Goal: Contribute content: Contribute content

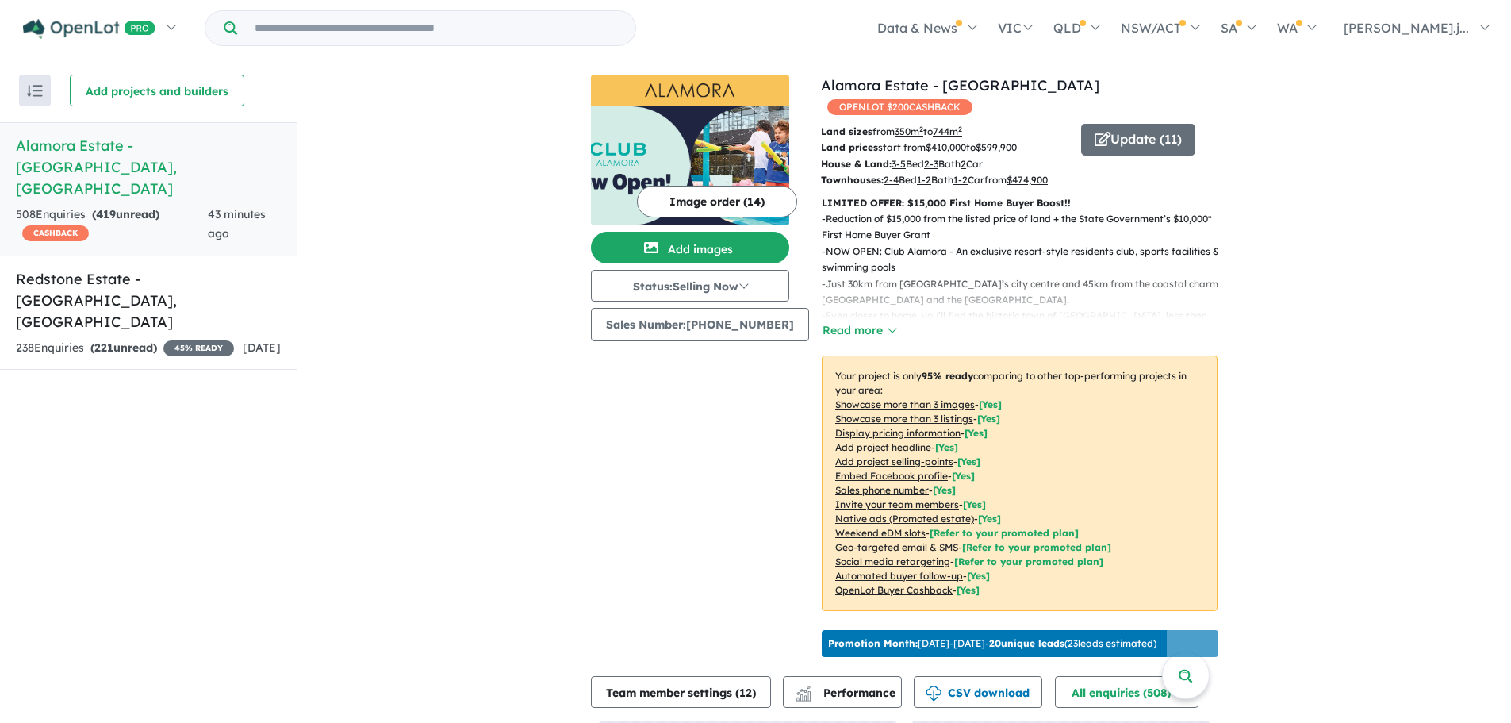
click at [702, 164] on img at bounding box center [690, 165] width 198 height 119
click at [726, 248] on button "Add images" at bounding box center [690, 248] width 198 height 32
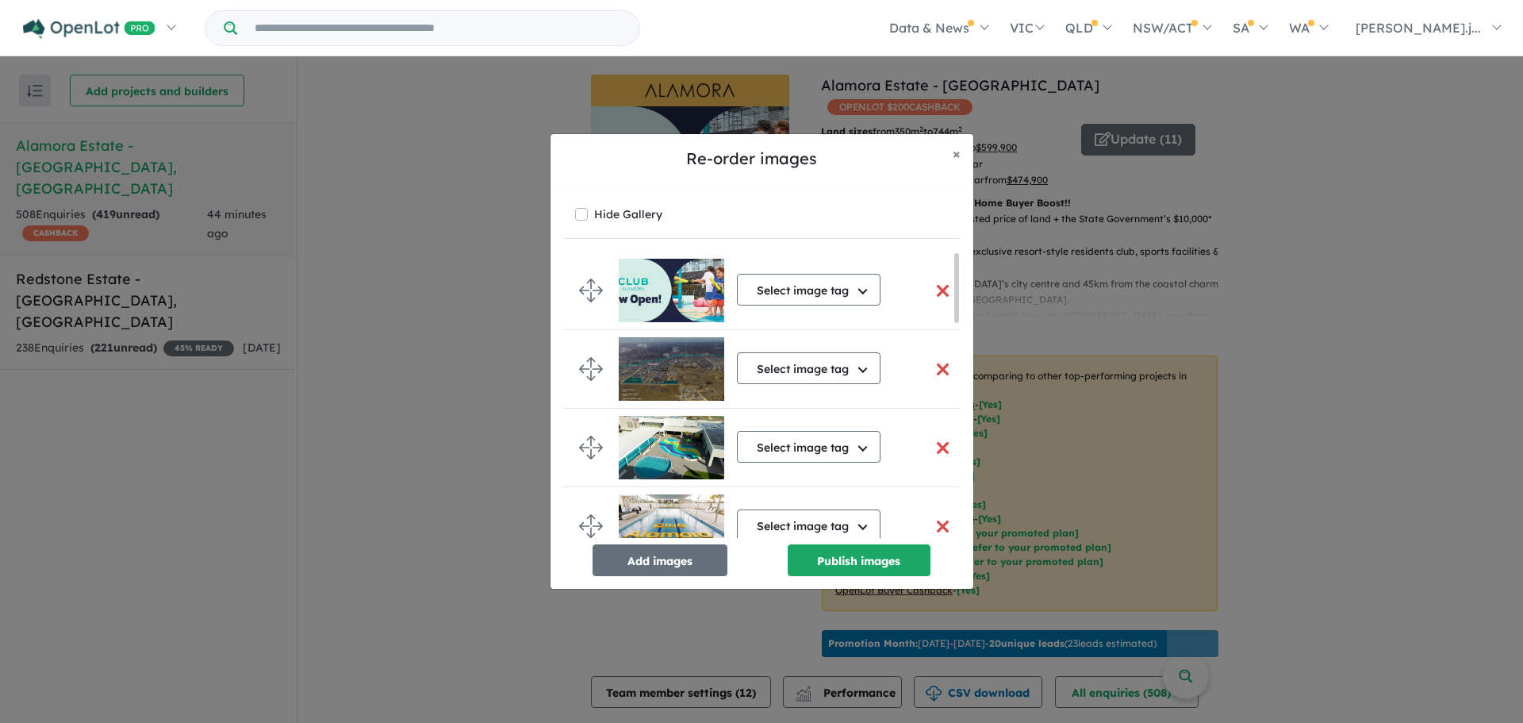
click at [937, 288] on button "button" at bounding box center [943, 291] width 33 height 34
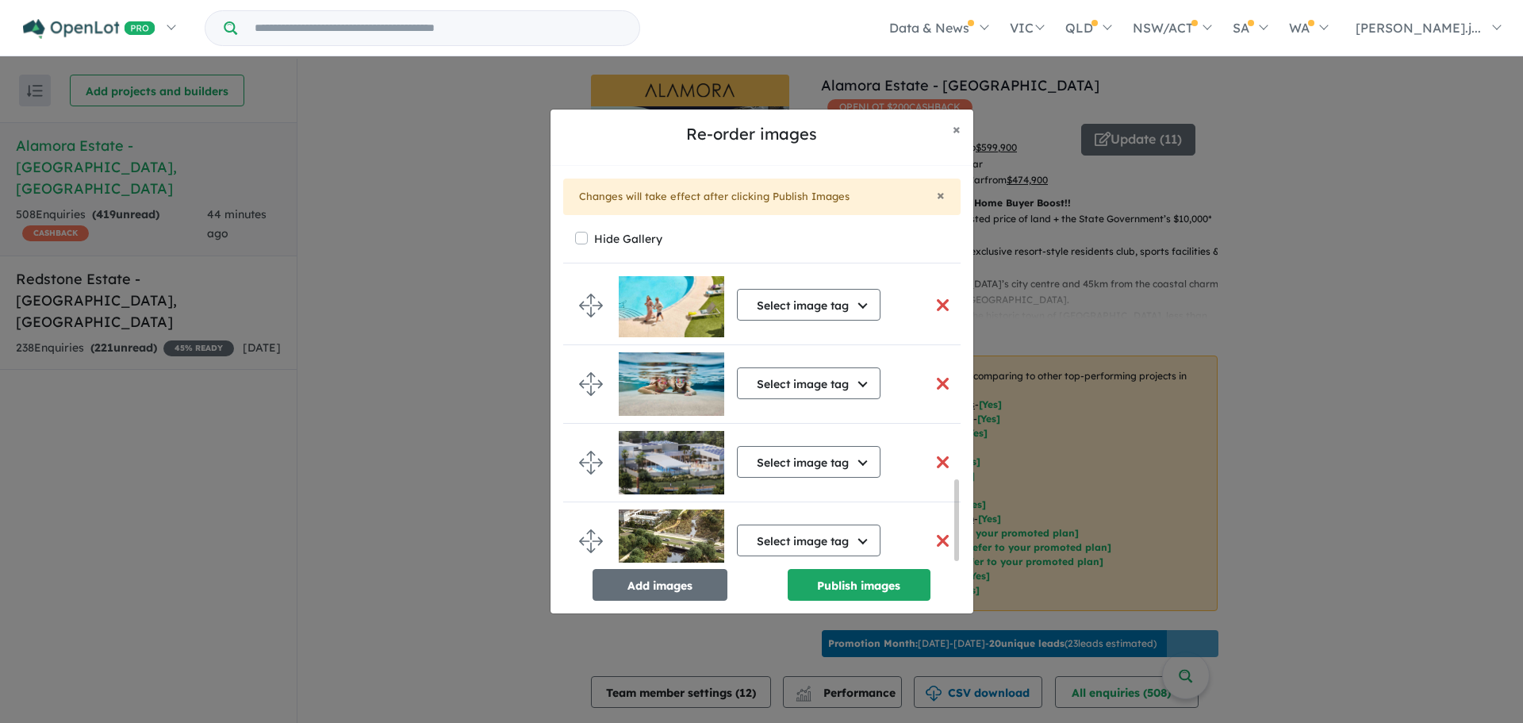
scroll to position [728, 0]
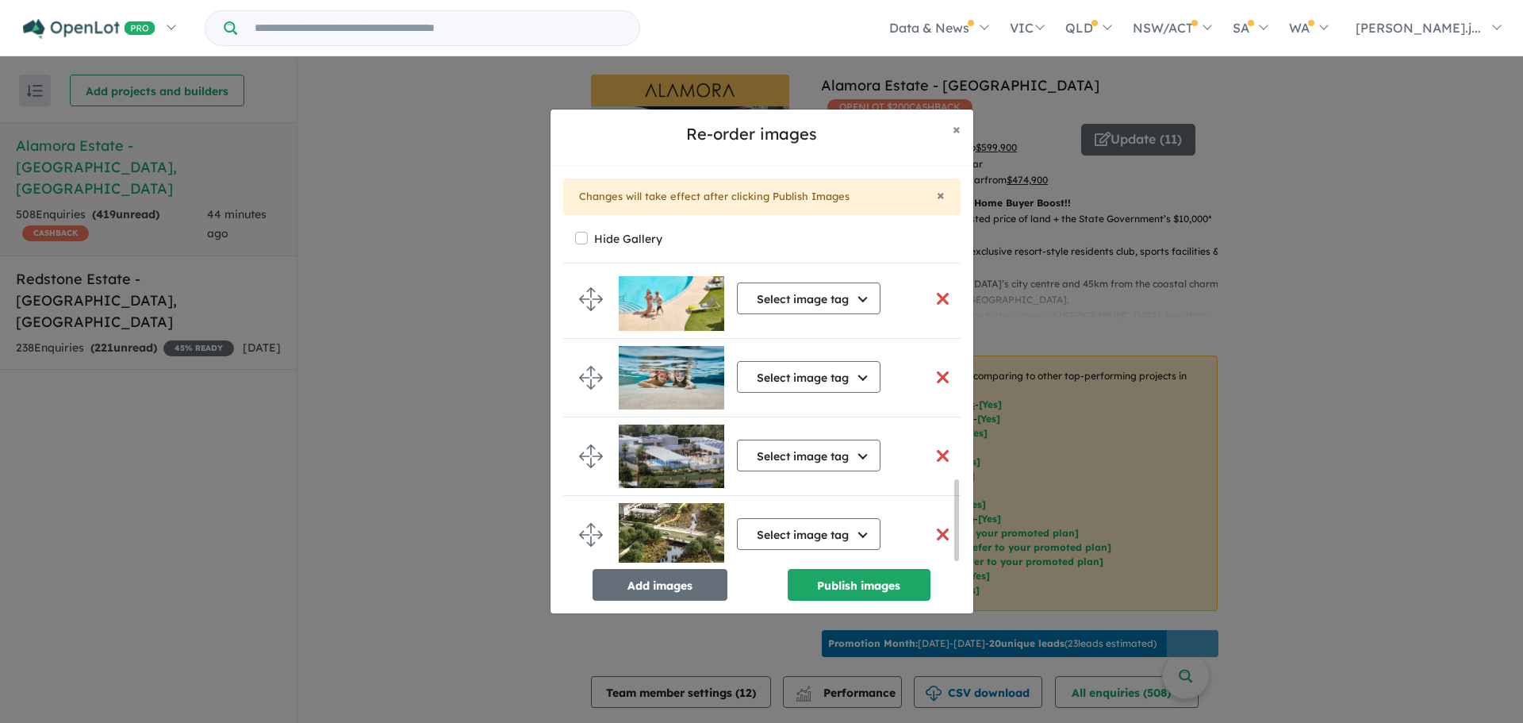
click at [940, 532] on button "button" at bounding box center [943, 534] width 33 height 34
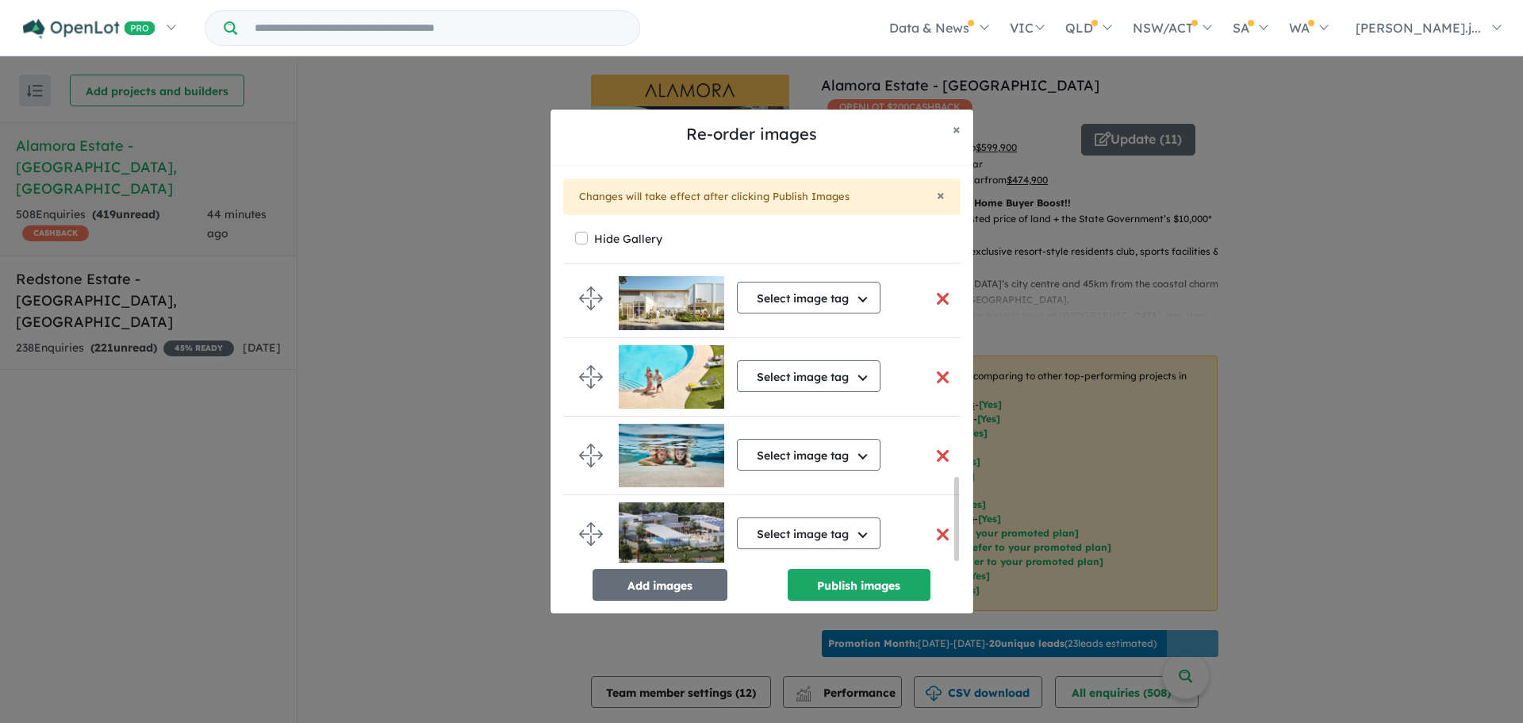
scroll to position [702, 0]
click at [940, 526] on button "button" at bounding box center [943, 534] width 33 height 34
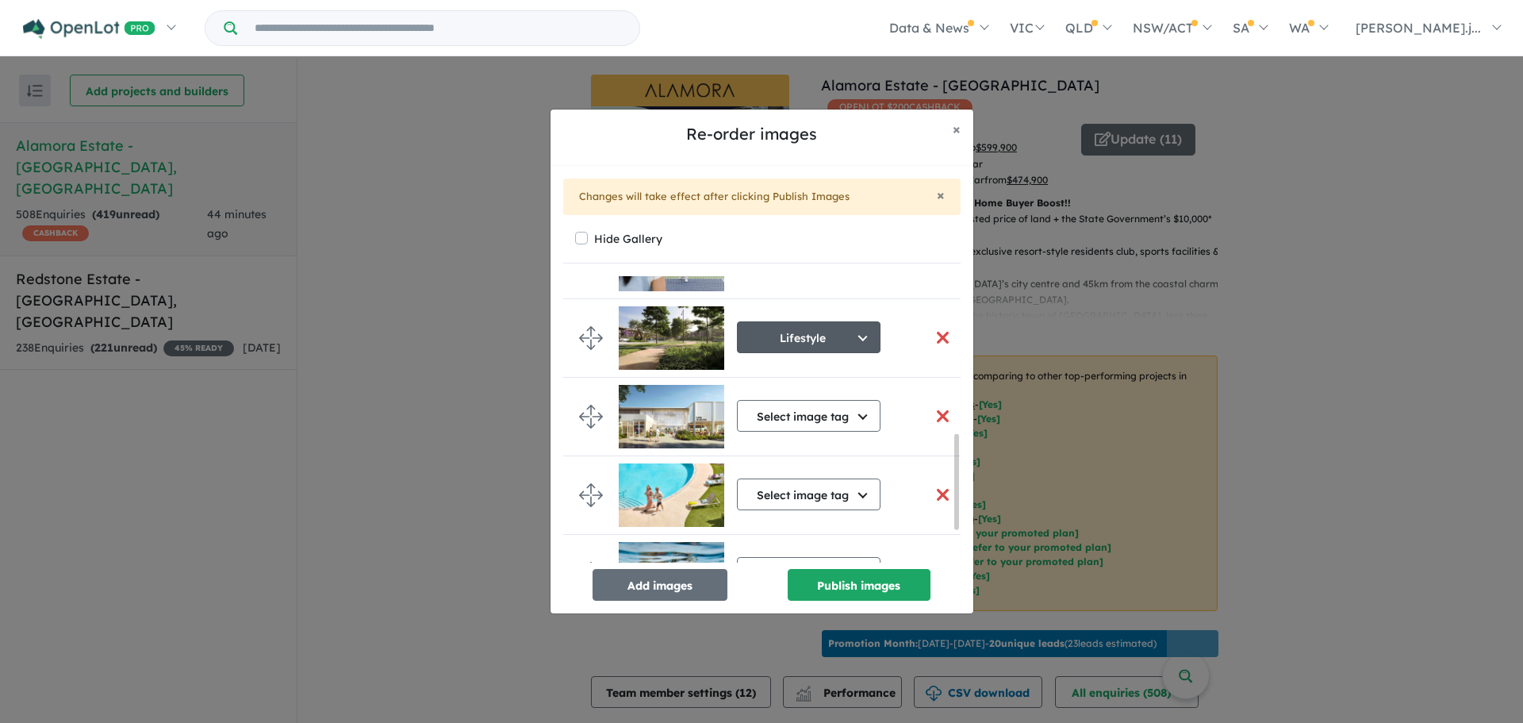
scroll to position [571, 0]
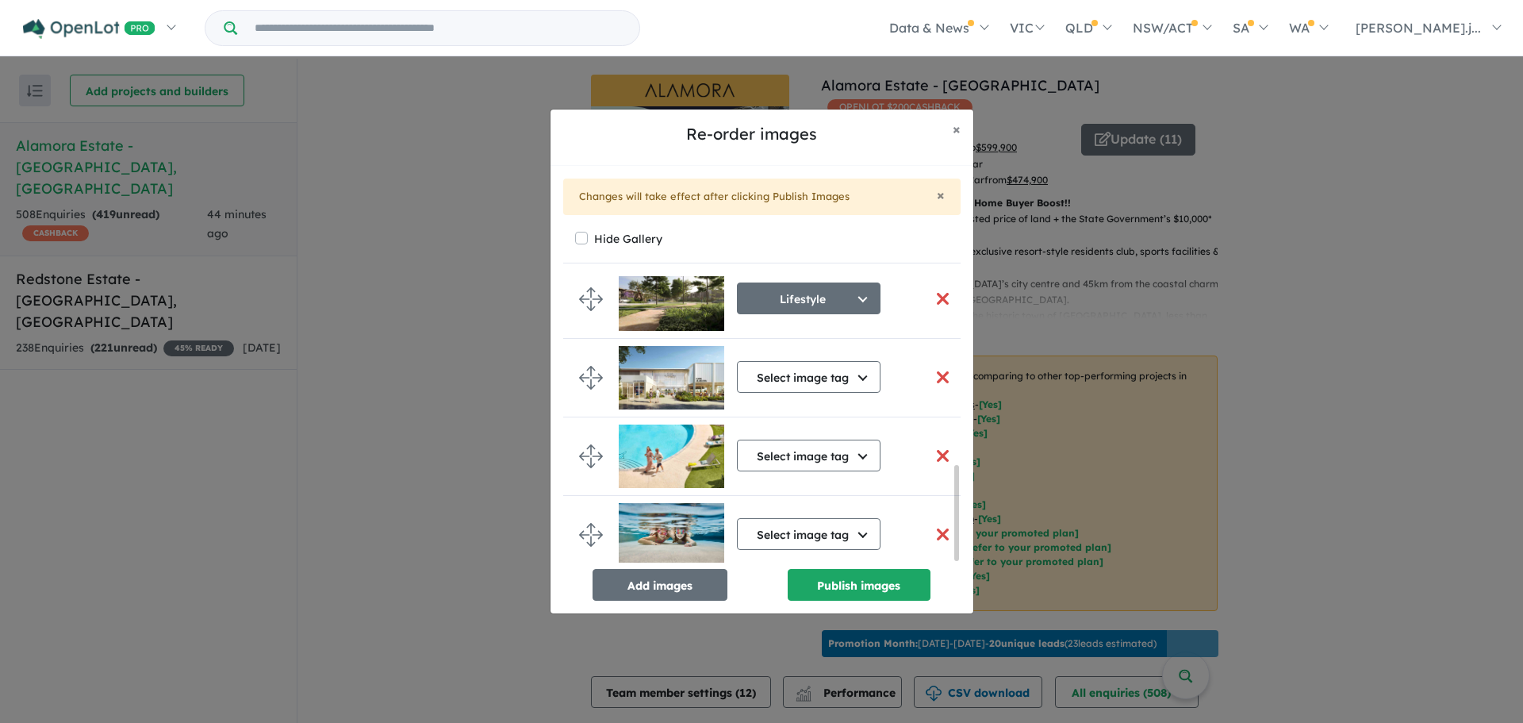
click at [939, 369] on button "button" at bounding box center [943, 377] width 33 height 34
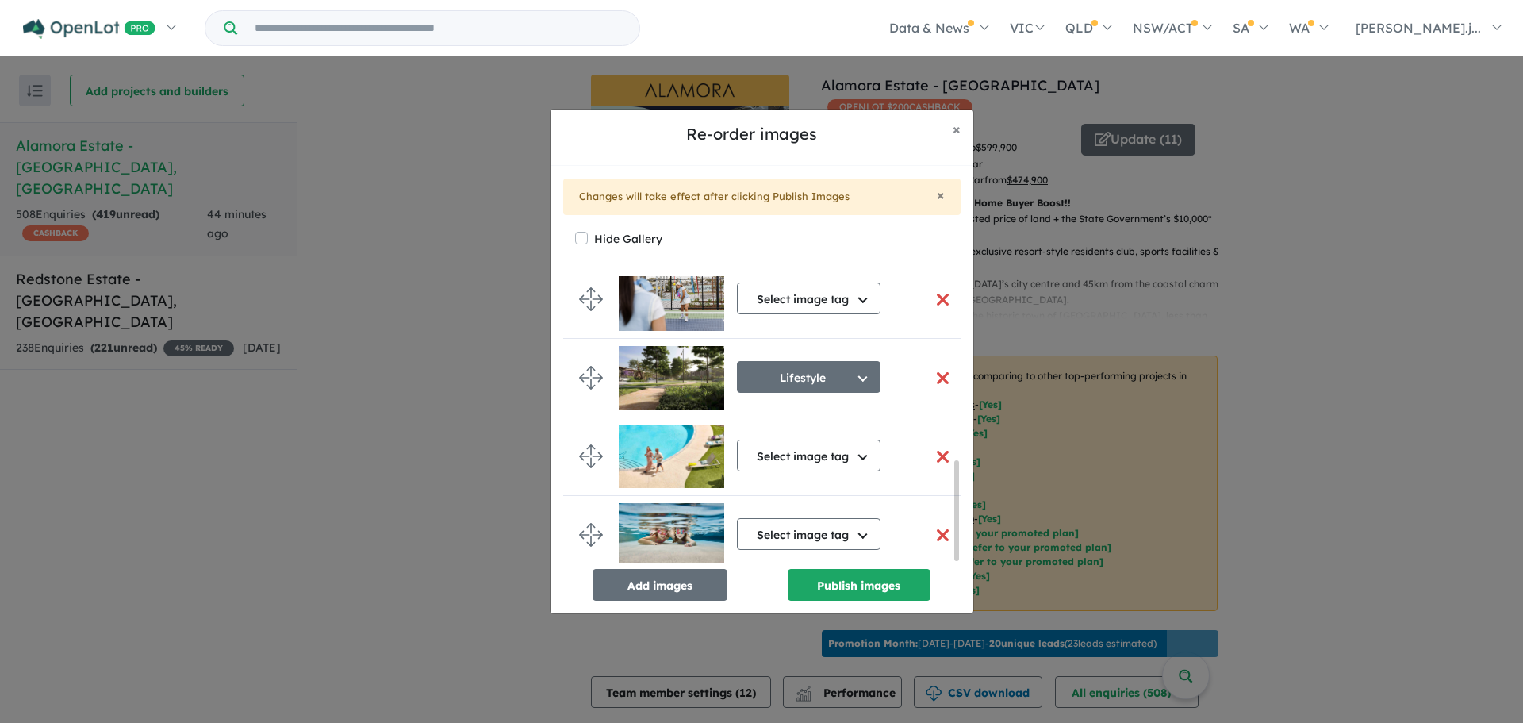
click at [935, 449] on button "button" at bounding box center [943, 457] width 33 height 34
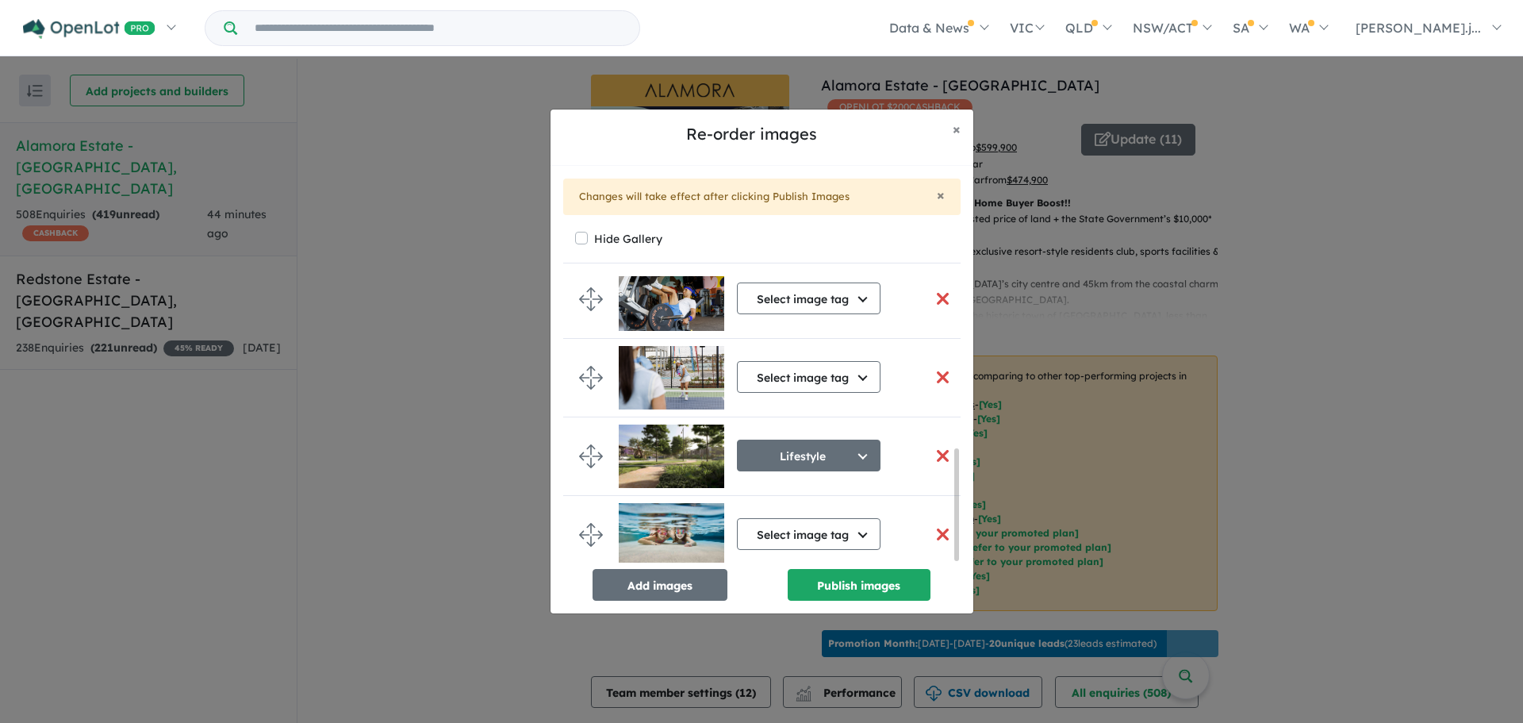
click at [939, 446] on button "button" at bounding box center [943, 456] width 33 height 34
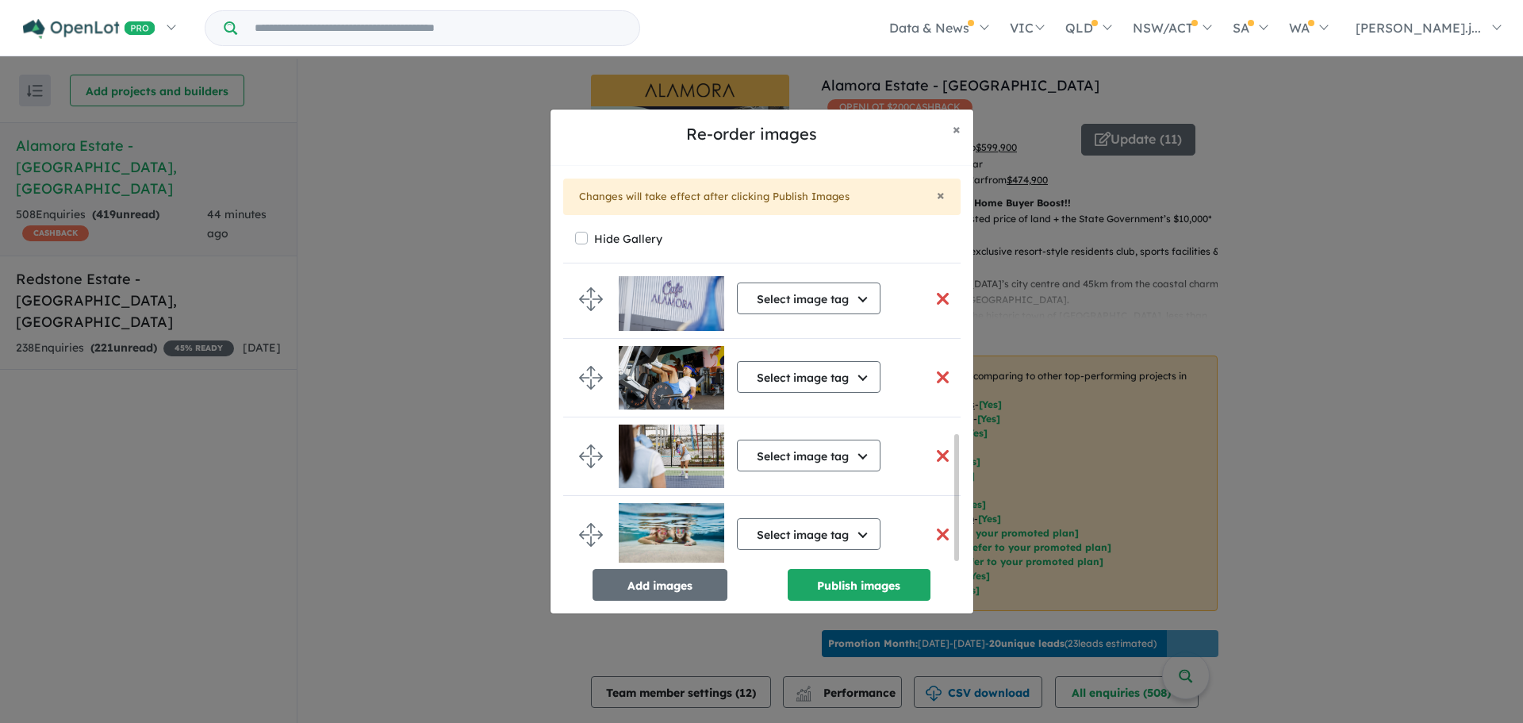
click at [935, 530] on button "button" at bounding box center [943, 534] width 33 height 34
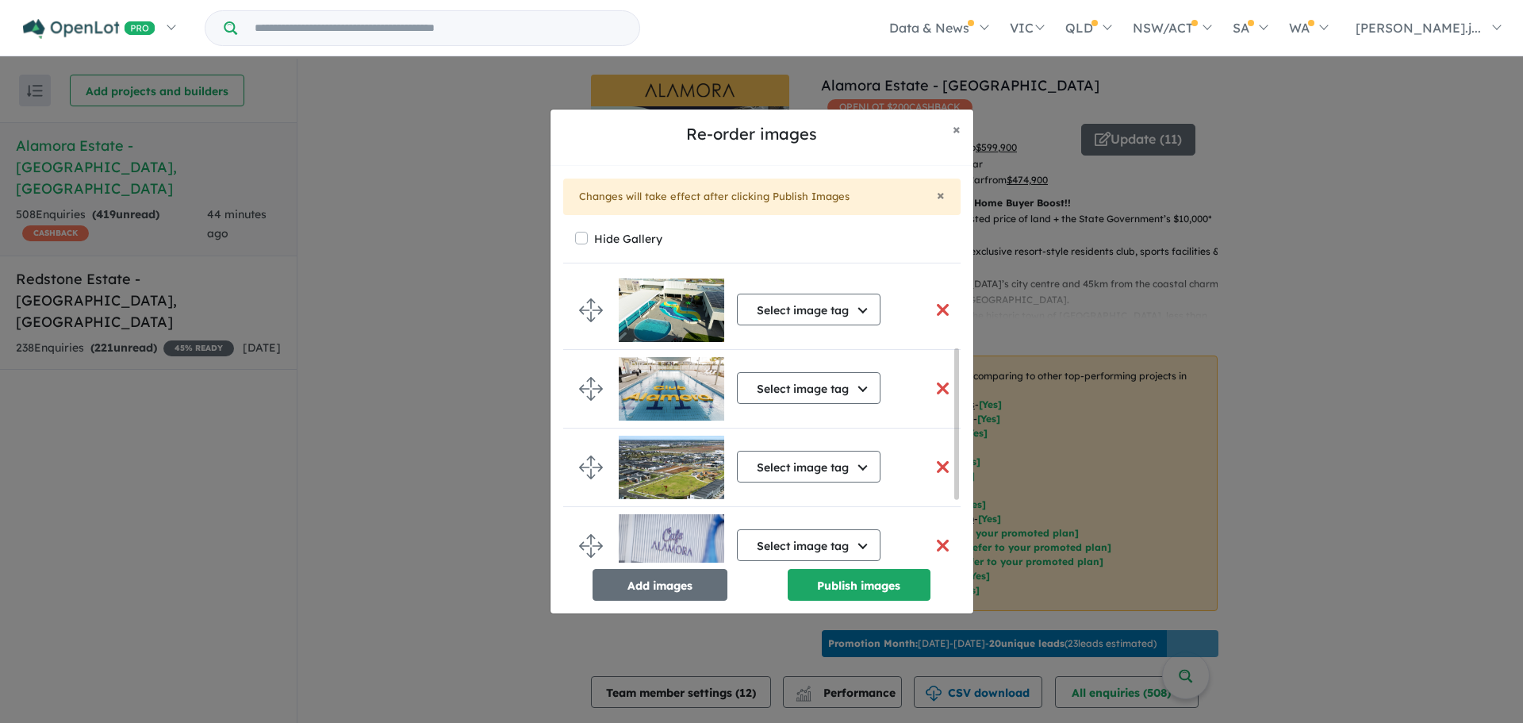
scroll to position [0, 0]
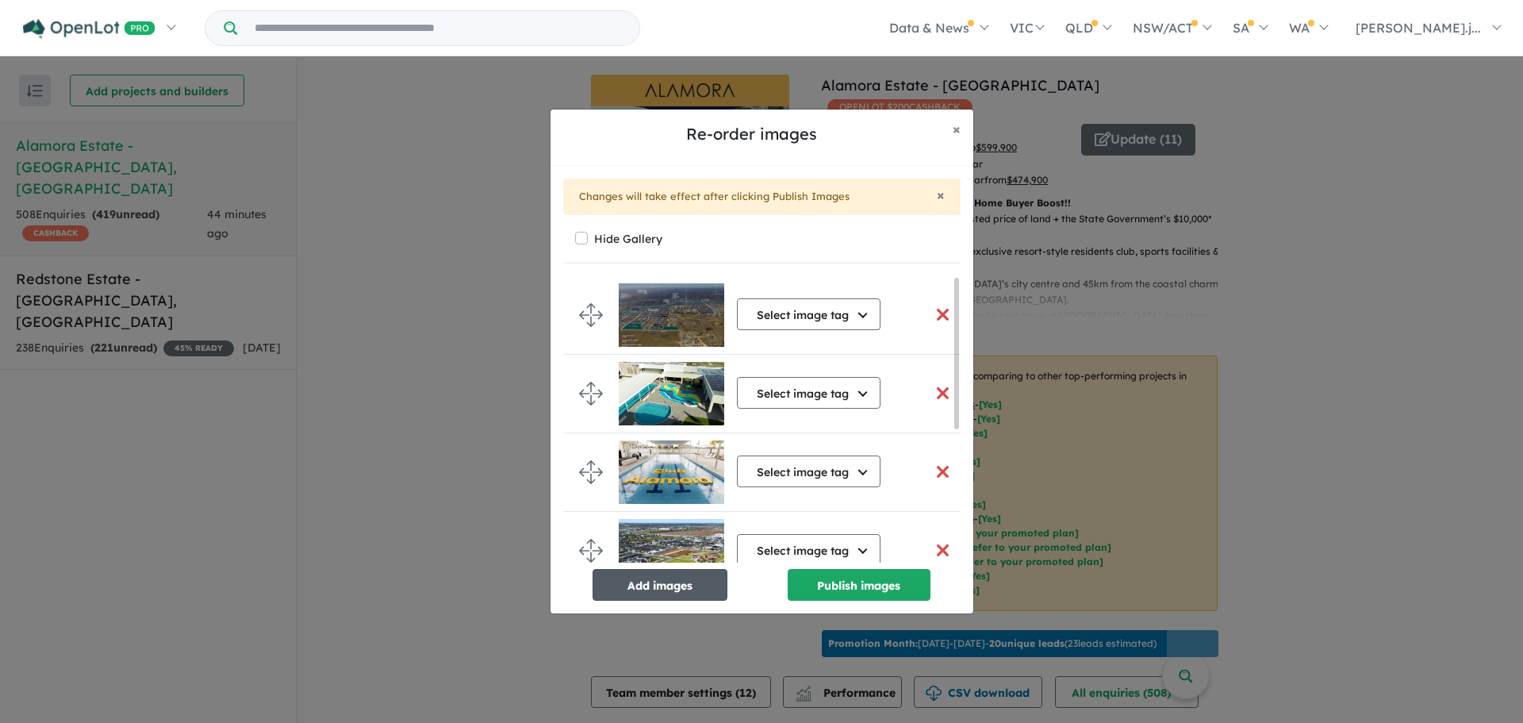
click at [694, 586] on button "Add images" at bounding box center [660, 585] width 135 height 32
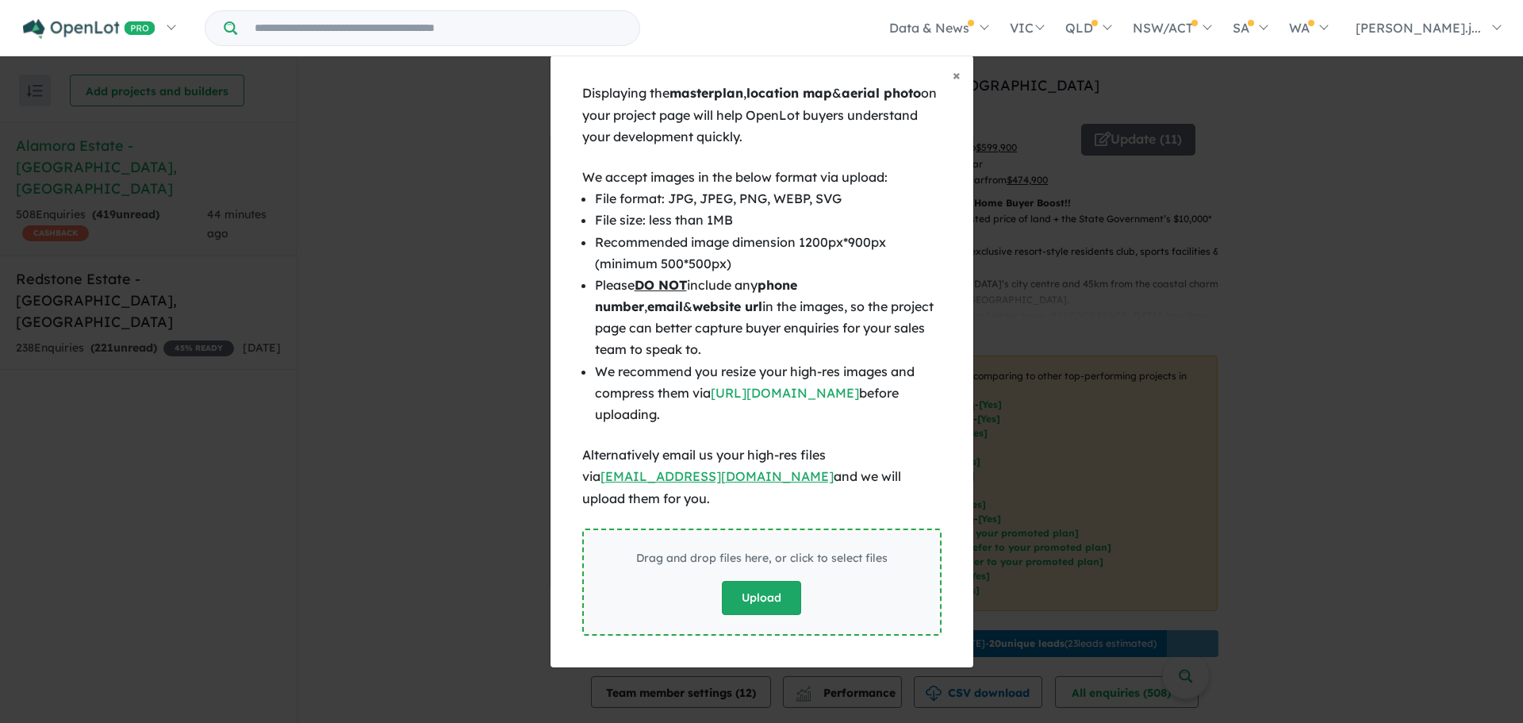
click at [760, 592] on button "Upload" at bounding box center [761, 598] width 79 height 34
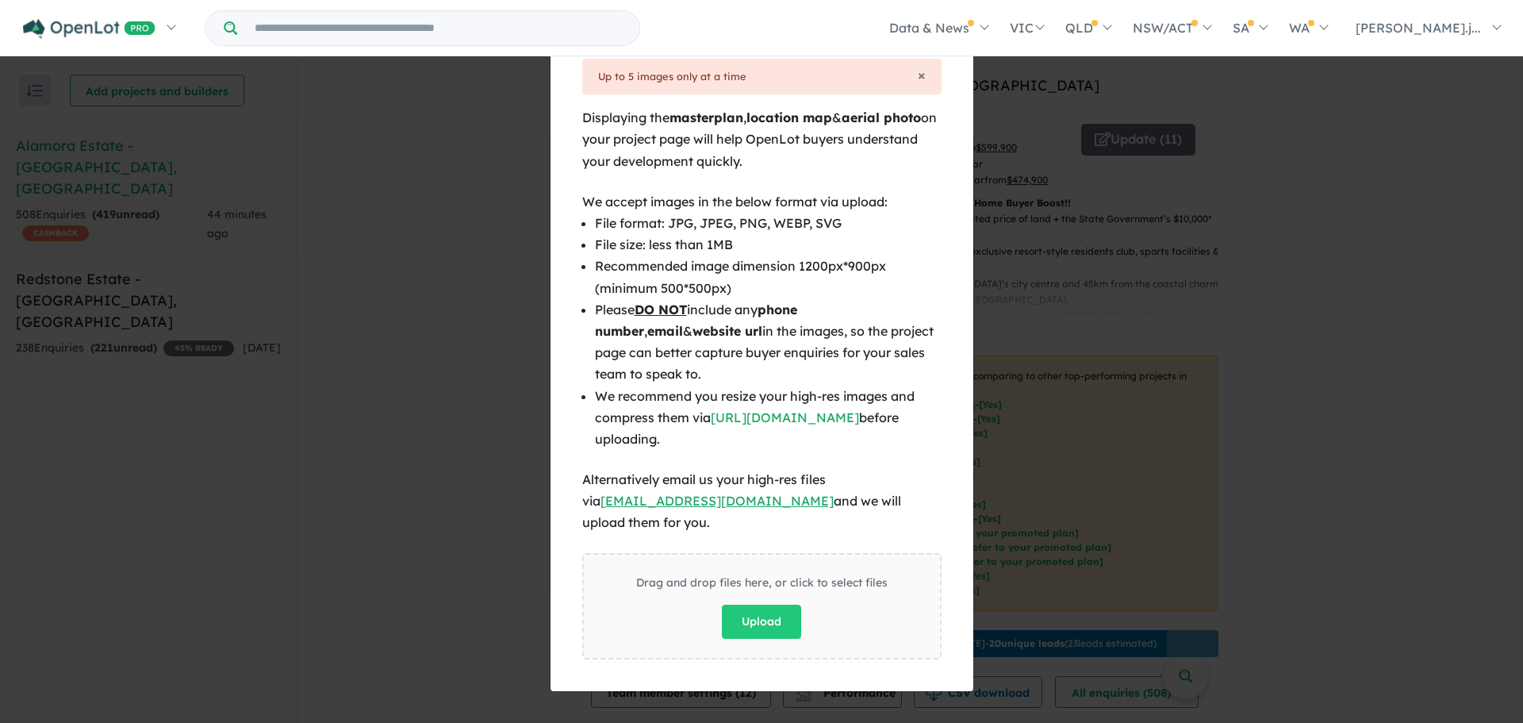
click at [916, 274] on li "Recommended image dimension 1200px*900px (minimum 500*500px)" at bounding box center [768, 276] width 347 height 43
click at [768, 615] on button "Upload" at bounding box center [761, 622] width 79 height 34
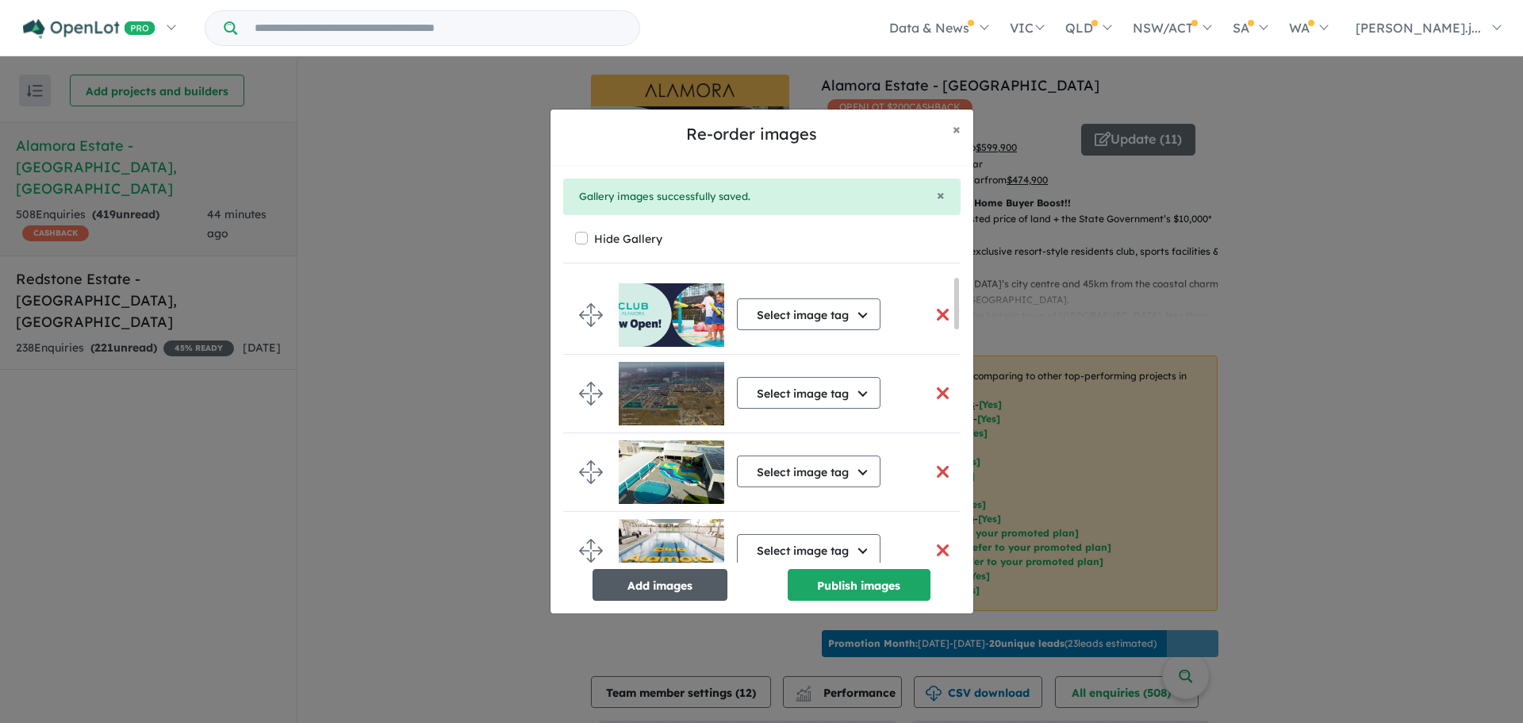
click at [700, 585] on button "Add images" at bounding box center [660, 585] width 135 height 32
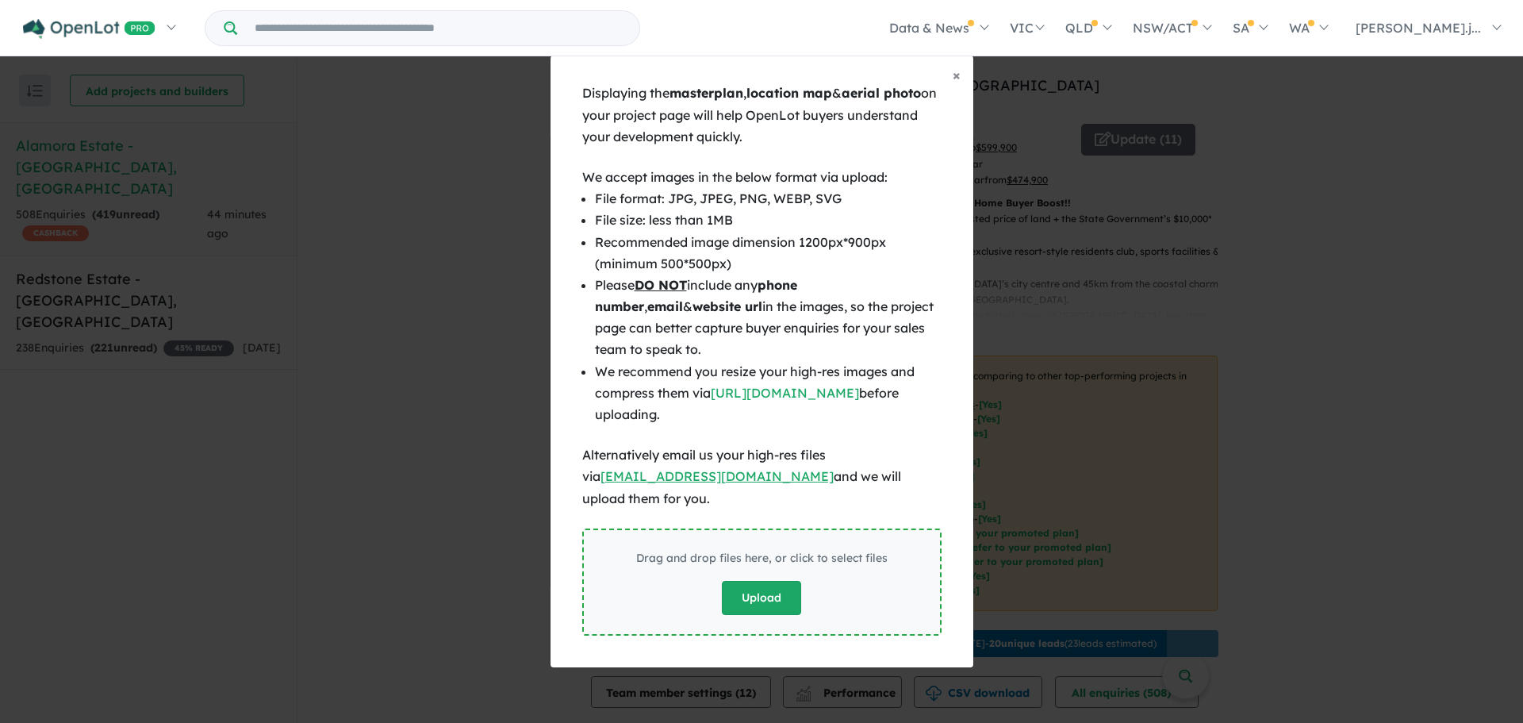
click at [766, 582] on button "Upload" at bounding box center [761, 598] width 79 height 34
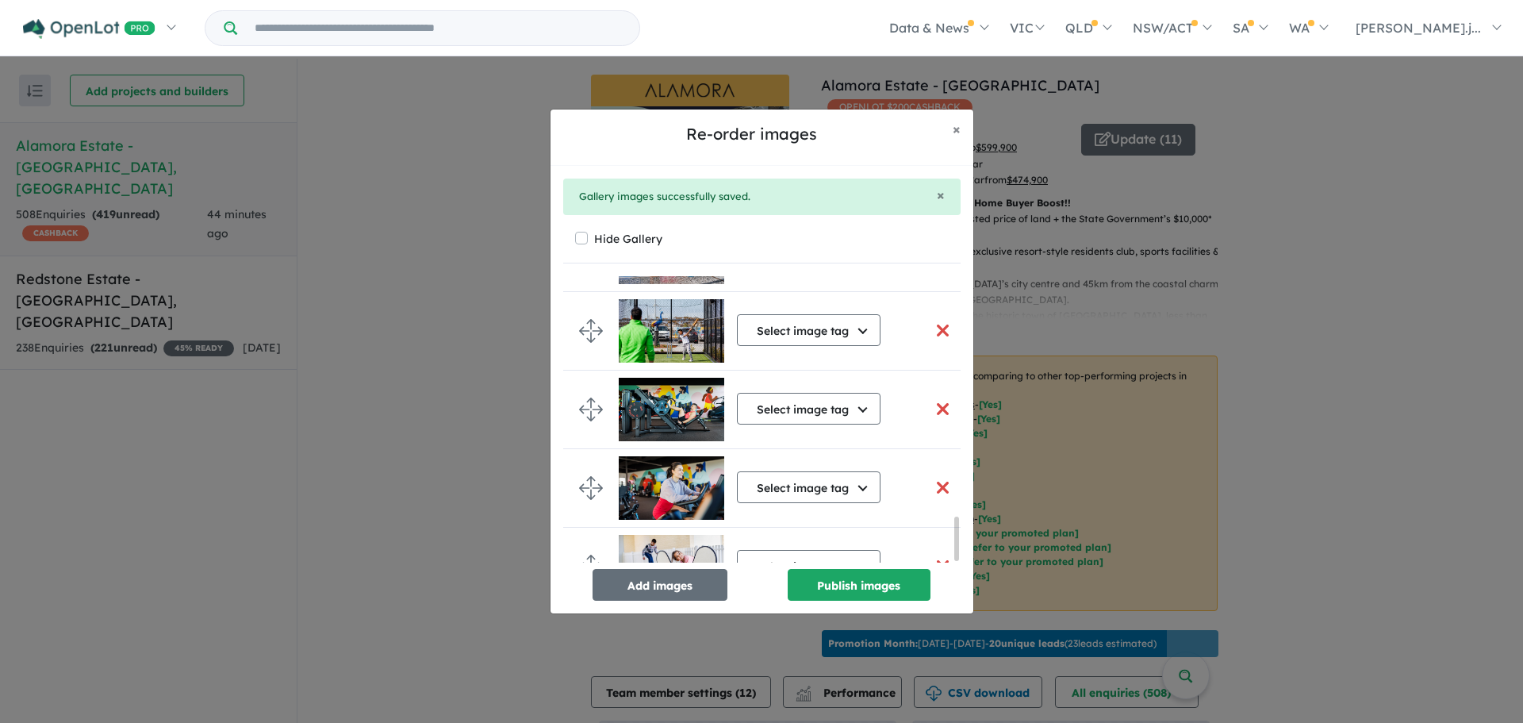
scroll to position [1592, 0]
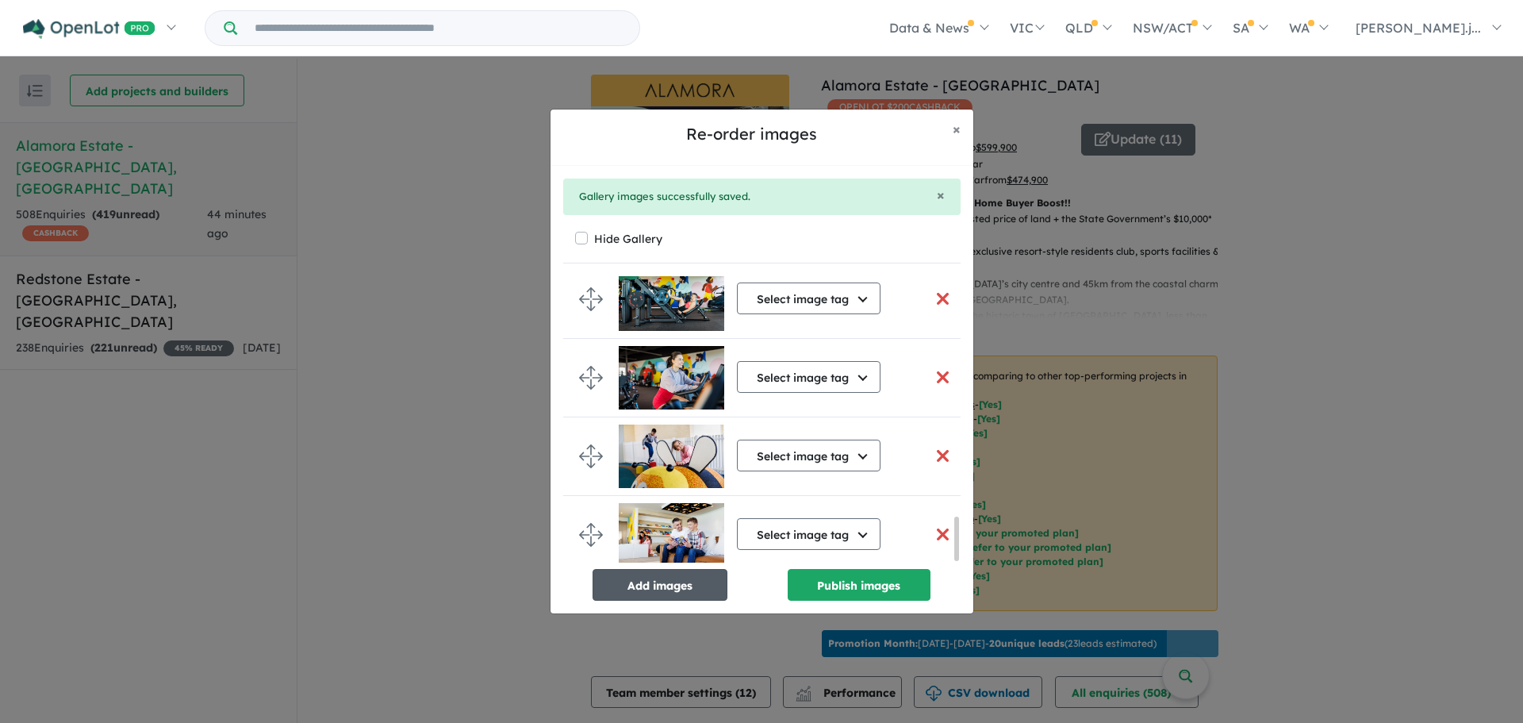
click at [689, 588] on button "Add images" at bounding box center [660, 585] width 135 height 32
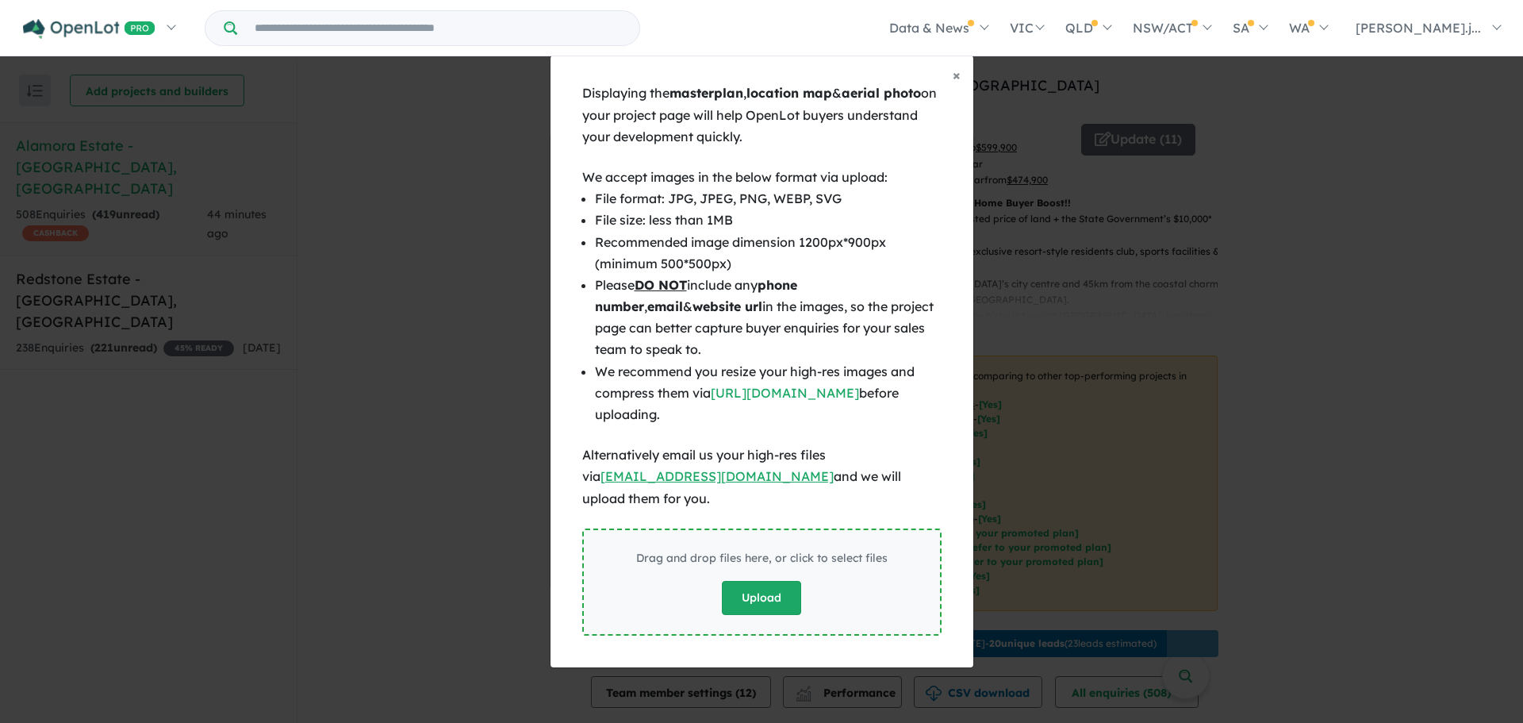
click at [773, 587] on button "Upload" at bounding box center [761, 598] width 79 height 34
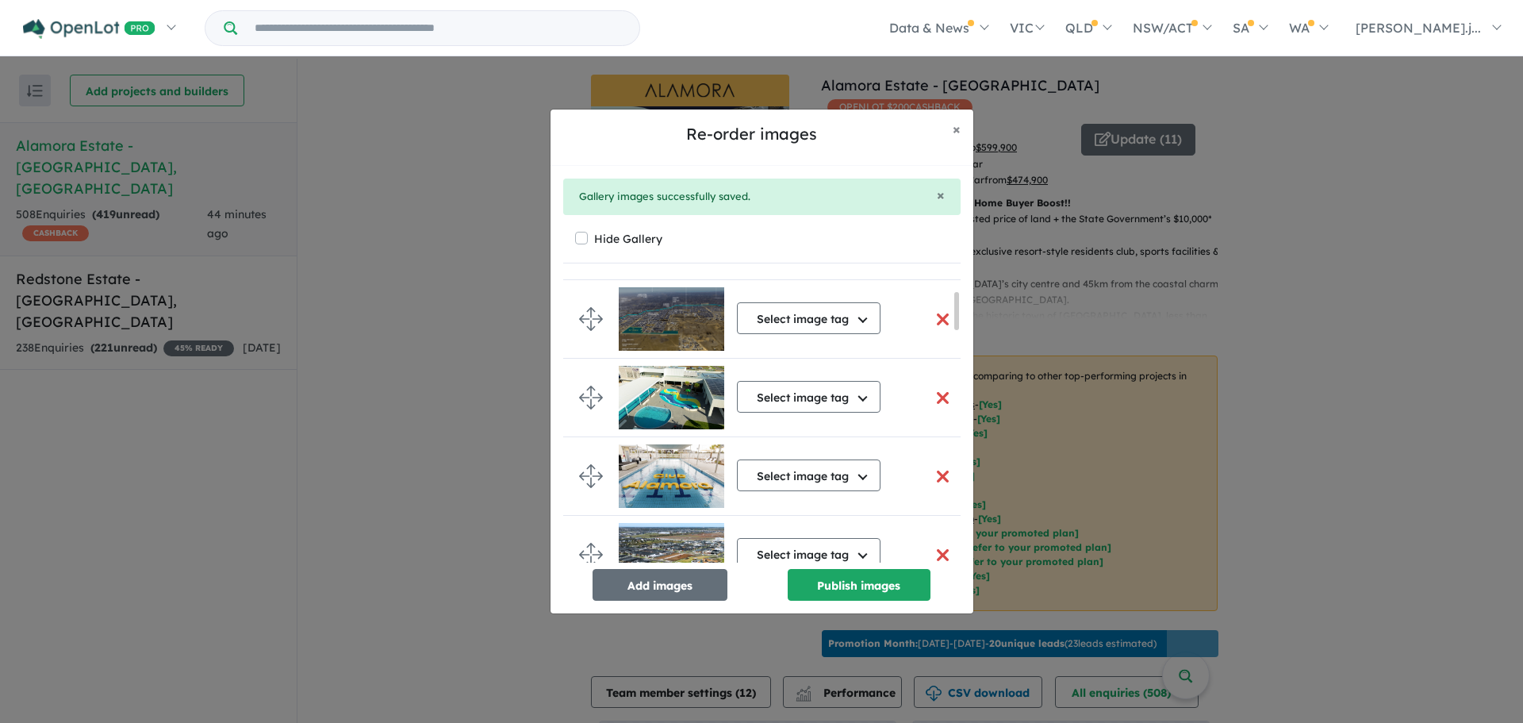
scroll to position [0, 0]
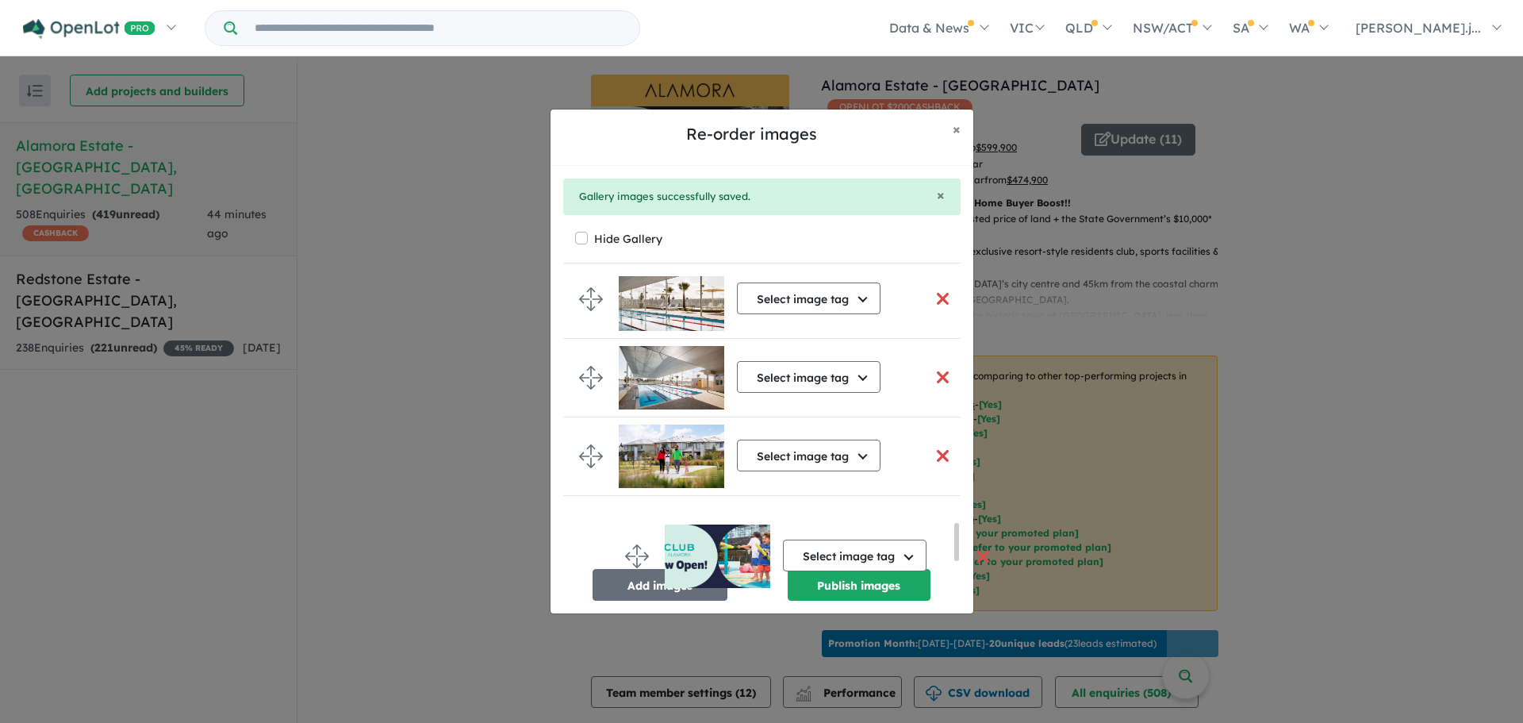
drag, startPoint x: 590, startPoint y: 313, endPoint x: 636, endPoint y: 554, distance: 245.5
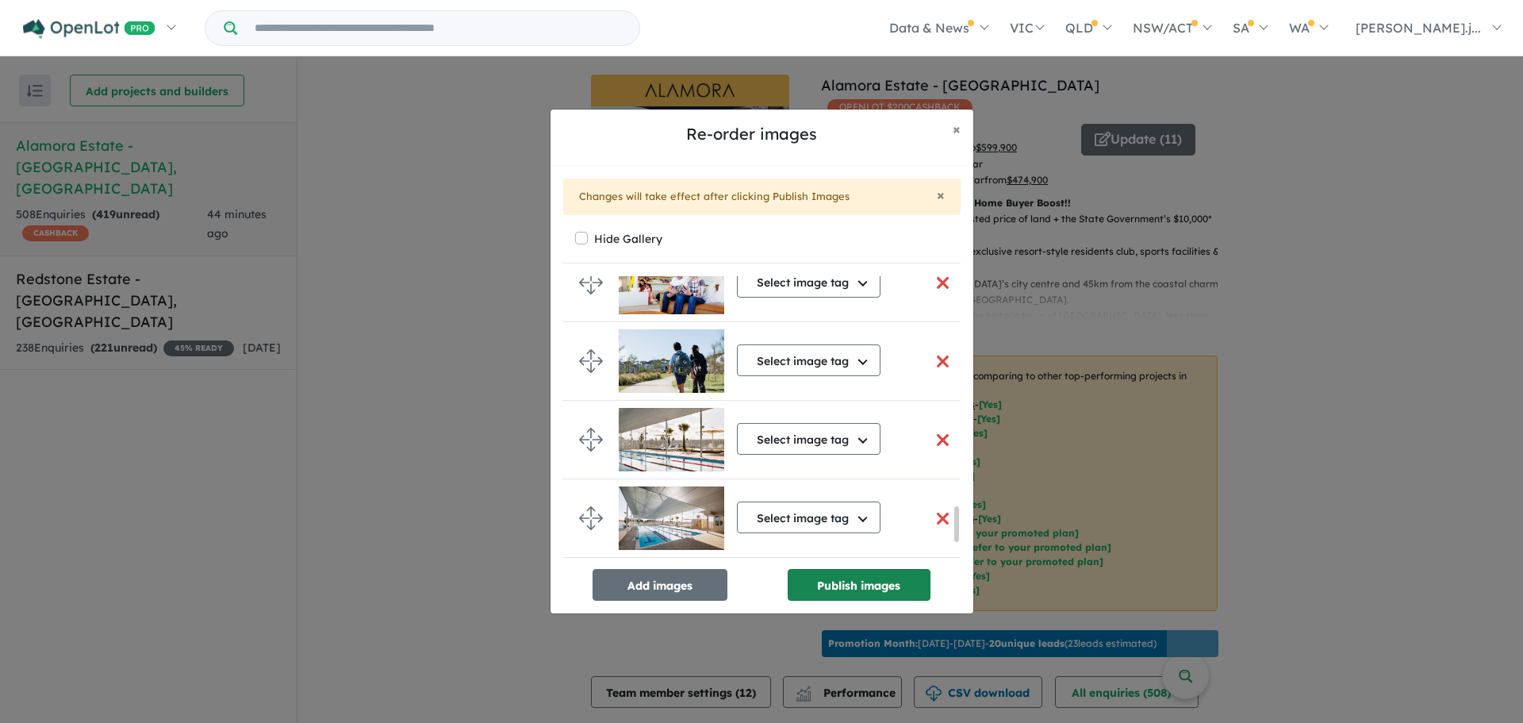
click at [891, 598] on button "Publish images" at bounding box center [859, 585] width 143 height 32
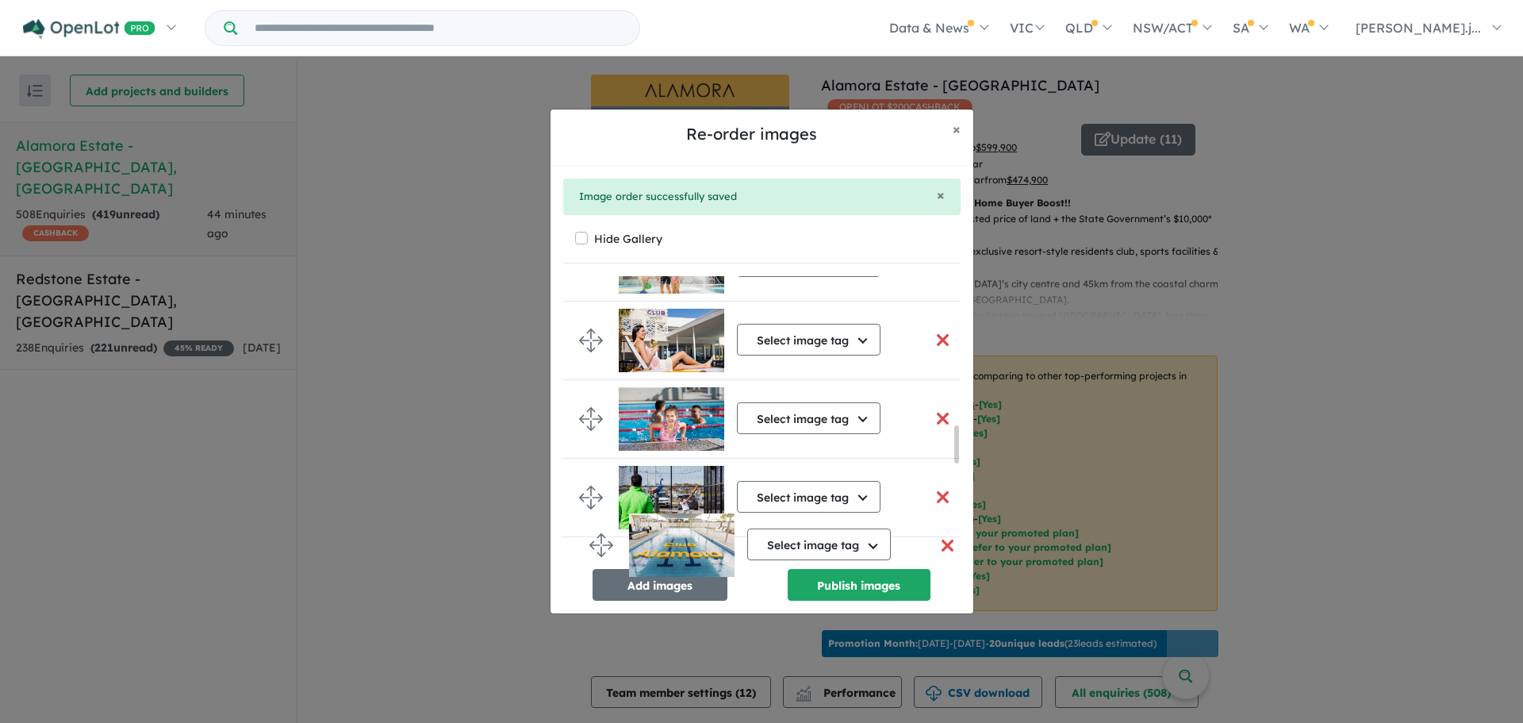
scroll to position [1154, 0]
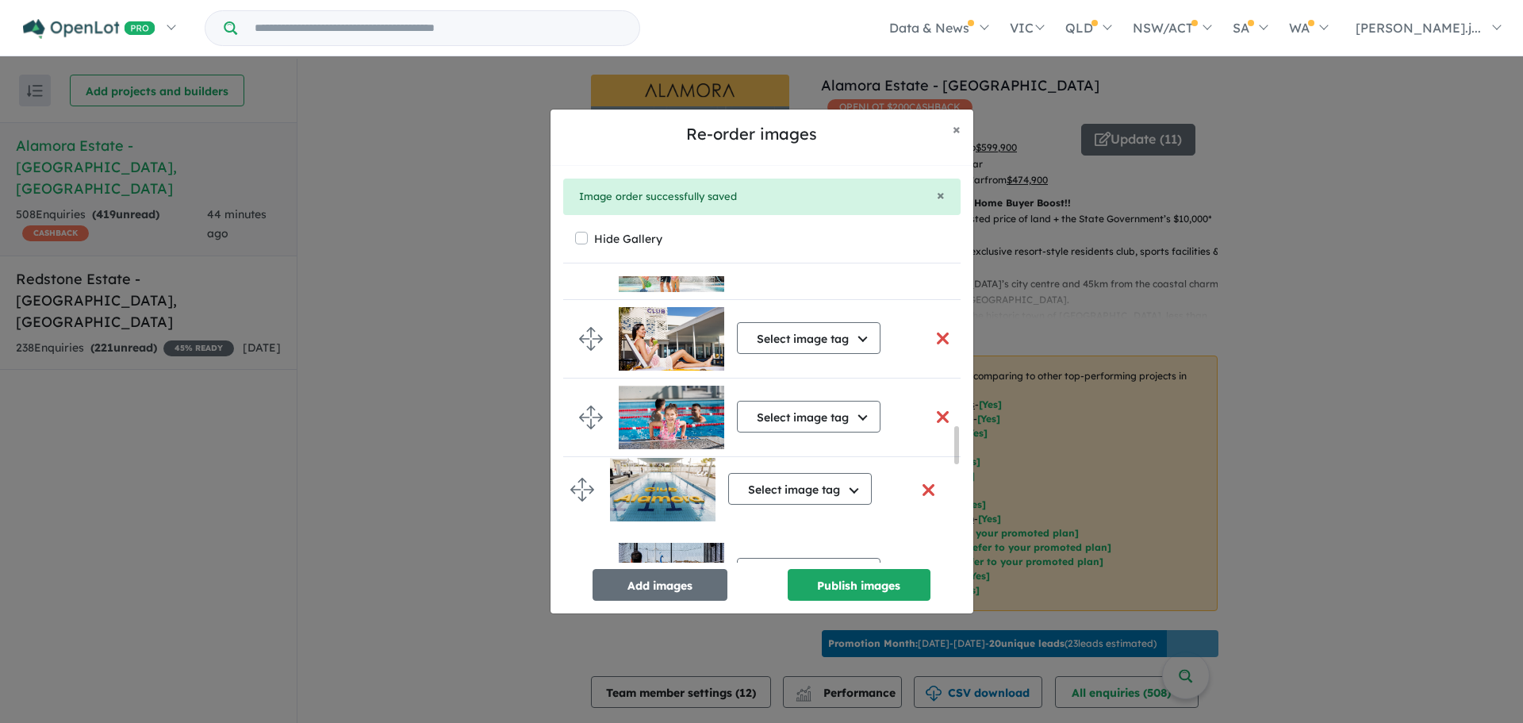
drag, startPoint x: 591, startPoint y: 475, endPoint x: 582, endPoint y: 493, distance: 19.5
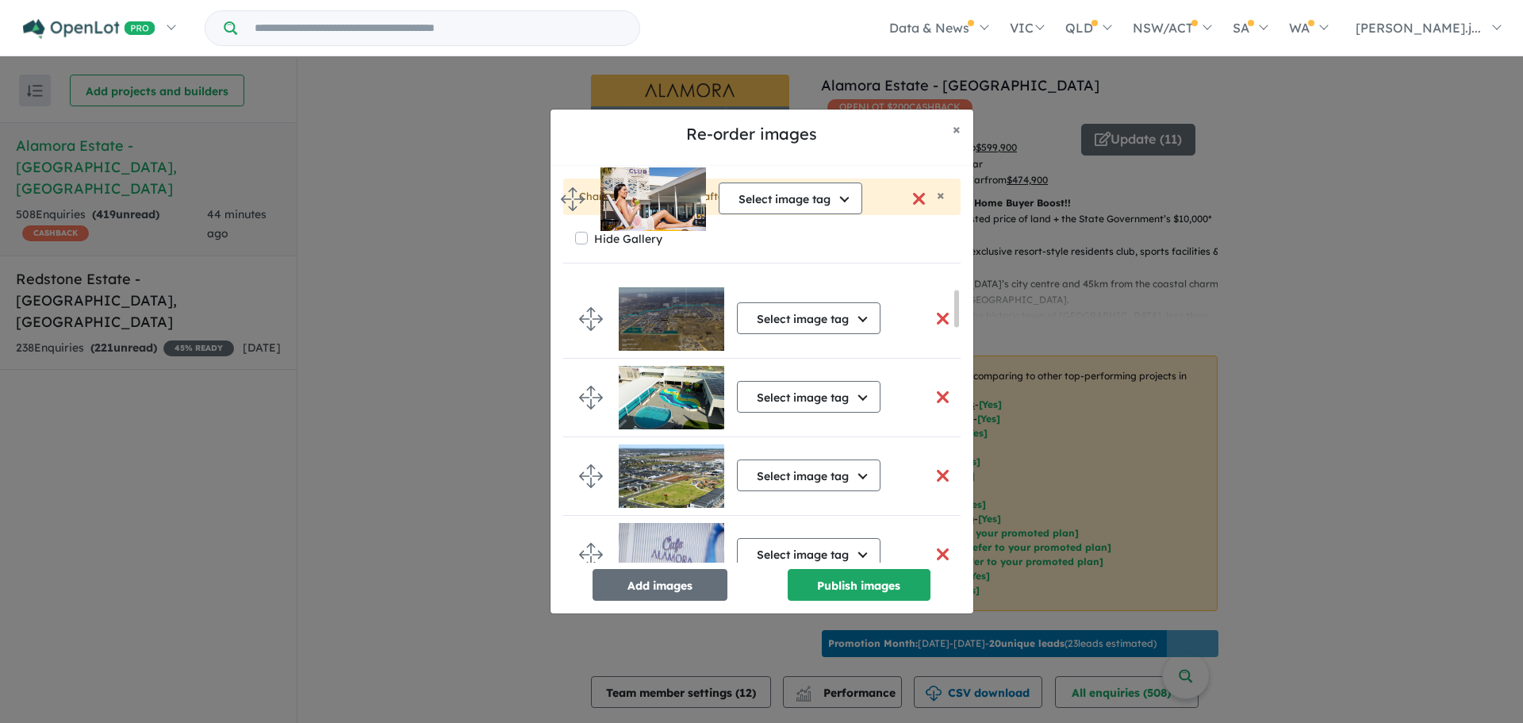
scroll to position [0, 0]
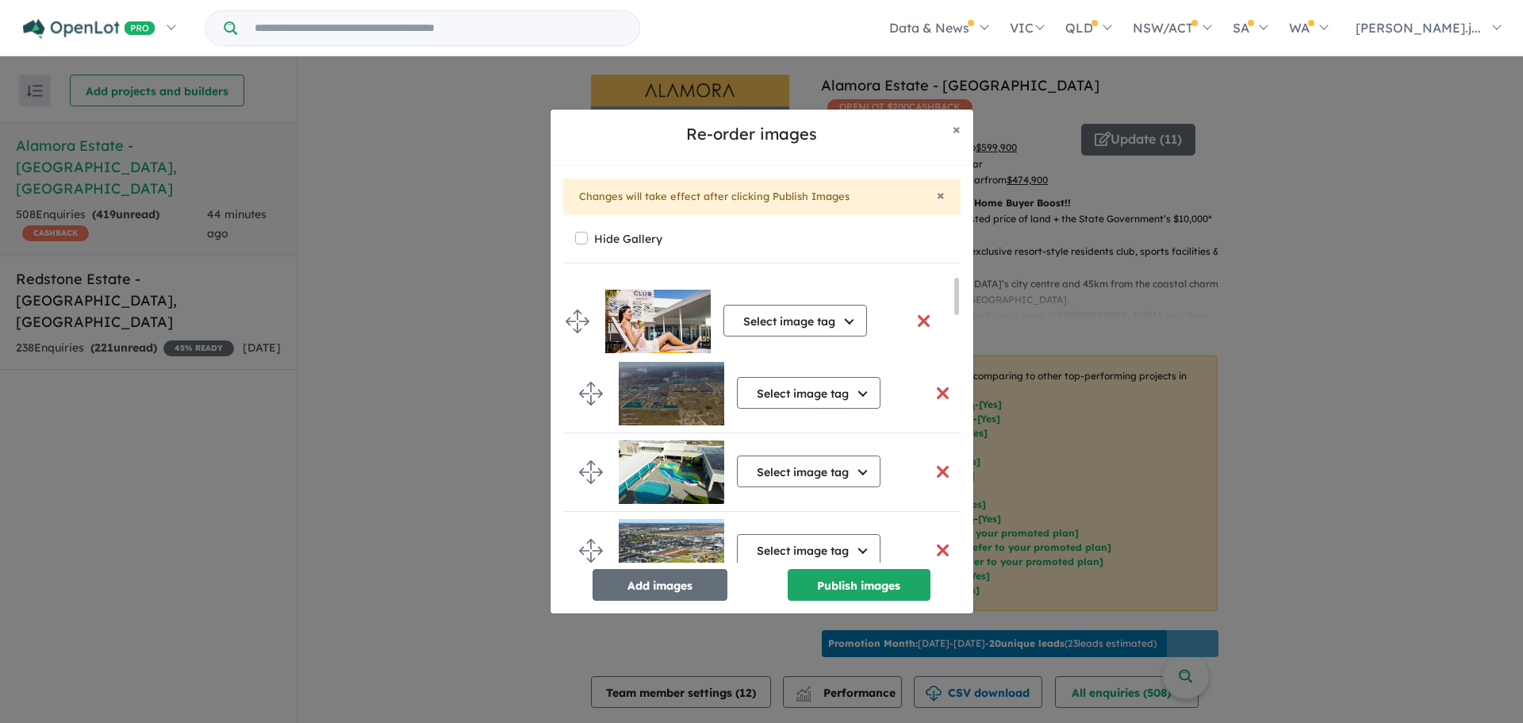
drag, startPoint x: 593, startPoint y: 420, endPoint x: 579, endPoint y: 319, distance: 101.8
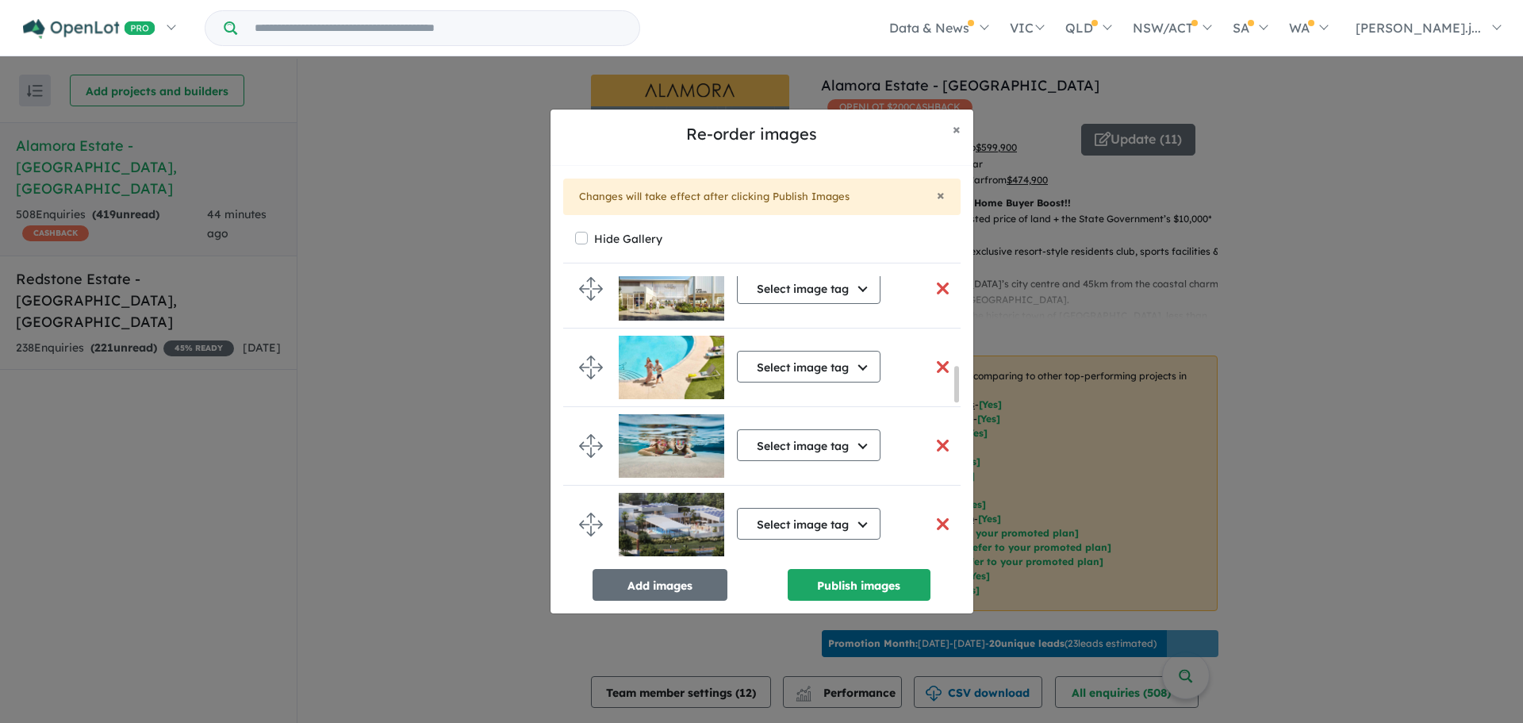
scroll to position [714, 0]
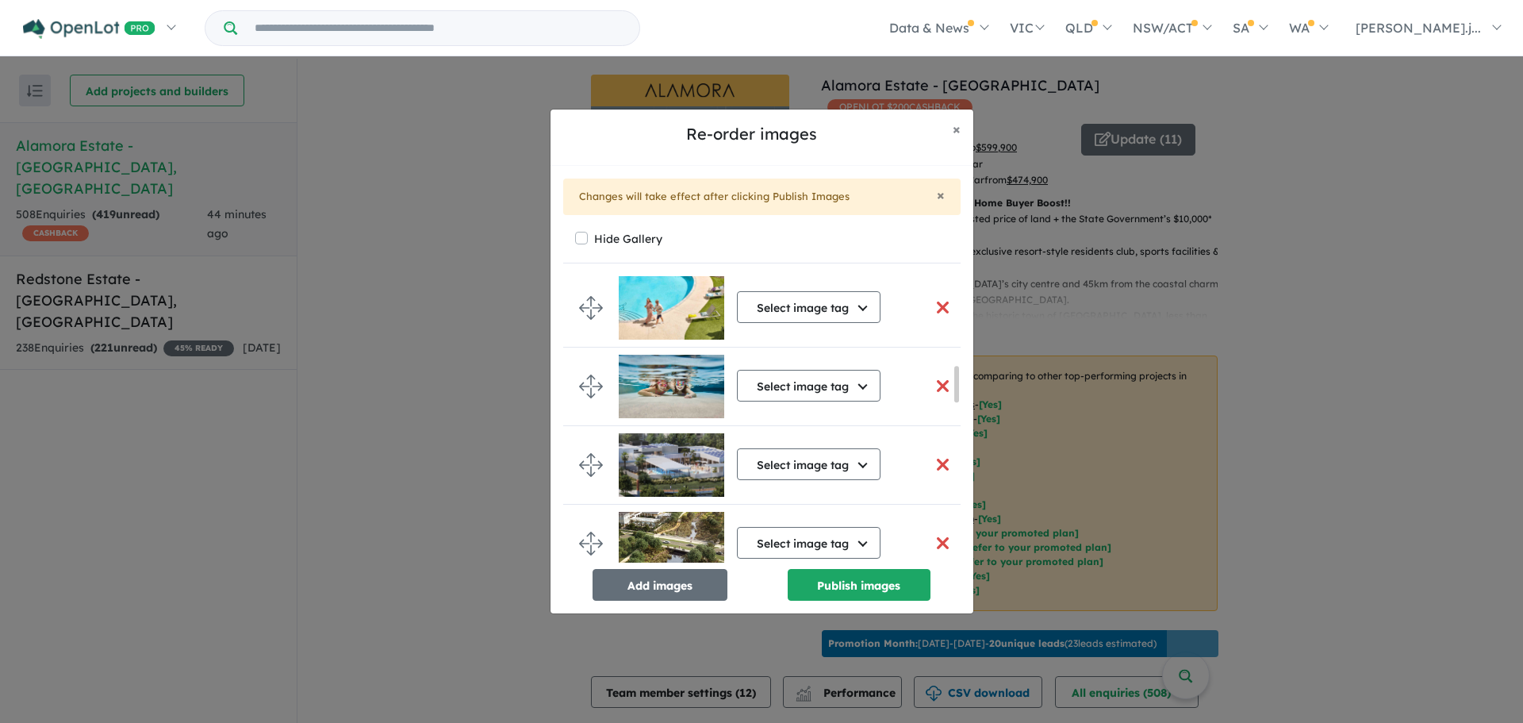
click at [930, 391] on button "button" at bounding box center [943, 386] width 33 height 34
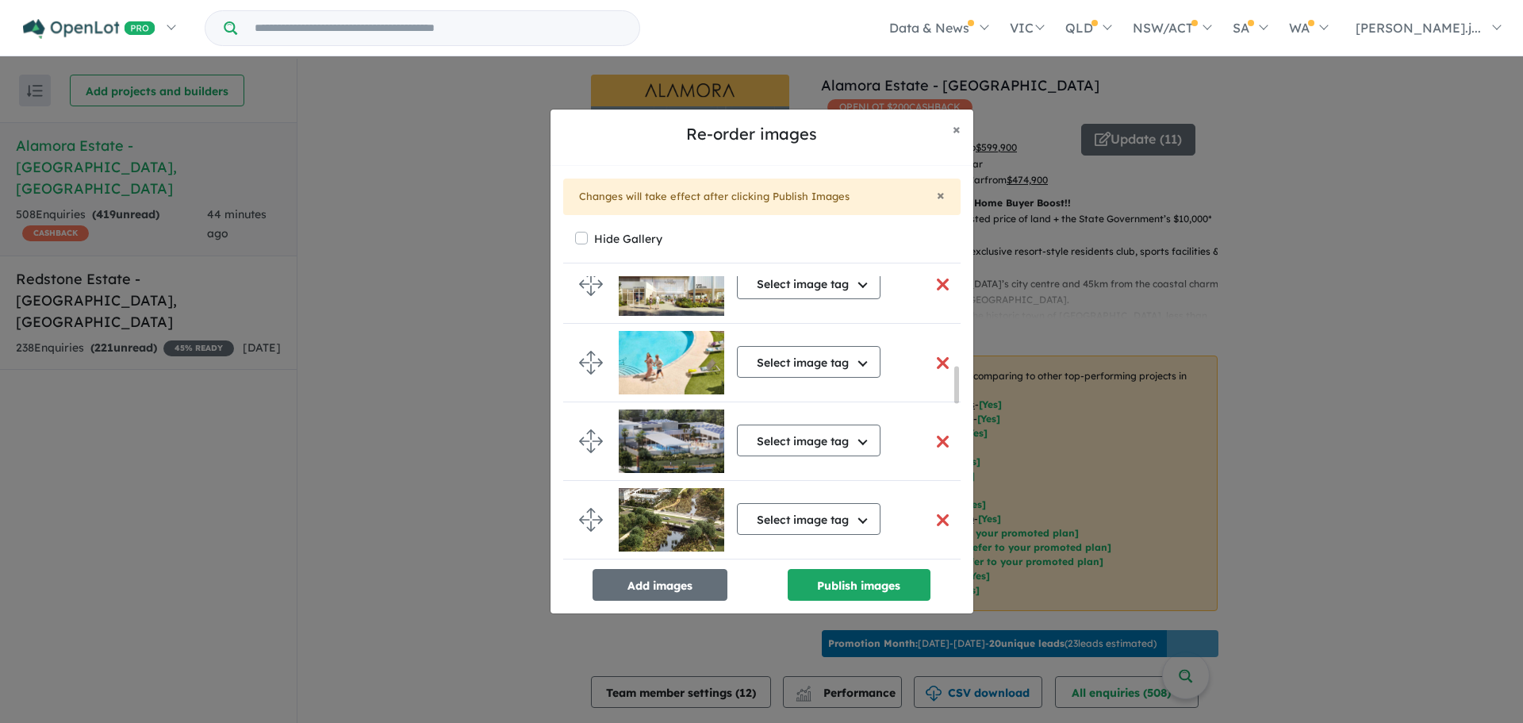
click at [936, 438] on button "button" at bounding box center [943, 441] width 33 height 34
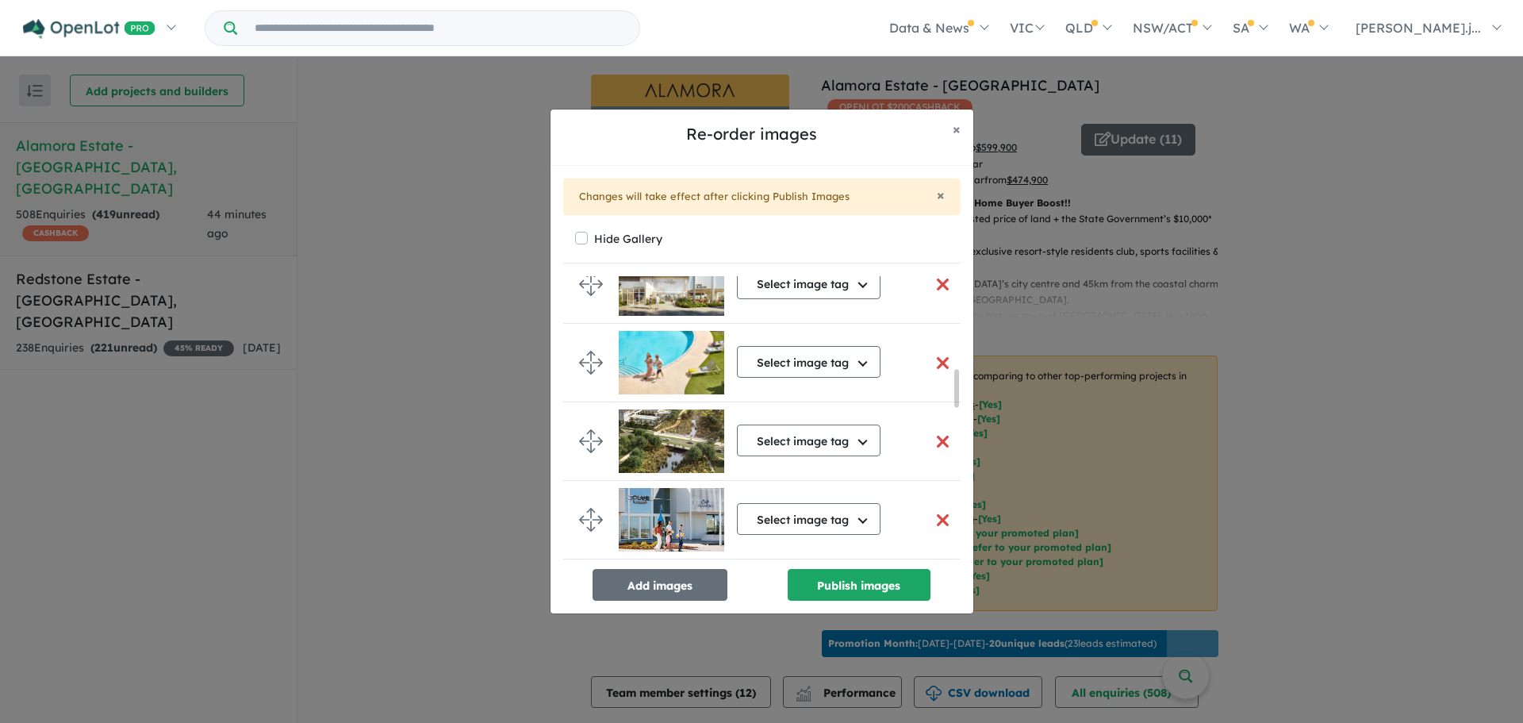
scroll to position [708, 0]
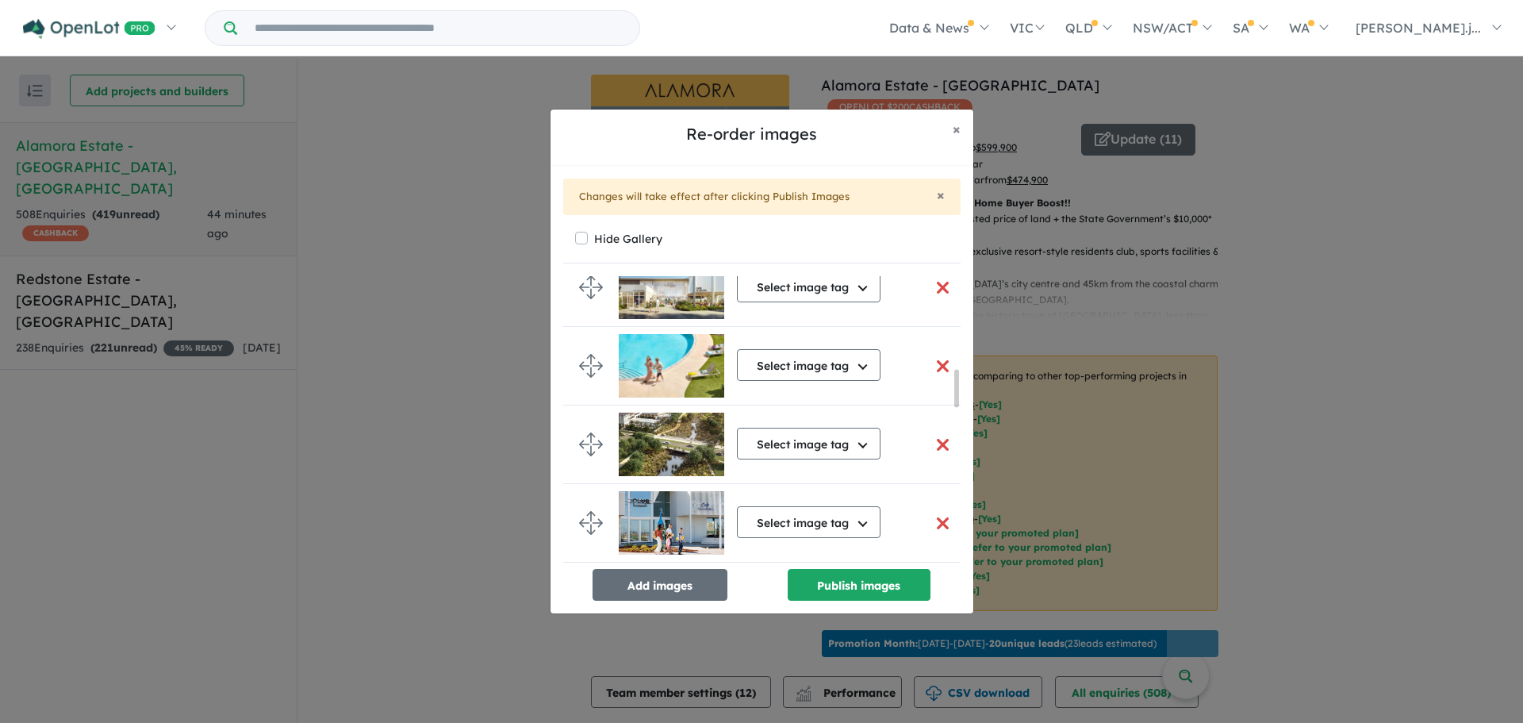
click at [933, 444] on button "button" at bounding box center [943, 445] width 33 height 34
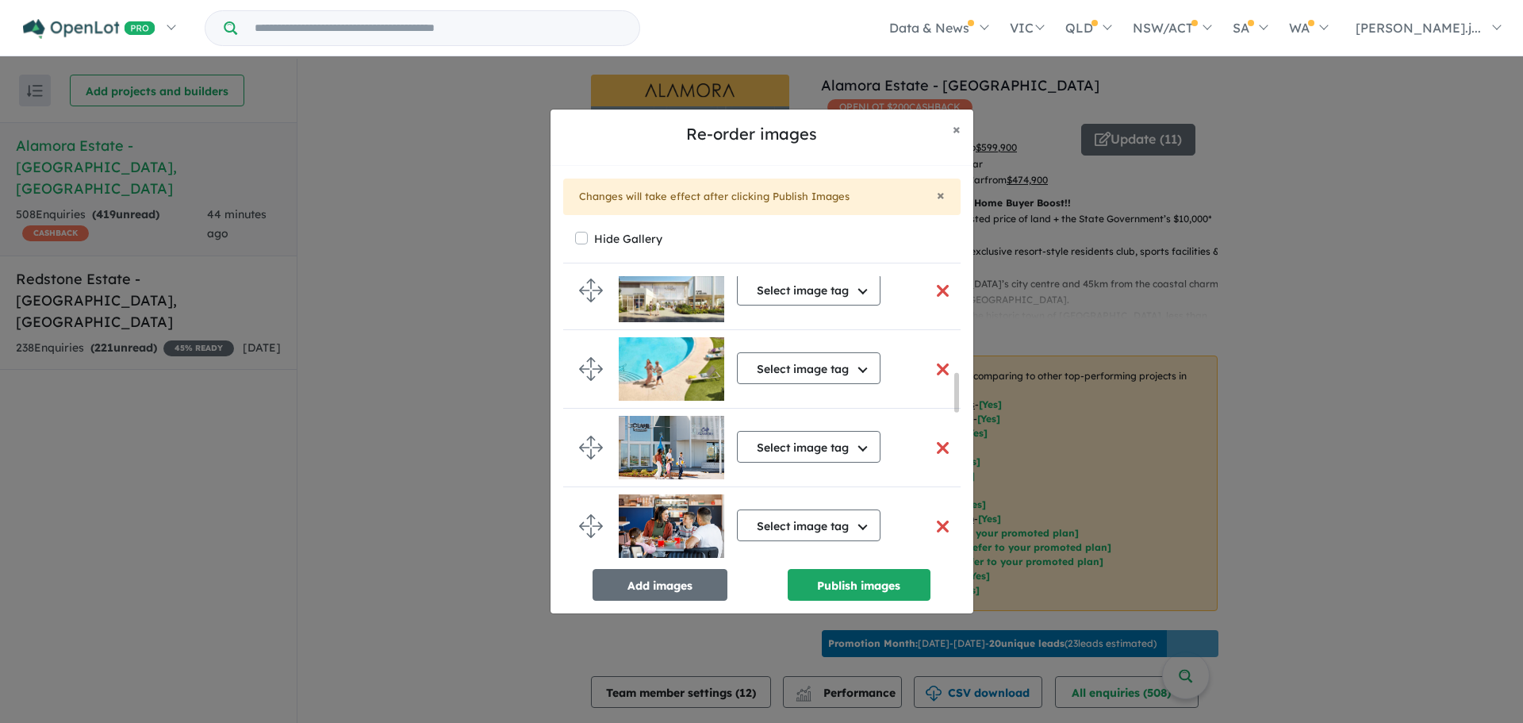
click at [933, 295] on button "button" at bounding box center [943, 291] width 33 height 34
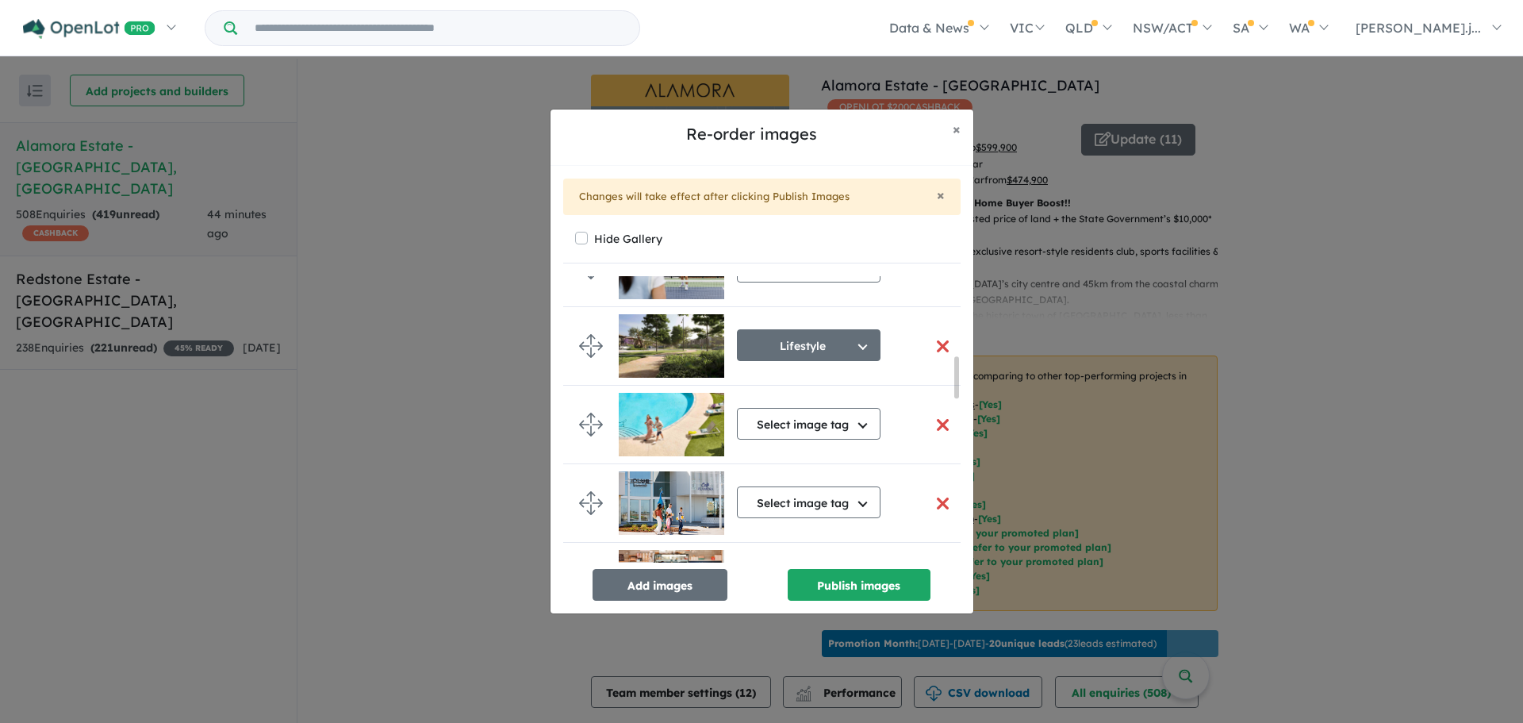
scroll to position [539, 0]
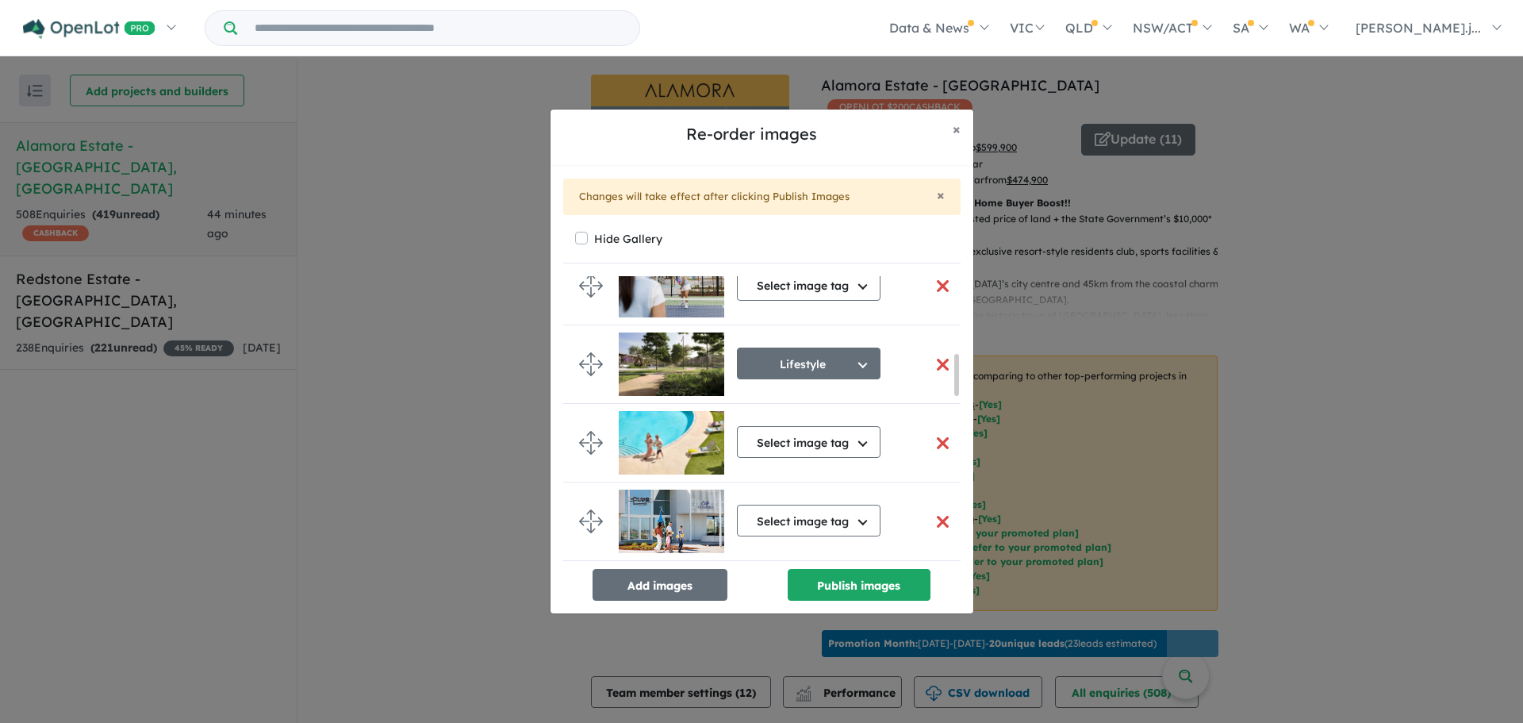
click at [933, 367] on button "button" at bounding box center [943, 364] width 33 height 34
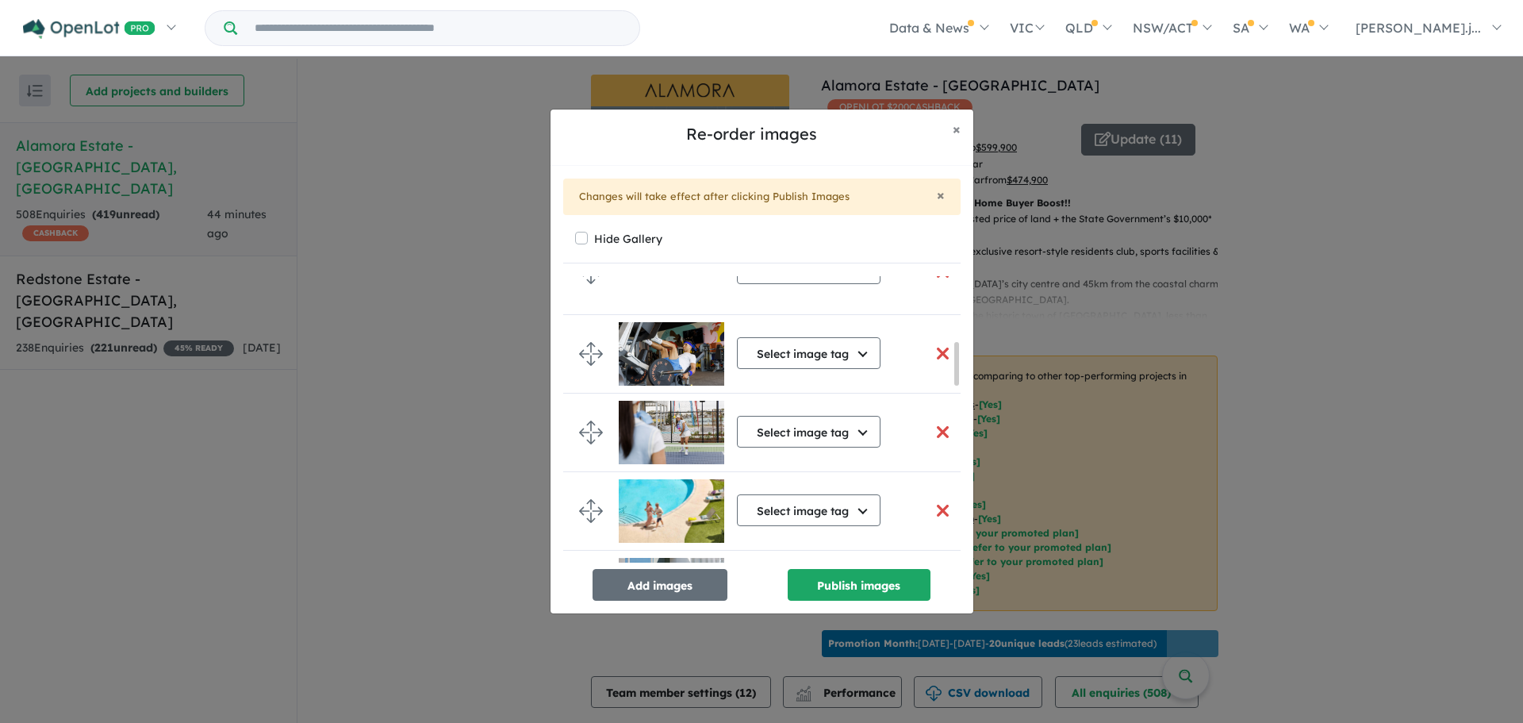
scroll to position [371, 0]
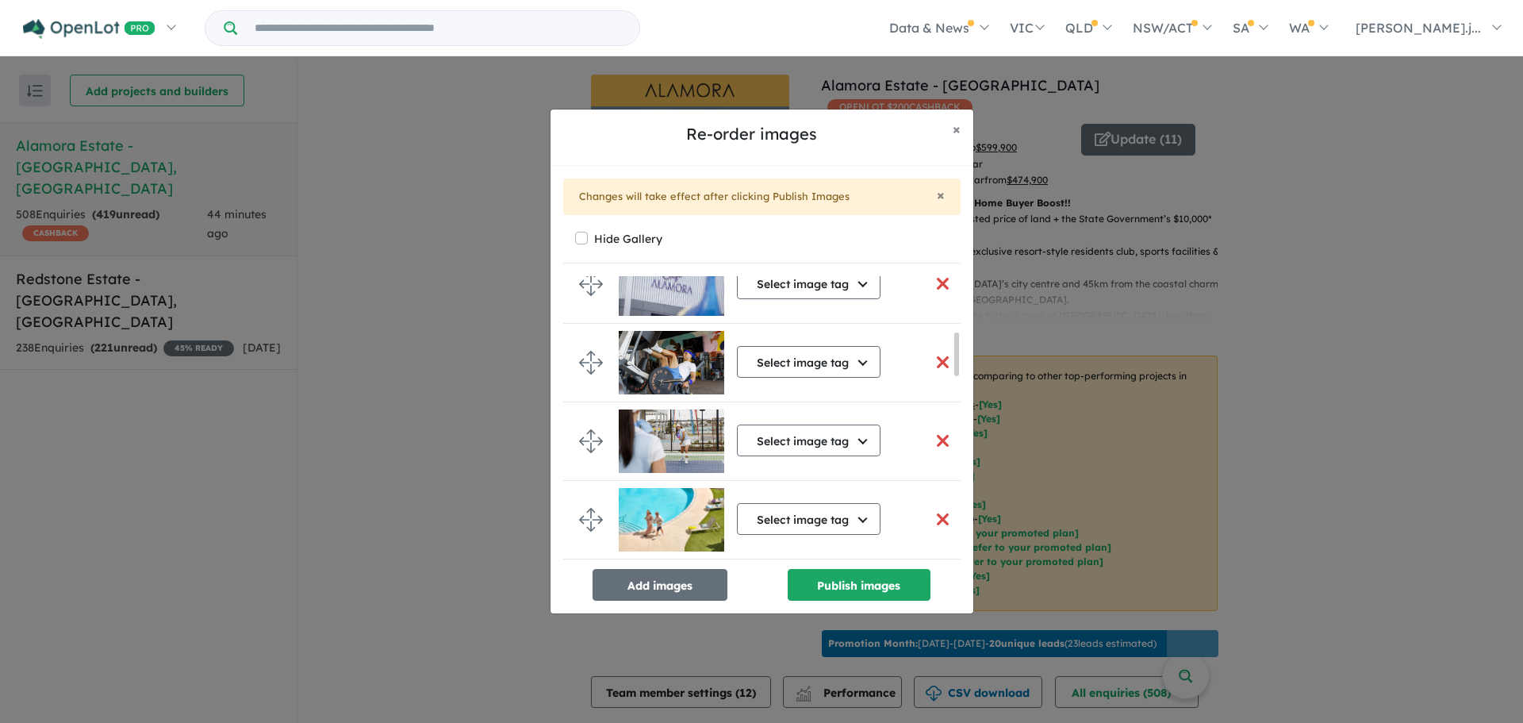
click at [940, 516] on button "button" at bounding box center [943, 519] width 33 height 34
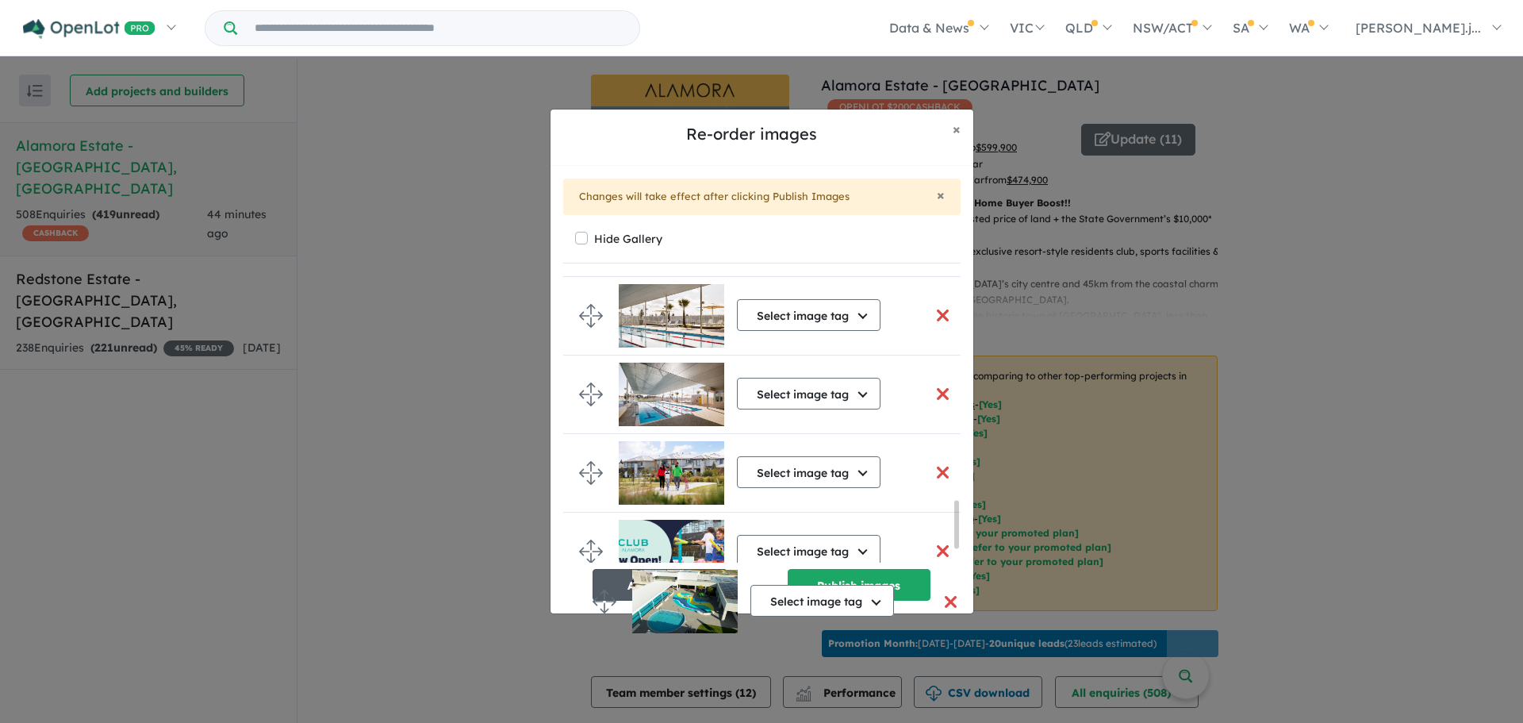
scroll to position [1435, 0]
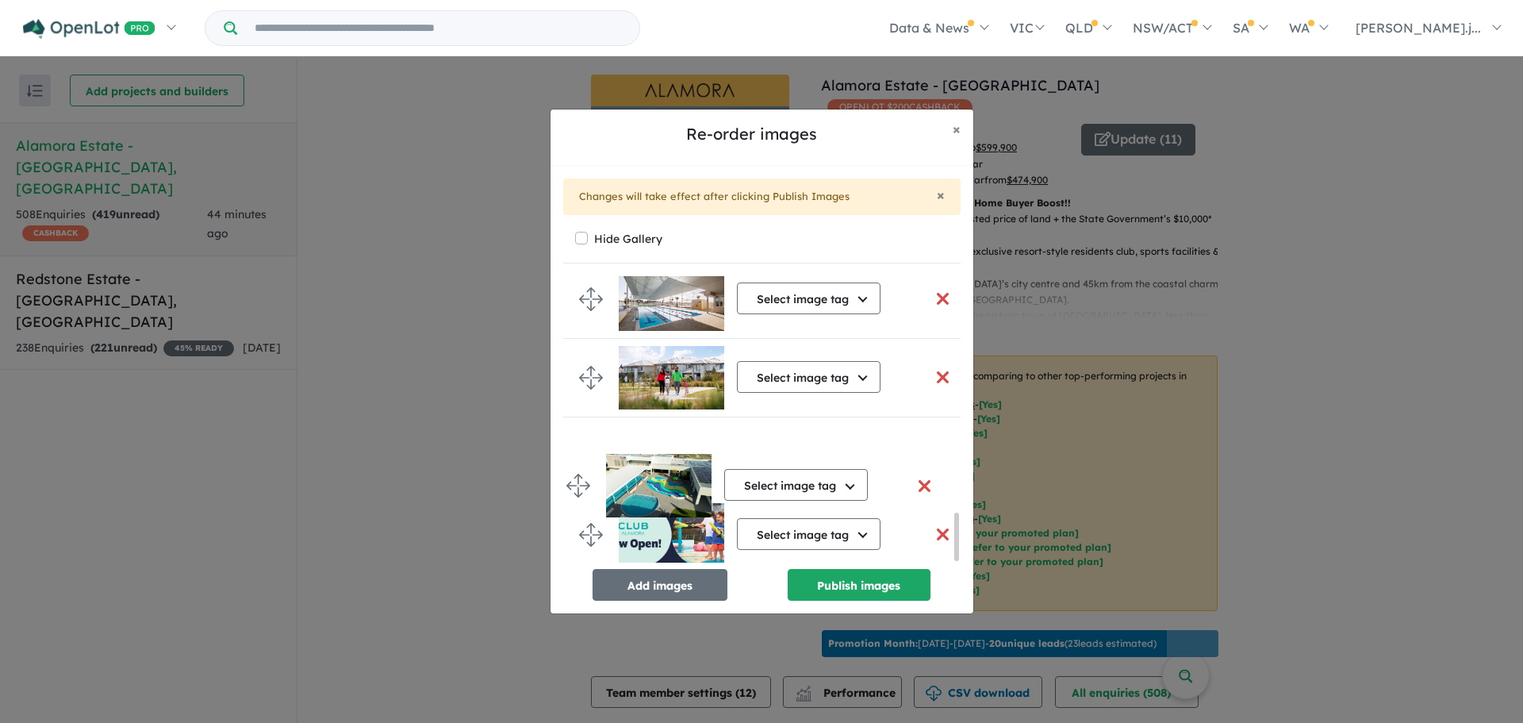
drag, startPoint x: 593, startPoint y: 391, endPoint x: 579, endPoint y: 459, distance: 69.5
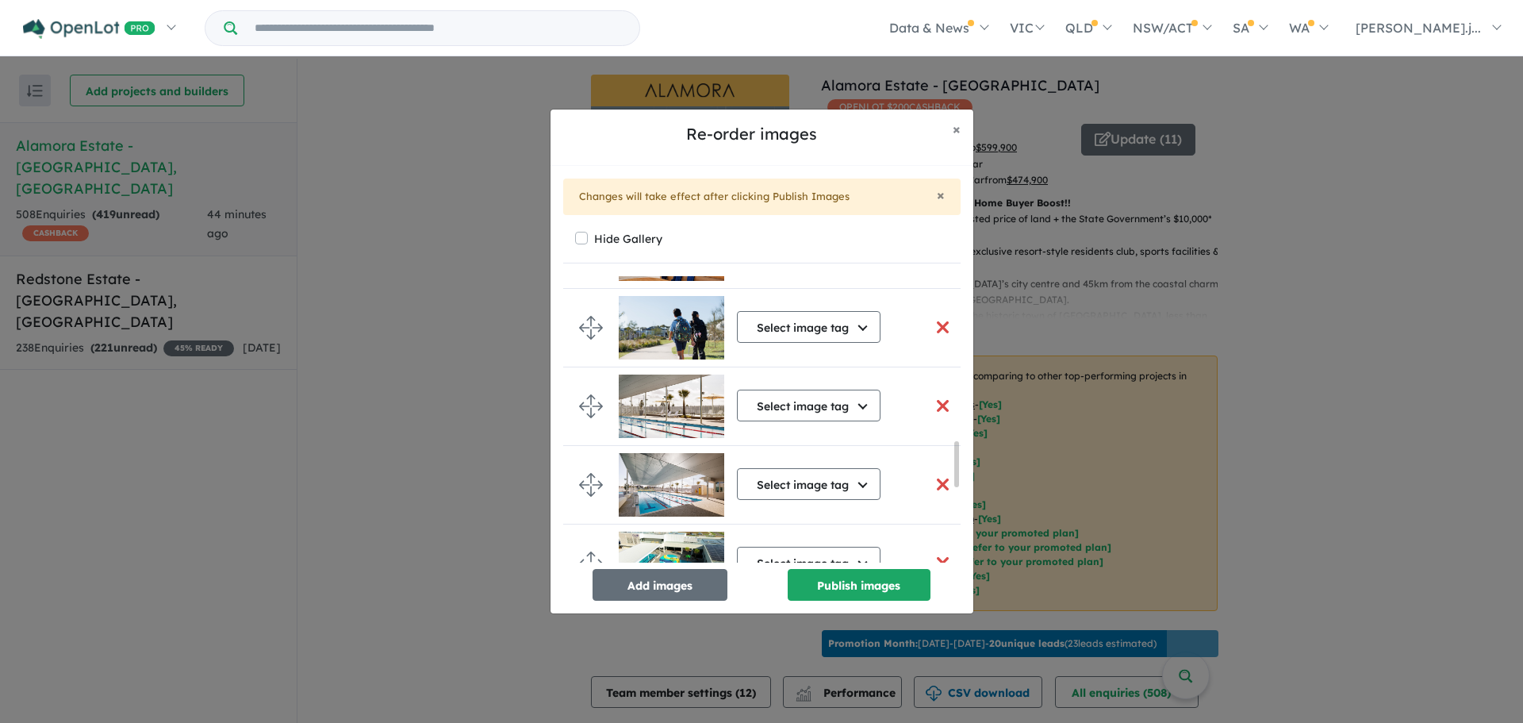
scroll to position [1507, 0]
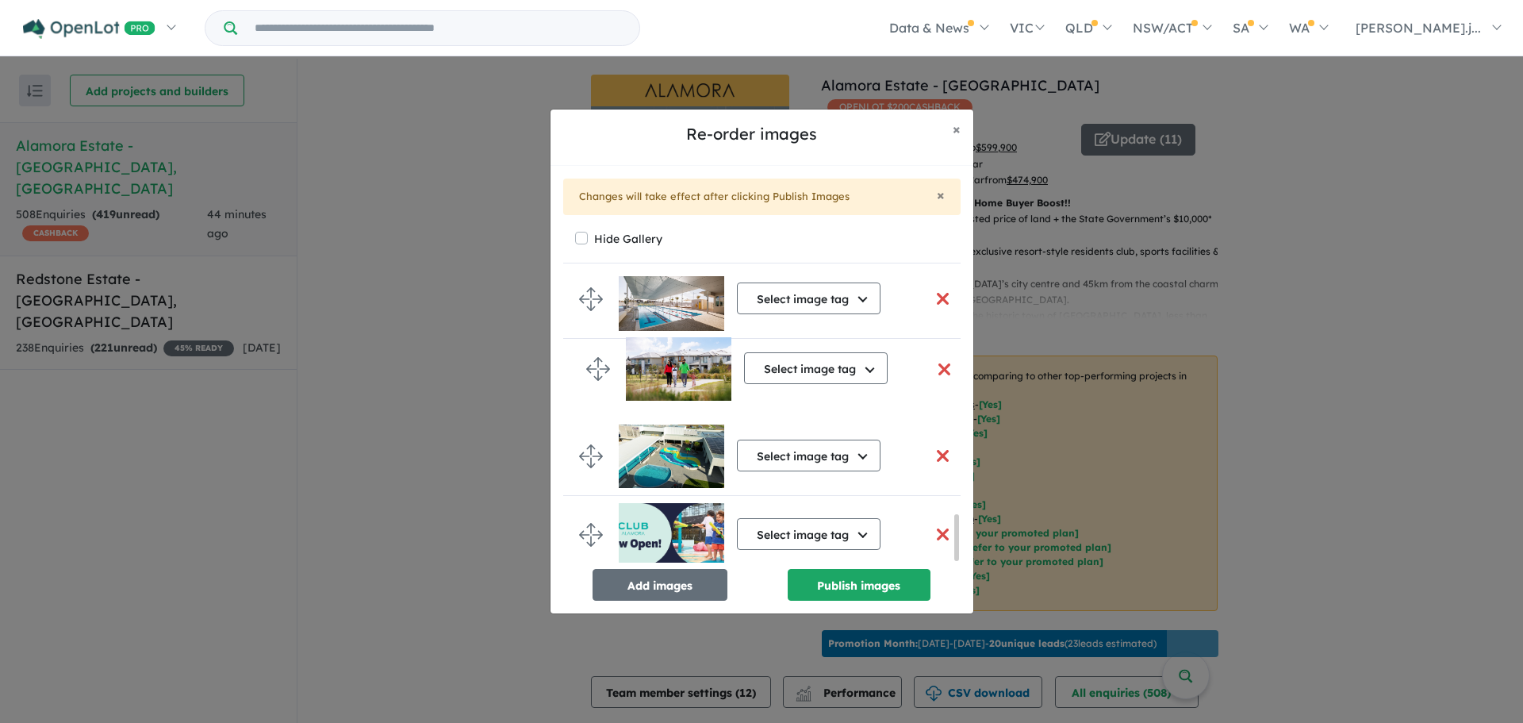
drag, startPoint x: 591, startPoint y: 451, endPoint x: 598, endPoint y: 370, distance: 82.0
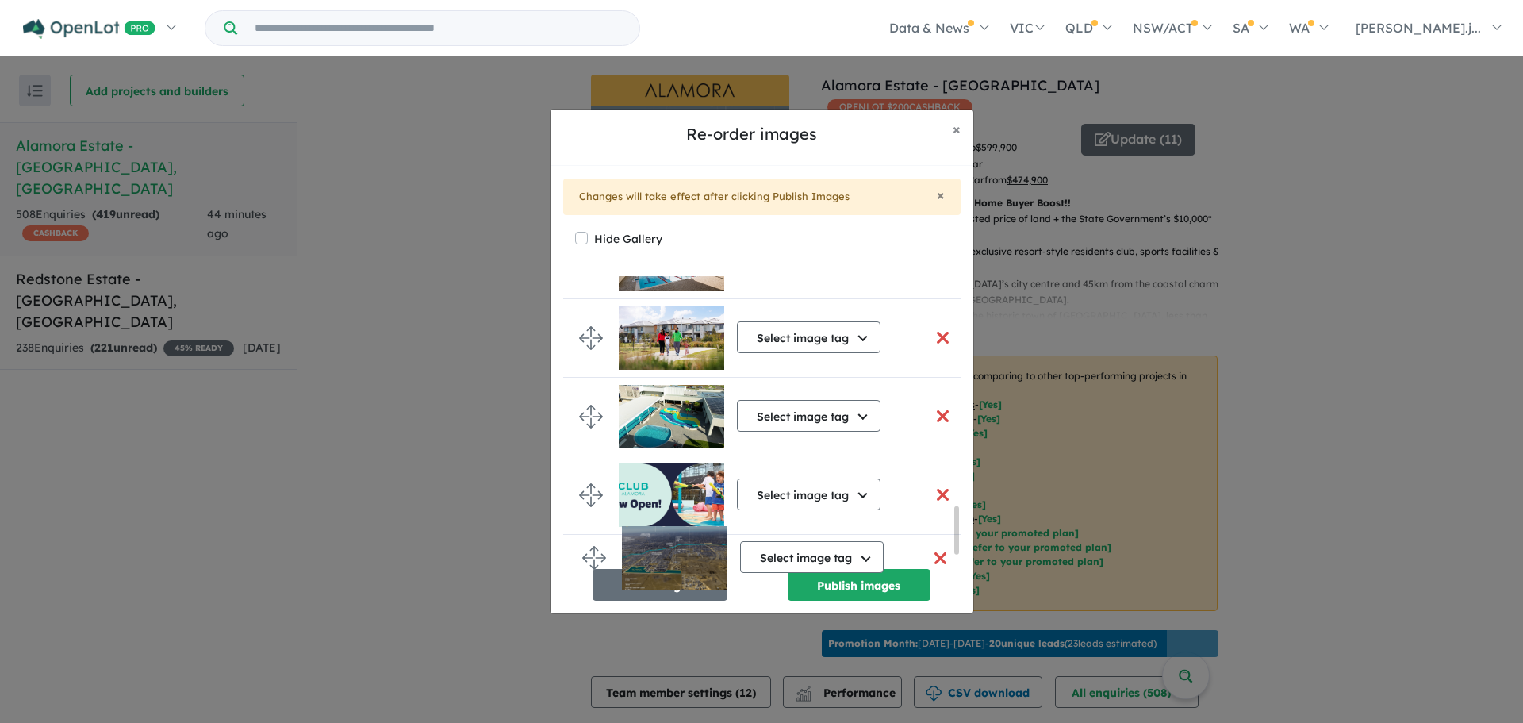
scroll to position [1435, 0]
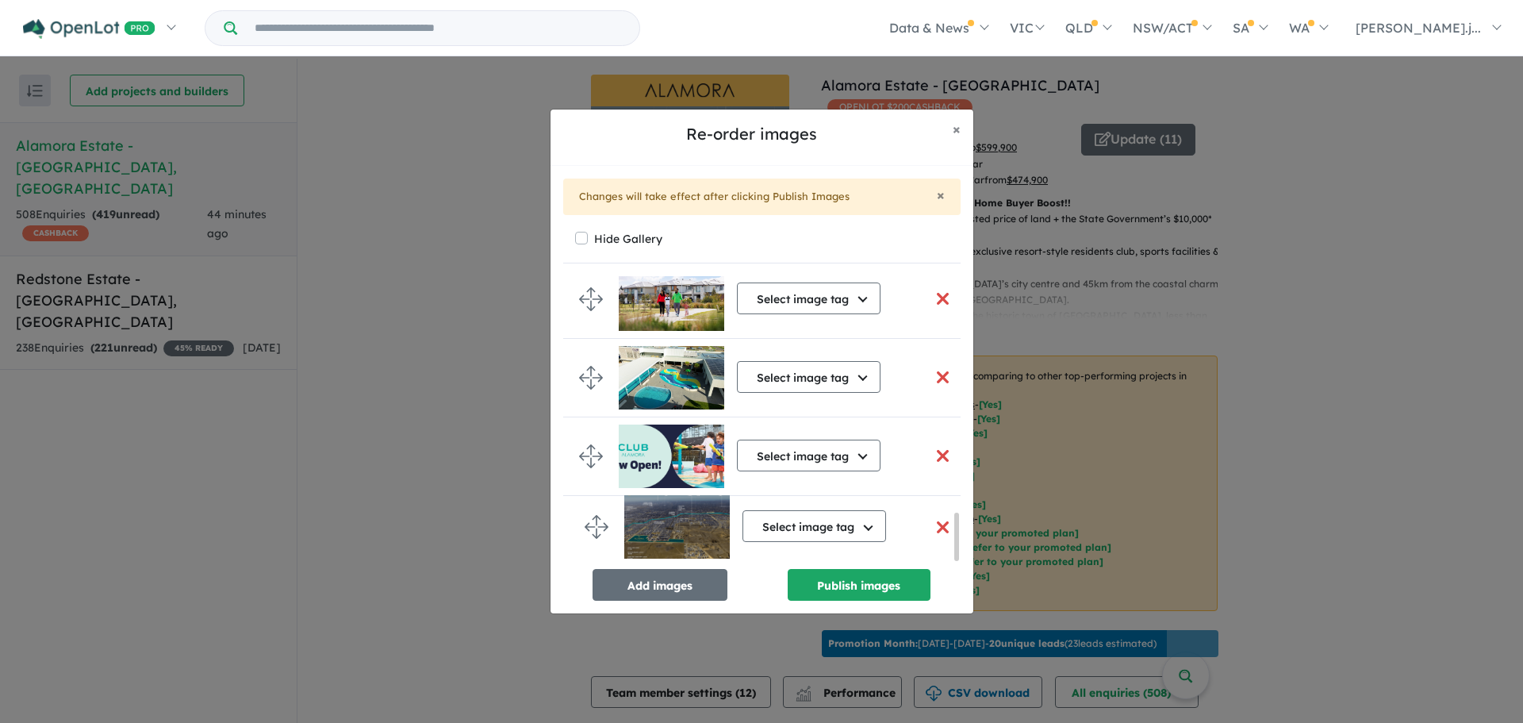
drag, startPoint x: 597, startPoint y: 393, endPoint x: 602, endPoint y: 526, distance: 133.4
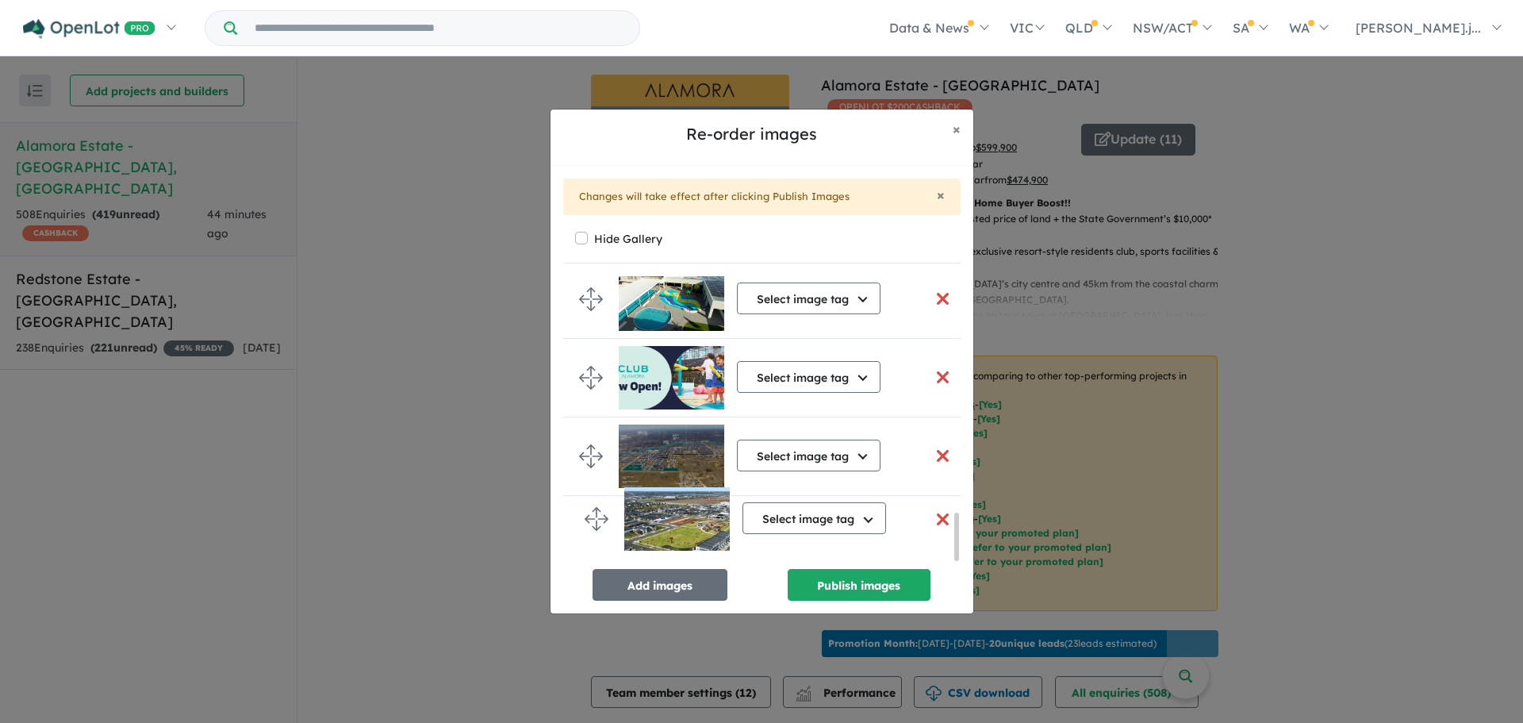
drag, startPoint x: 589, startPoint y: 390, endPoint x: 594, endPoint y: 516, distance: 125.5
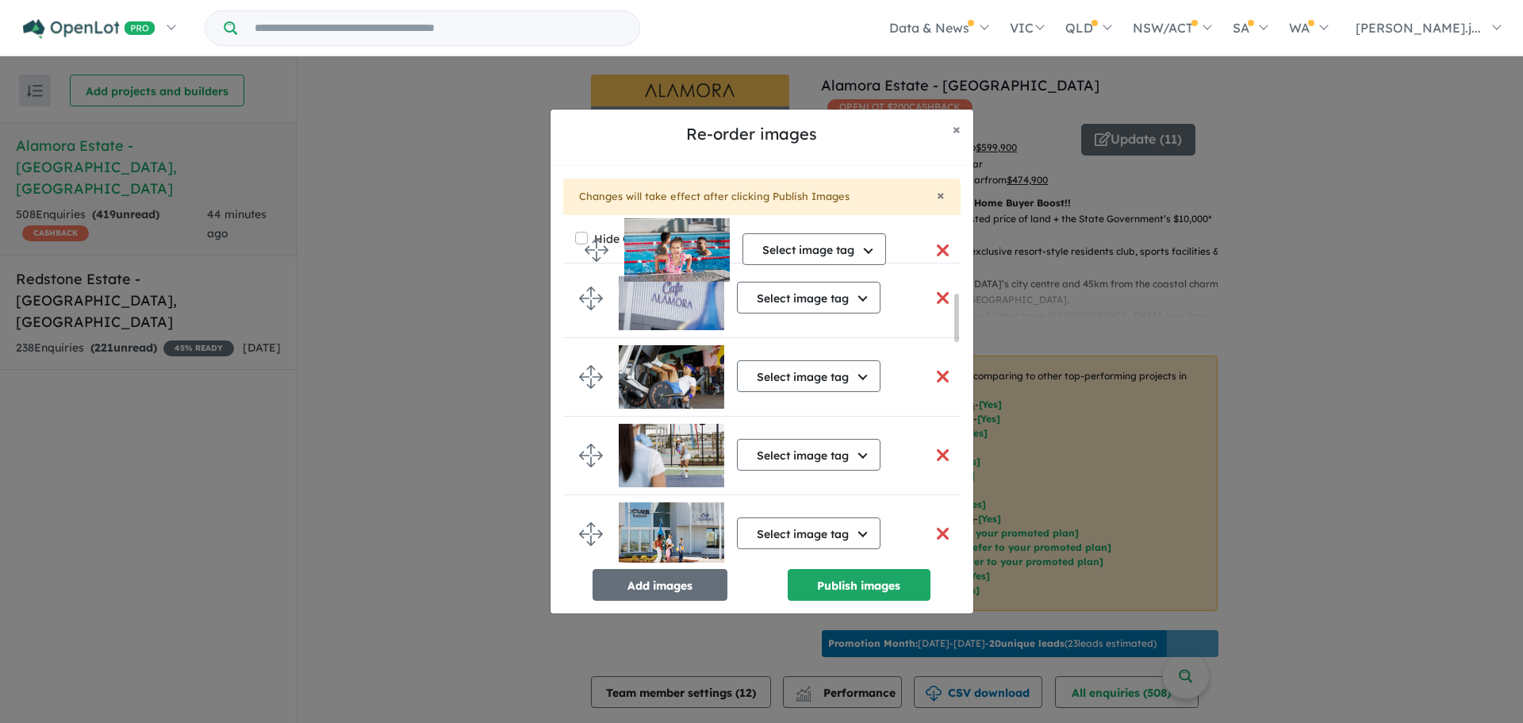
scroll to position [0, 0]
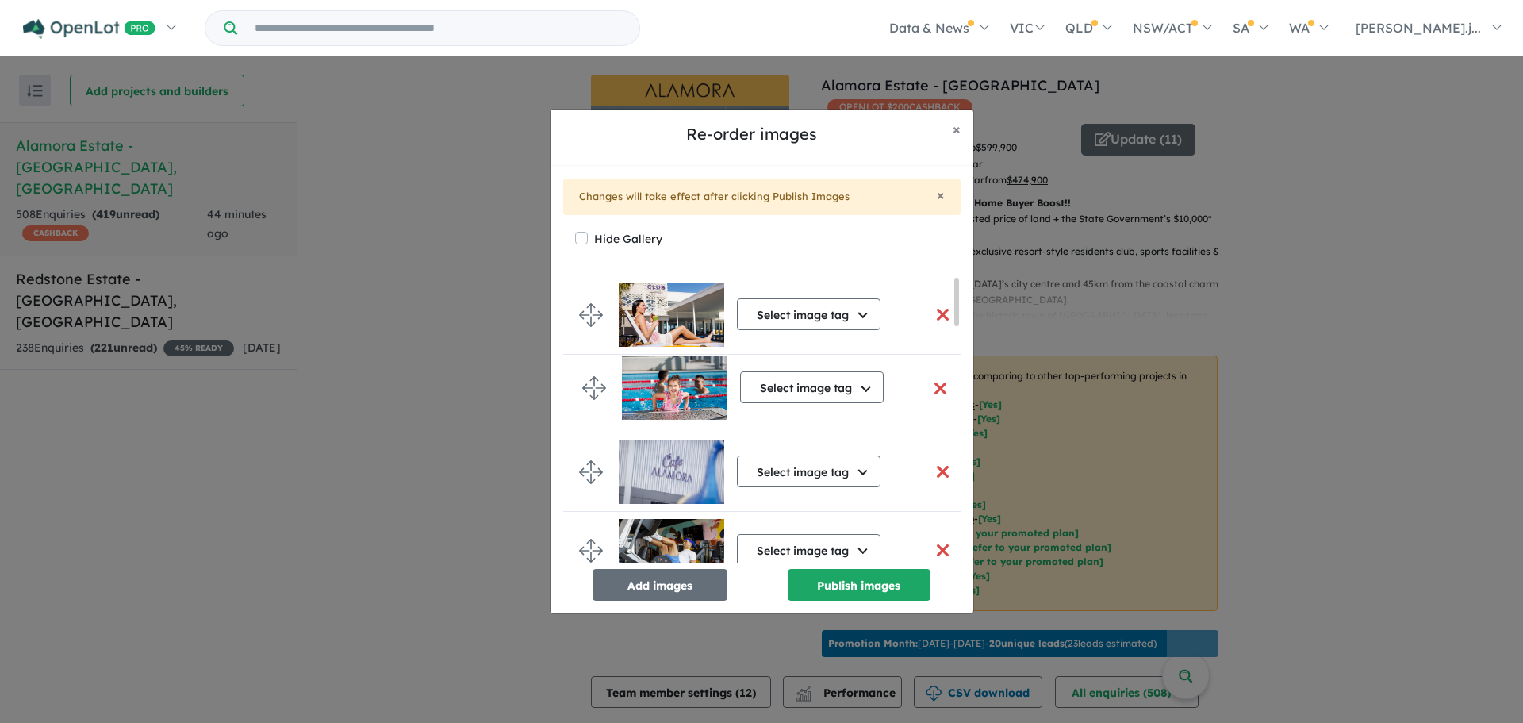
drag, startPoint x: 592, startPoint y: 545, endPoint x: 595, endPoint y: 386, distance: 159.5
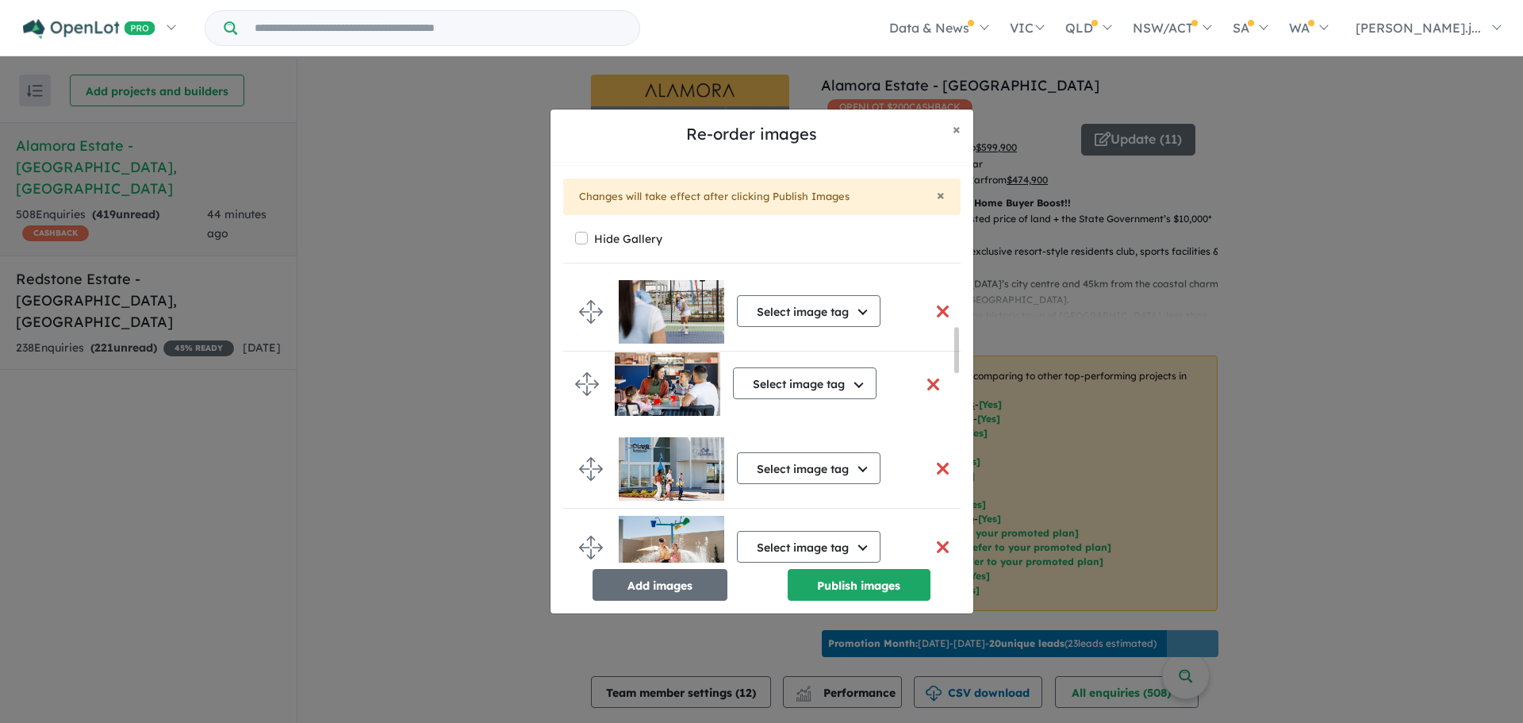
drag, startPoint x: 593, startPoint y: 463, endPoint x: 589, endPoint y: 378, distance: 85.0
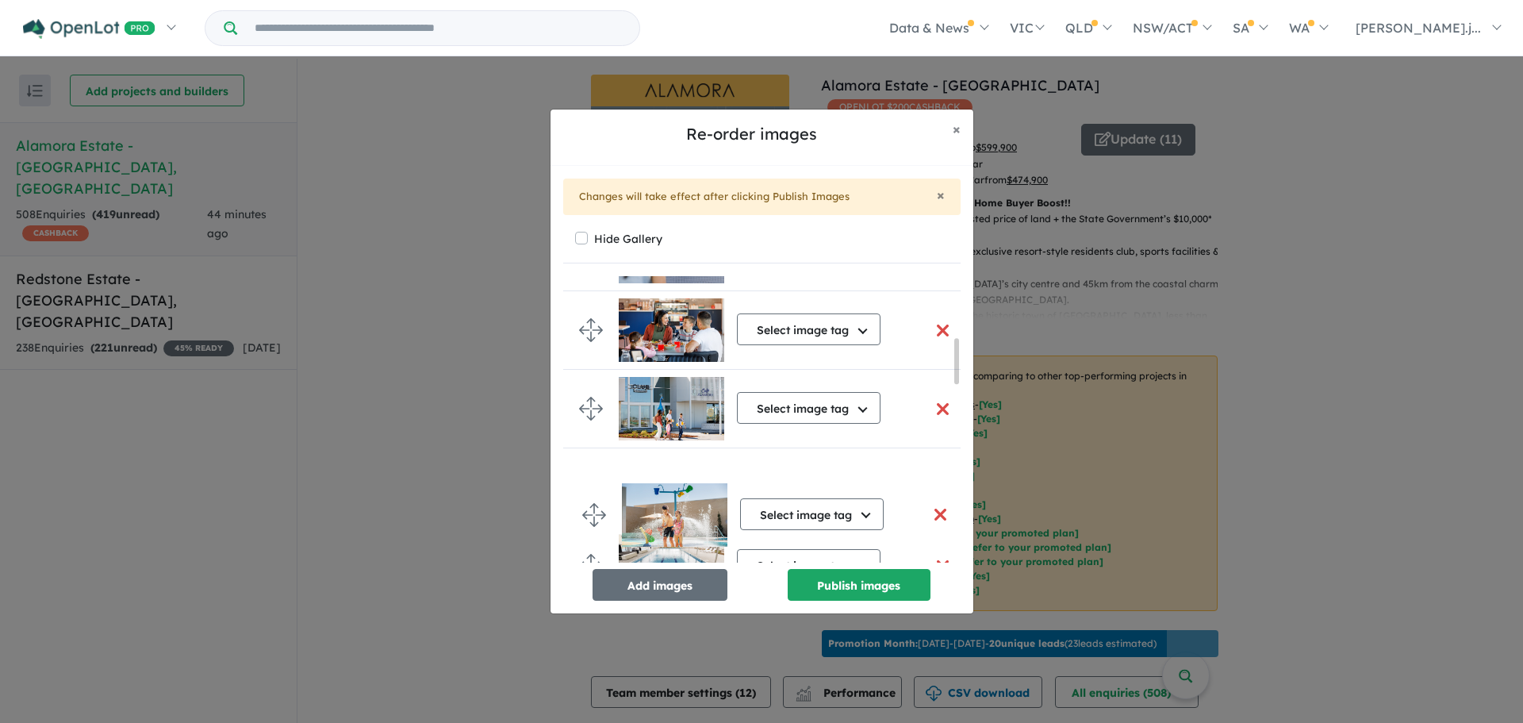
scroll to position [386, 0]
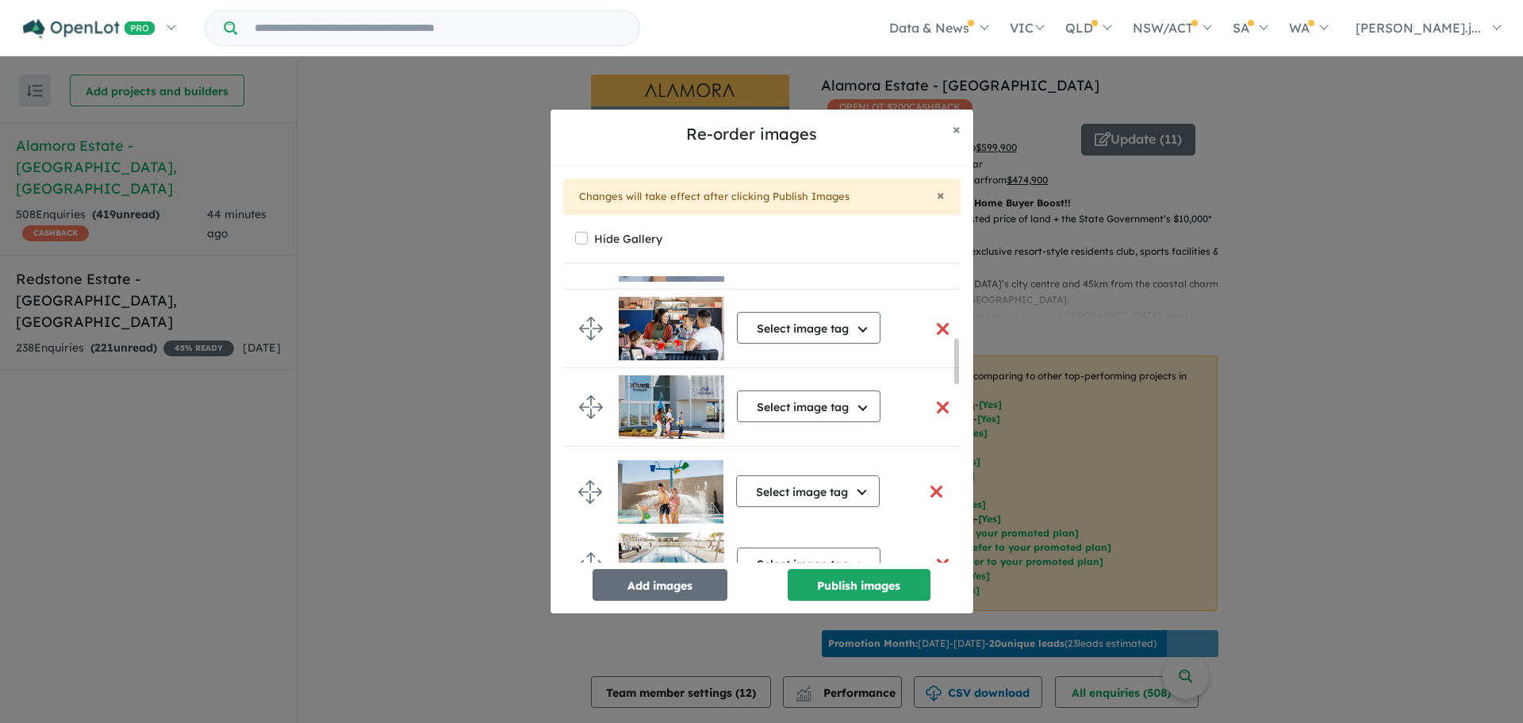
drag, startPoint x: 594, startPoint y: 333, endPoint x: 593, endPoint y: 496, distance: 162.6
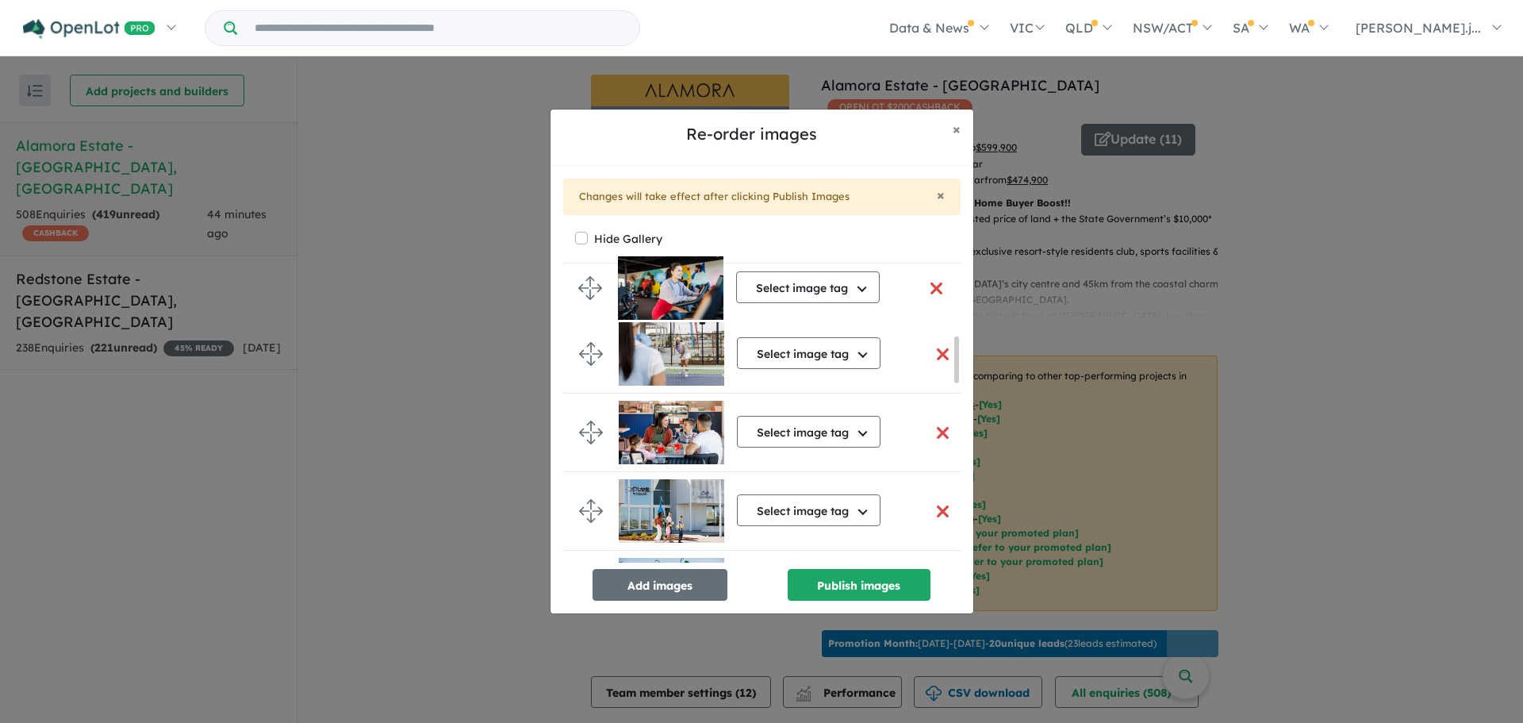
scroll to position [361, 0]
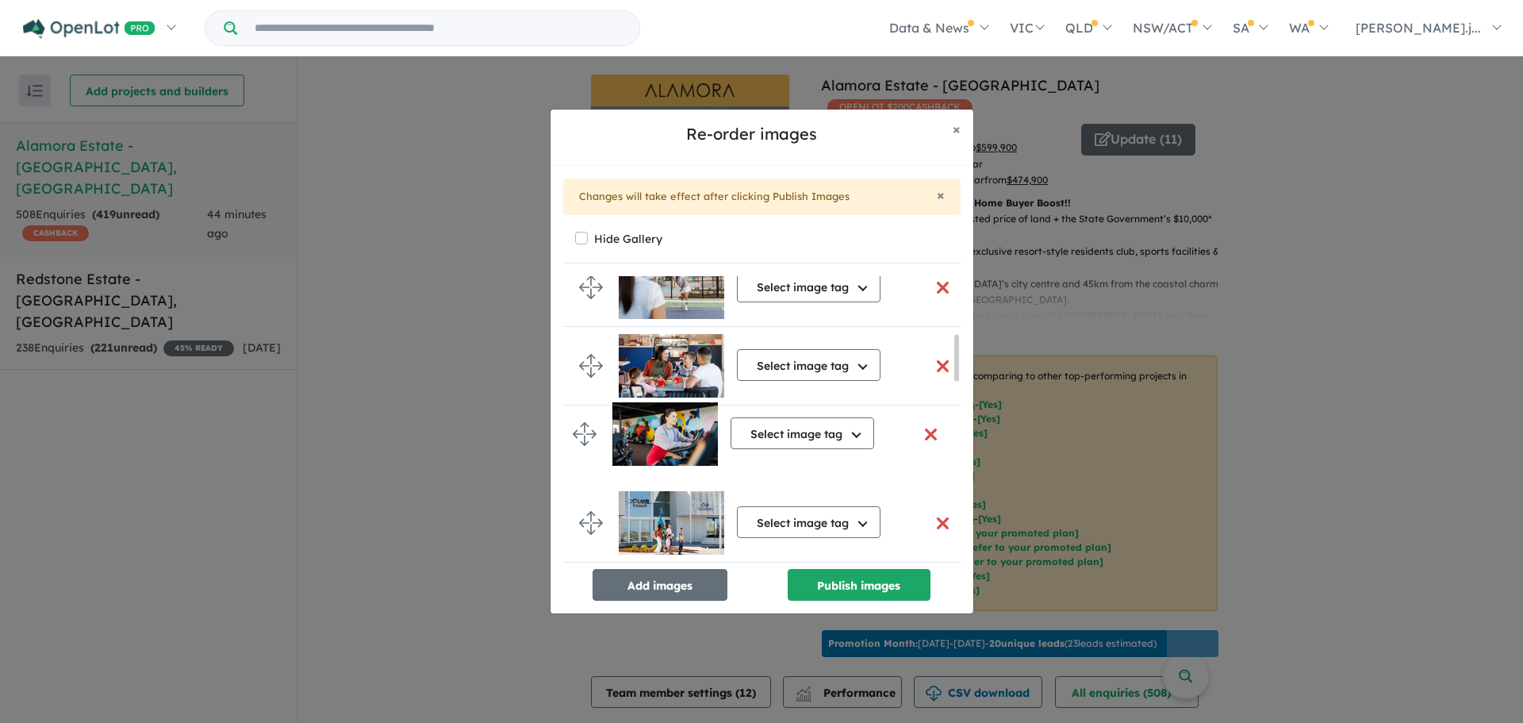
drag, startPoint x: 585, startPoint y: 423, endPoint x: 579, endPoint y: 431, distance: 10.2
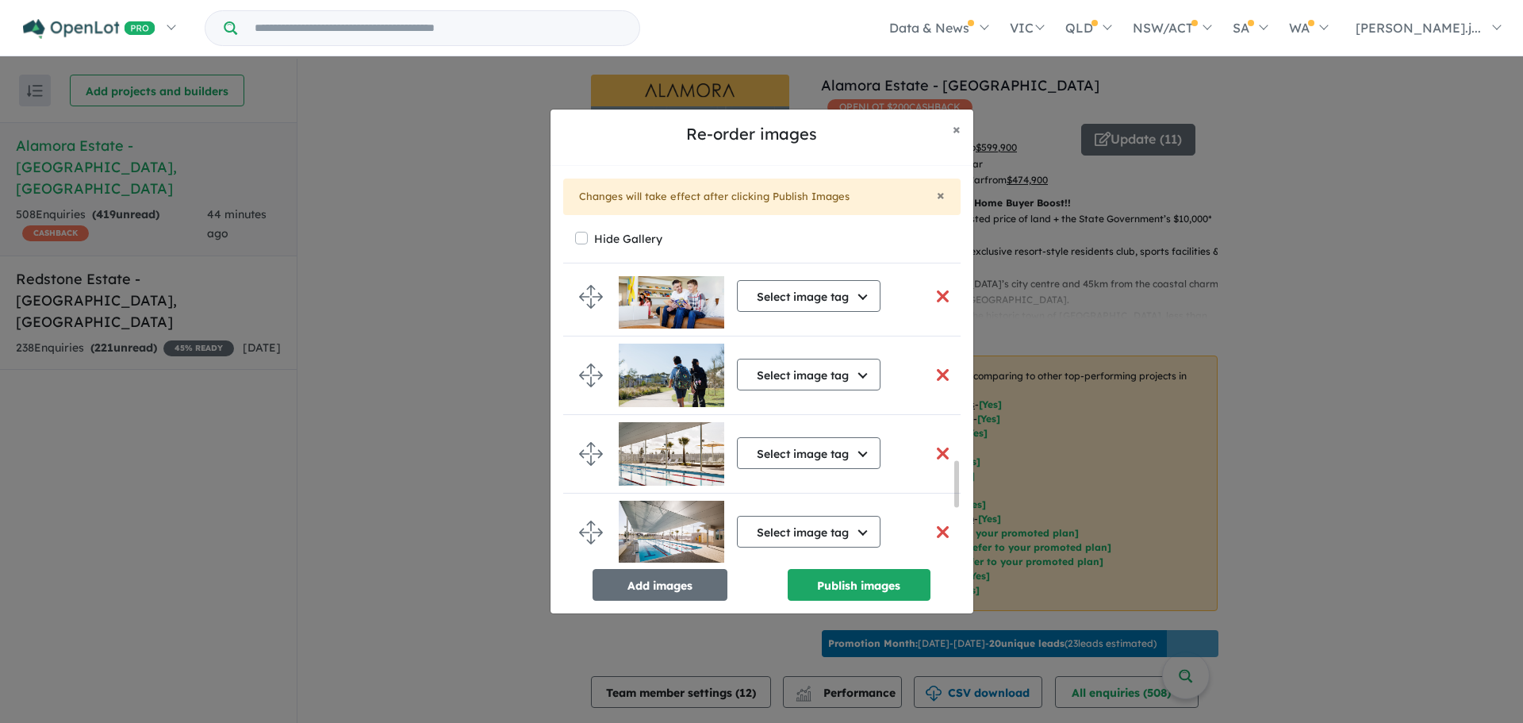
scroll to position [1151, 0]
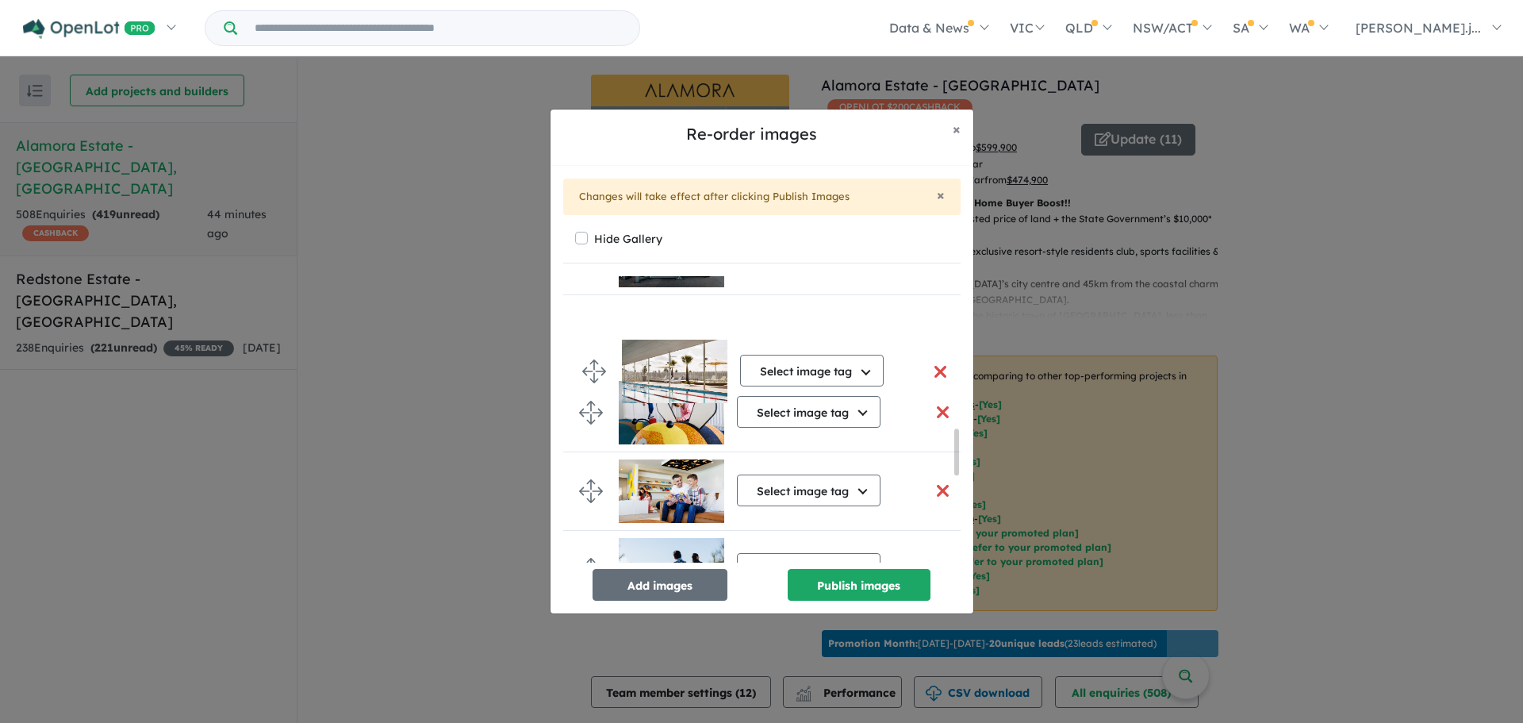
drag, startPoint x: 592, startPoint y: 371, endPoint x: 588, endPoint y: 341, distance: 30.4
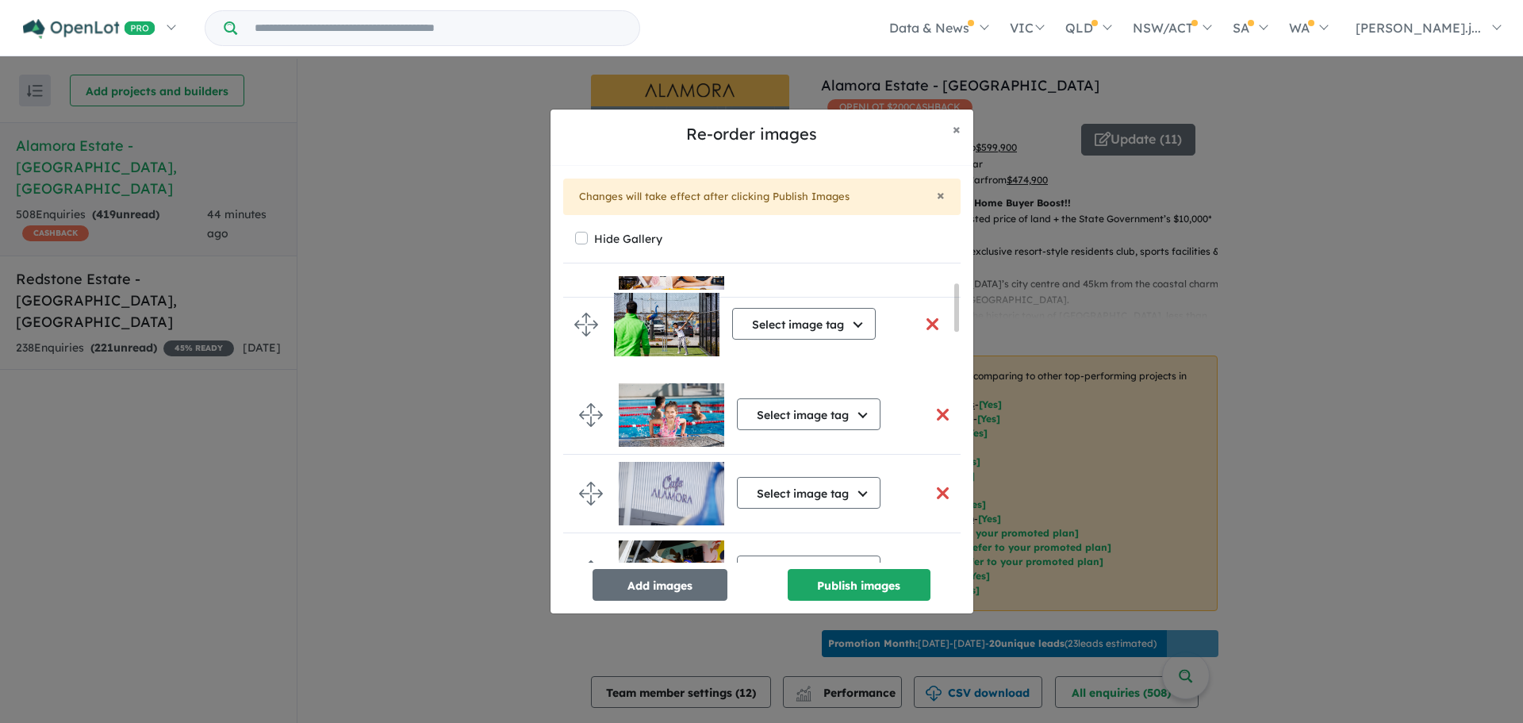
scroll to position [35, 0]
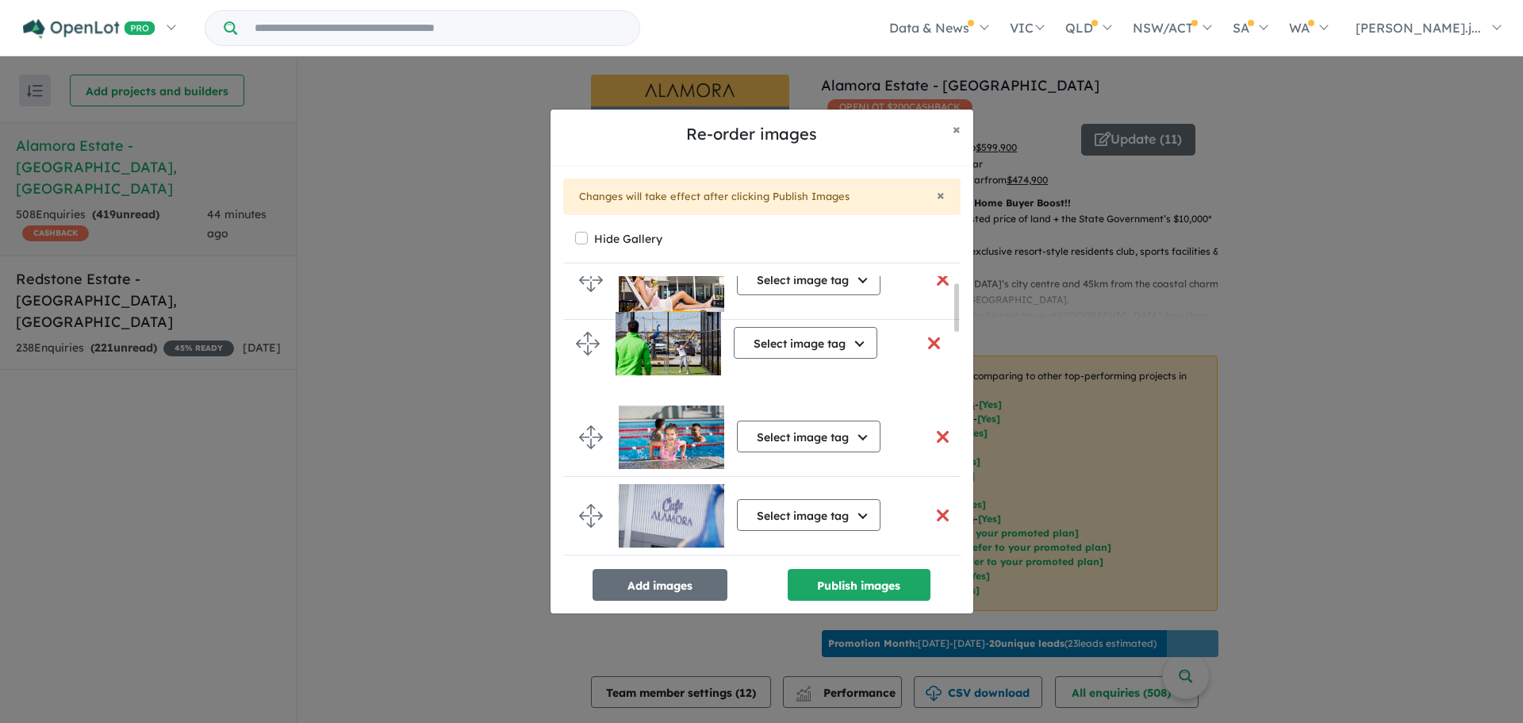
drag, startPoint x: 596, startPoint y: 528, endPoint x: 593, endPoint y: 355, distance: 172.2
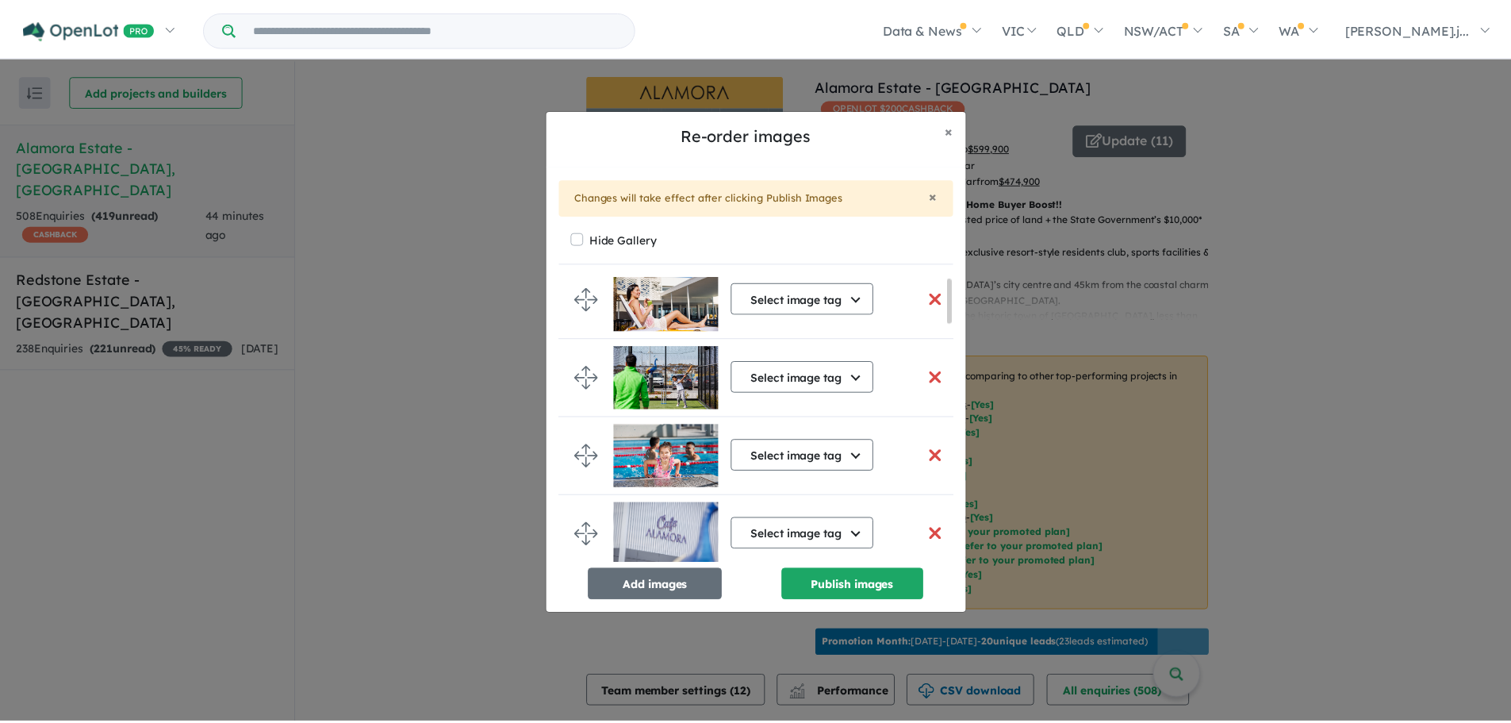
scroll to position [0, 0]
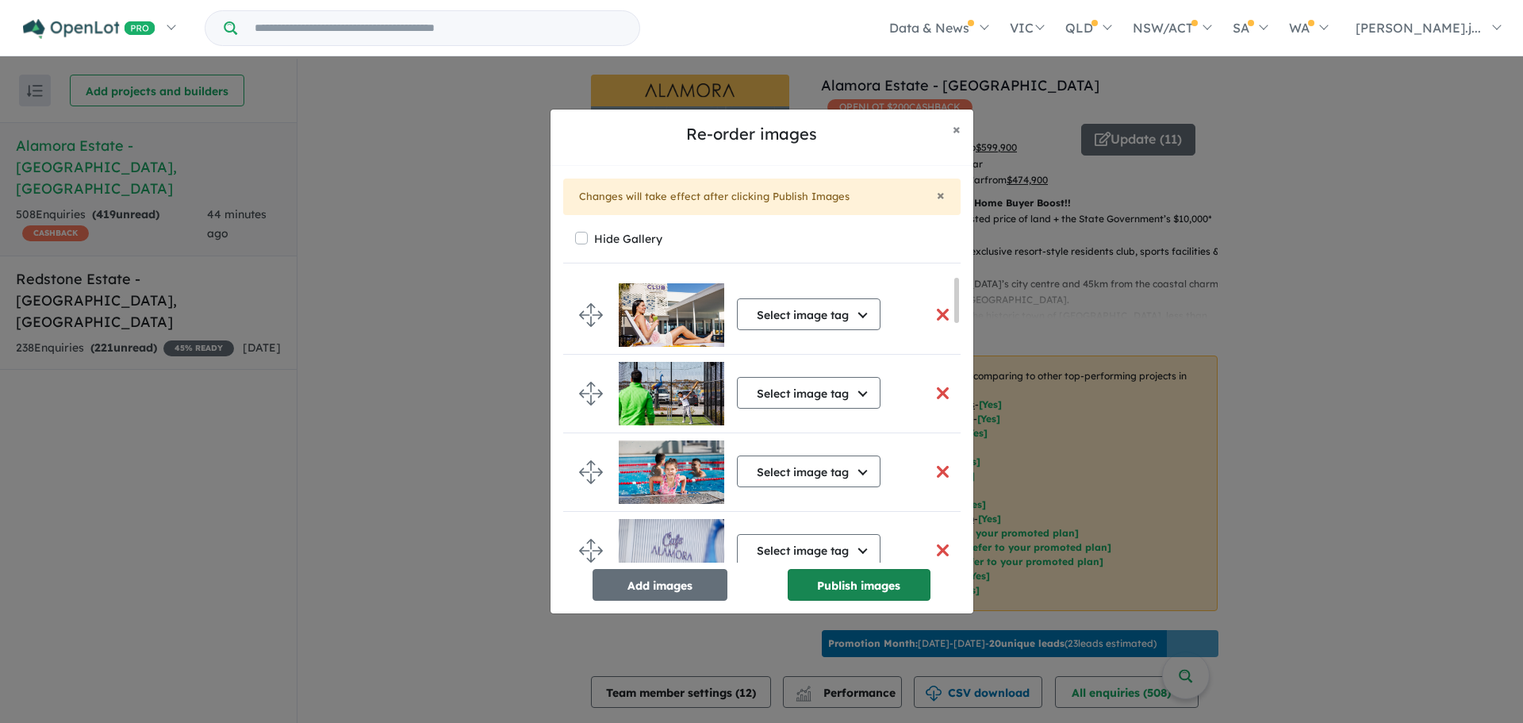
click at [854, 585] on button "Publish images" at bounding box center [859, 585] width 143 height 32
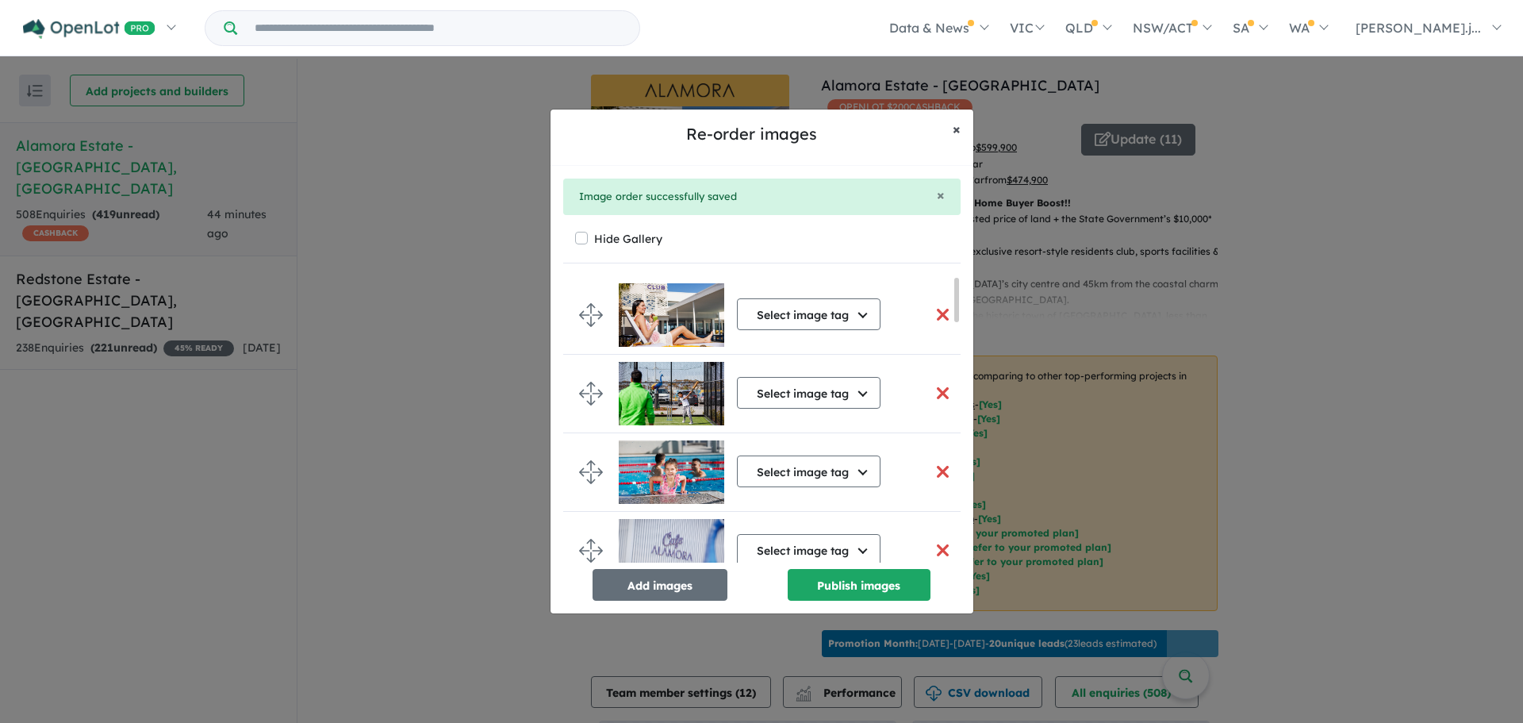
click at [954, 126] on span "×" at bounding box center [957, 129] width 8 height 18
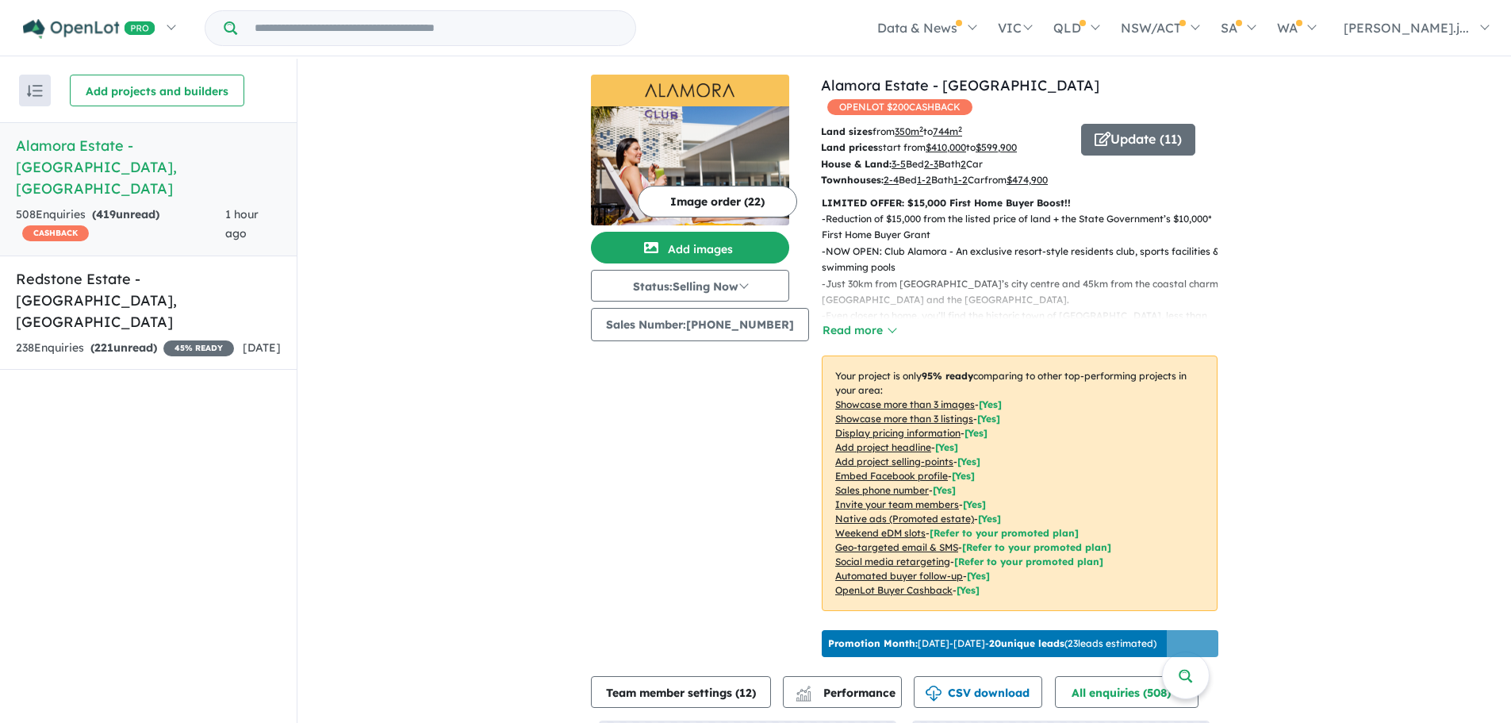
click at [483, 266] on div "View 2 projects in your account [GEOGRAPHIC_DATA] - Tarneit OPENLOT $ 200 CASHB…" at bounding box center [905, 487] width 1214 height 857
click at [1031, 230] on p "- Reduction of $15,000 from the listed price of land + the State Government’s $…" at bounding box center [1026, 227] width 409 height 33
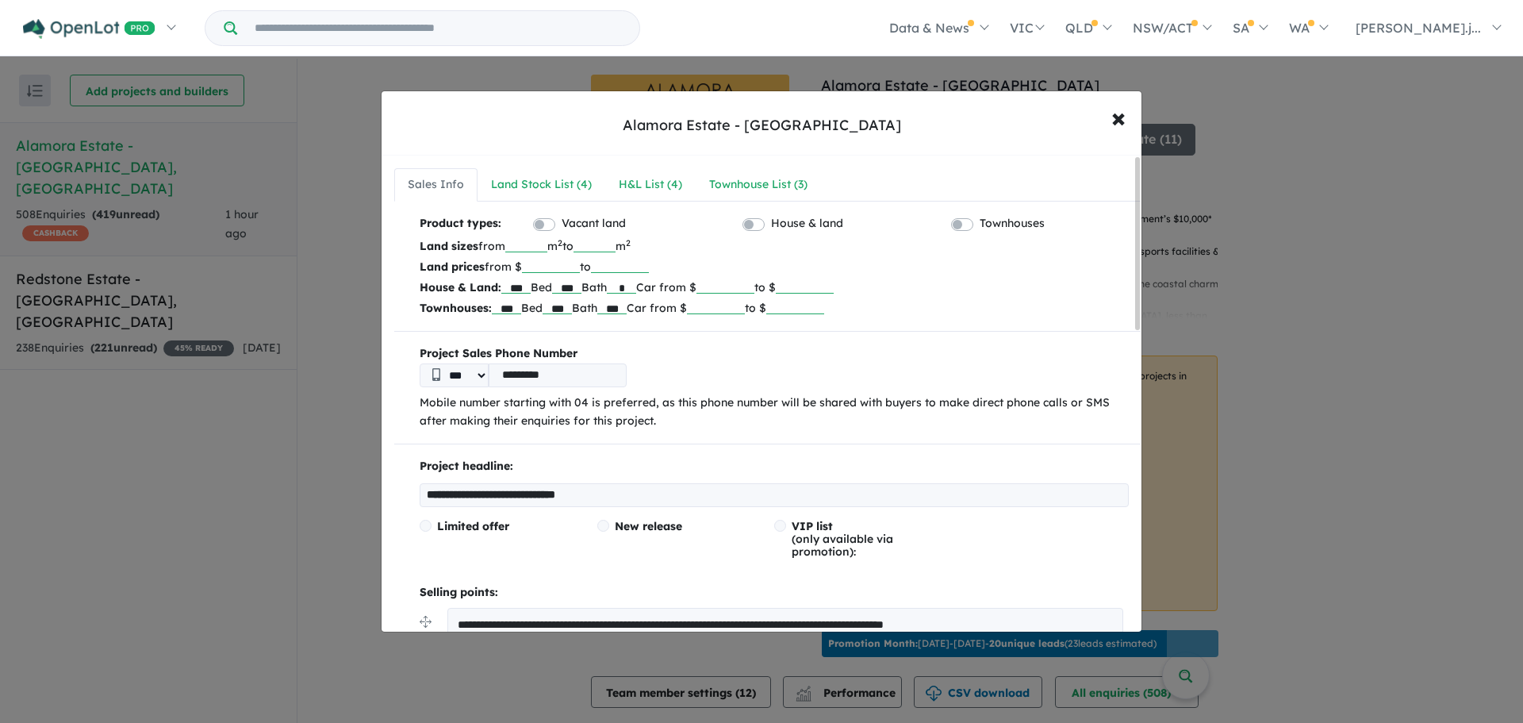
drag, startPoint x: 762, startPoint y: 306, endPoint x: 728, endPoint y: 309, distance: 34.3
click at [728, 309] on input "******" at bounding box center [716, 306] width 58 height 16
type input "******"
drag, startPoint x: 588, startPoint y: 265, endPoint x: 549, endPoint y: 269, distance: 39.1
click at [549, 269] on input "******" at bounding box center [551, 265] width 58 height 16
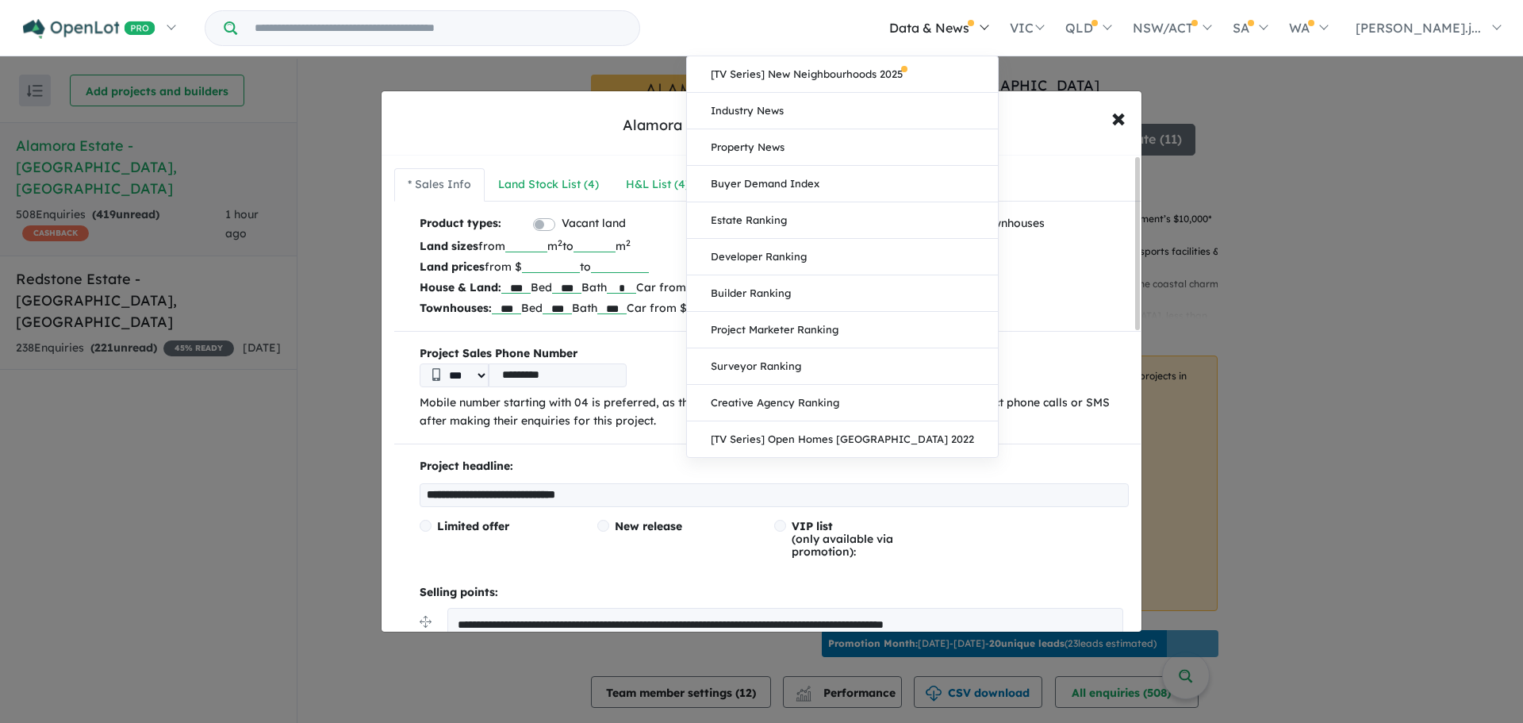
type input "******"
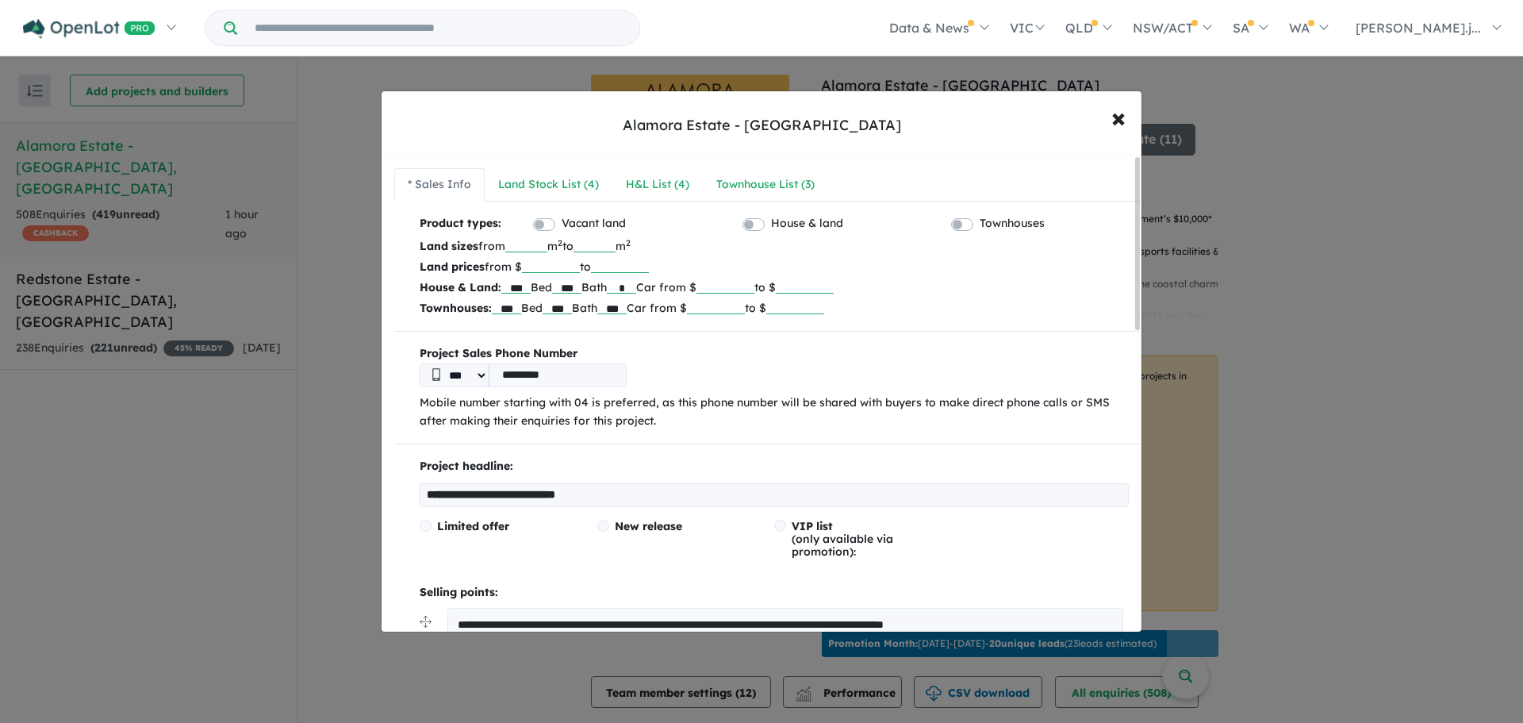
click at [647, 270] on p "Land prices from $ ****** to ******" at bounding box center [774, 266] width 709 height 21
click at [660, 268] on p "Land prices from $ ****** to ******" at bounding box center [774, 266] width 709 height 21
drag, startPoint x: 656, startPoint y: 265, endPoint x: 627, endPoint y: 270, distance: 29.7
click at [627, 270] on input "******" at bounding box center [620, 265] width 58 height 16
type input "******"
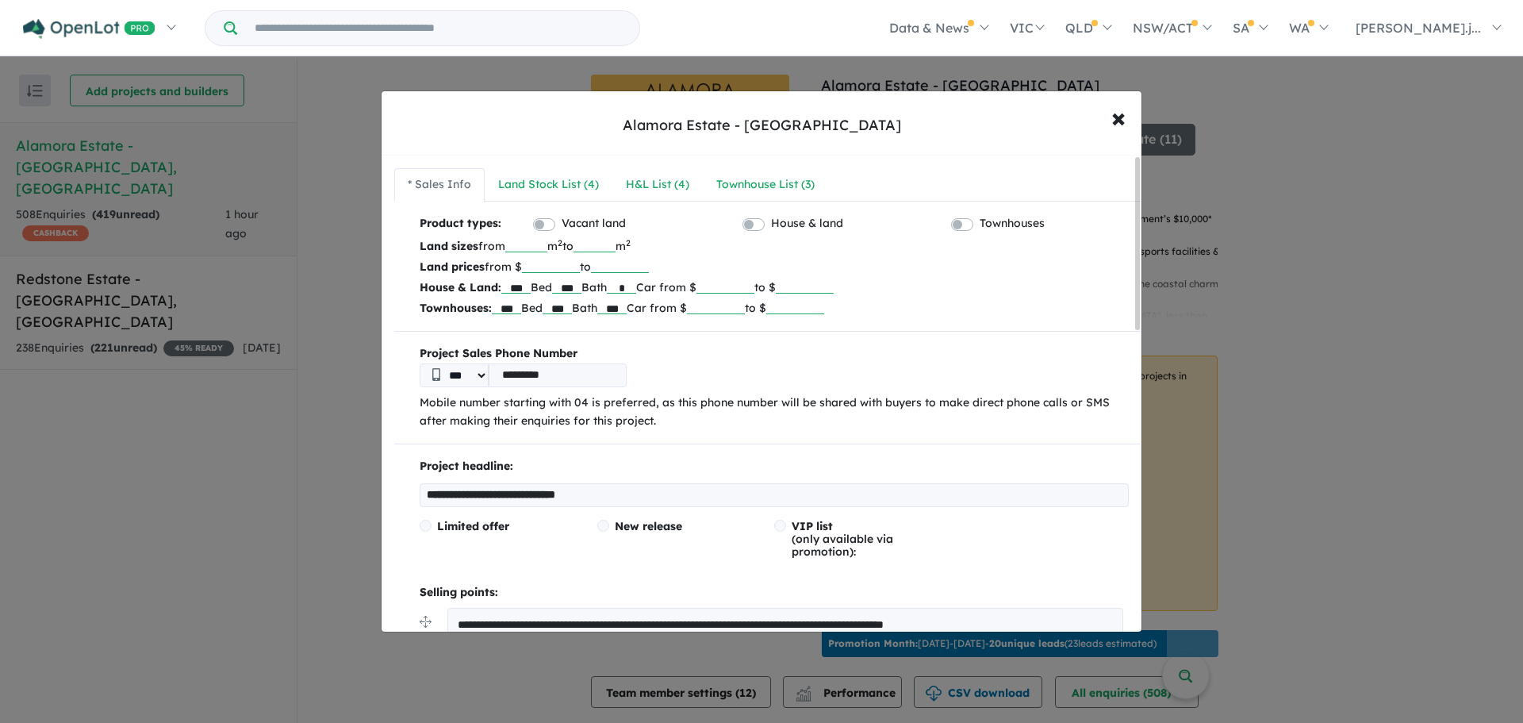
drag, startPoint x: 555, startPoint y: 248, endPoint x: 532, endPoint y: 250, distance: 22.3
click at [532, 250] on input "***" at bounding box center [526, 244] width 42 height 16
type input "***"
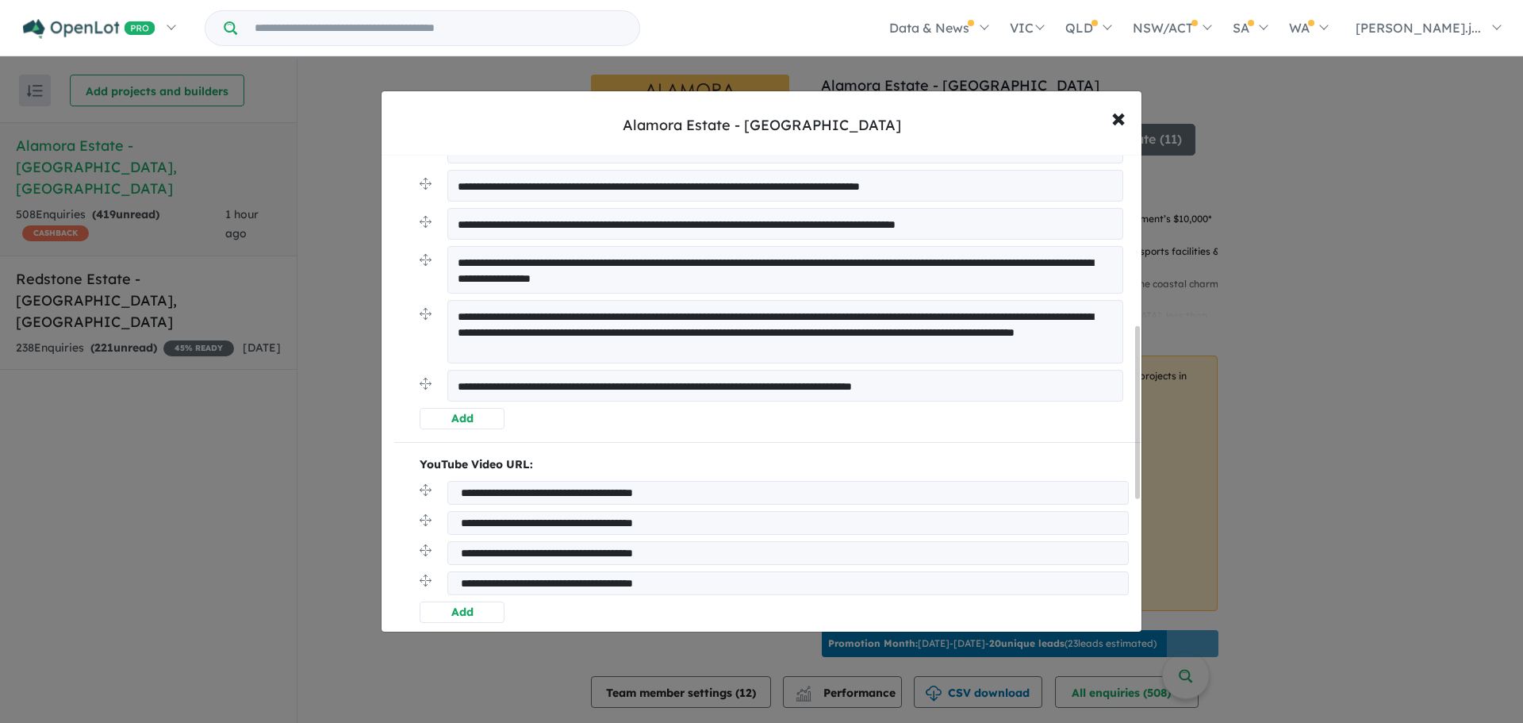
scroll to position [159, 0]
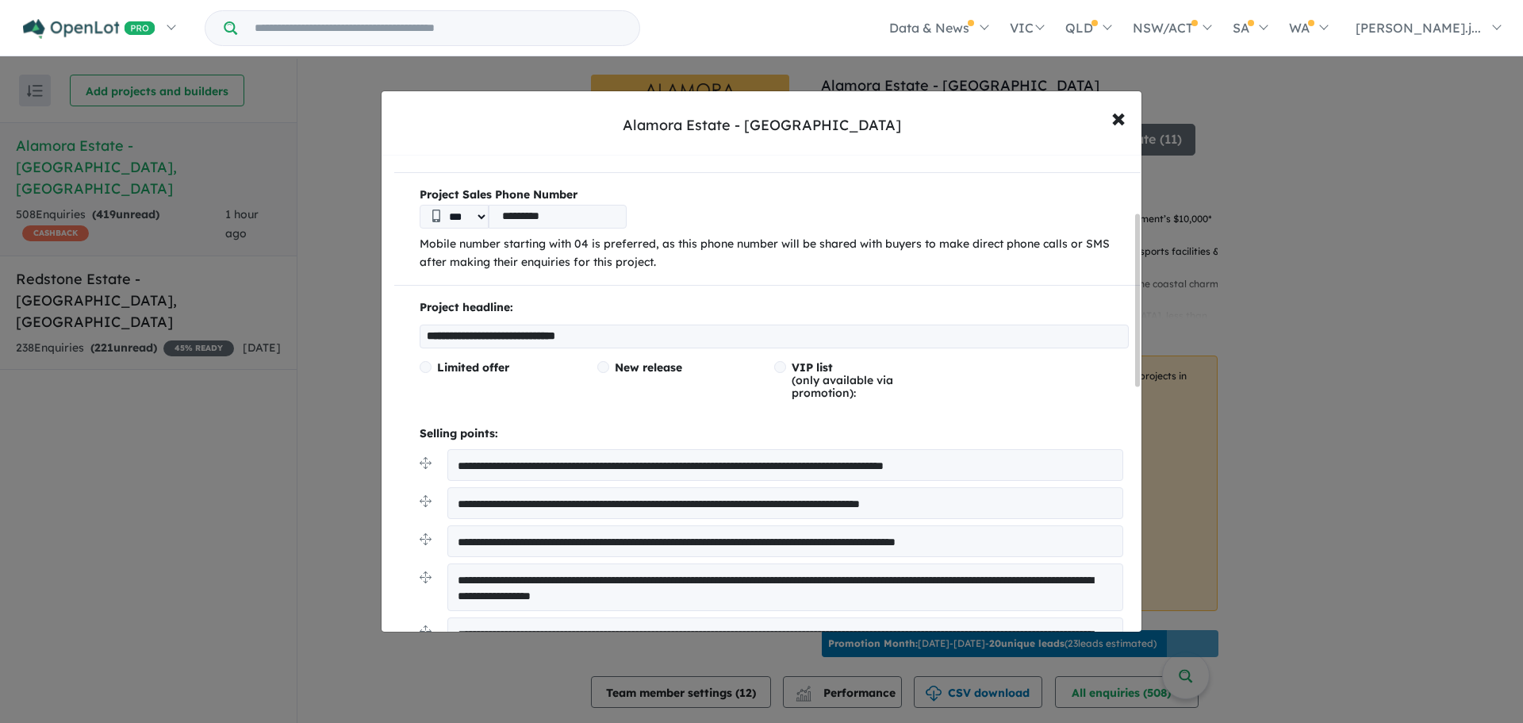
type input "***"
click at [632, 339] on input "**********" at bounding box center [774, 336] width 709 height 24
drag, startPoint x: 721, startPoint y: 337, endPoint x: 404, endPoint y: 333, distance: 317.4
click at [404, 333] on div "**********" at bounding box center [767, 522] width 747 height 448
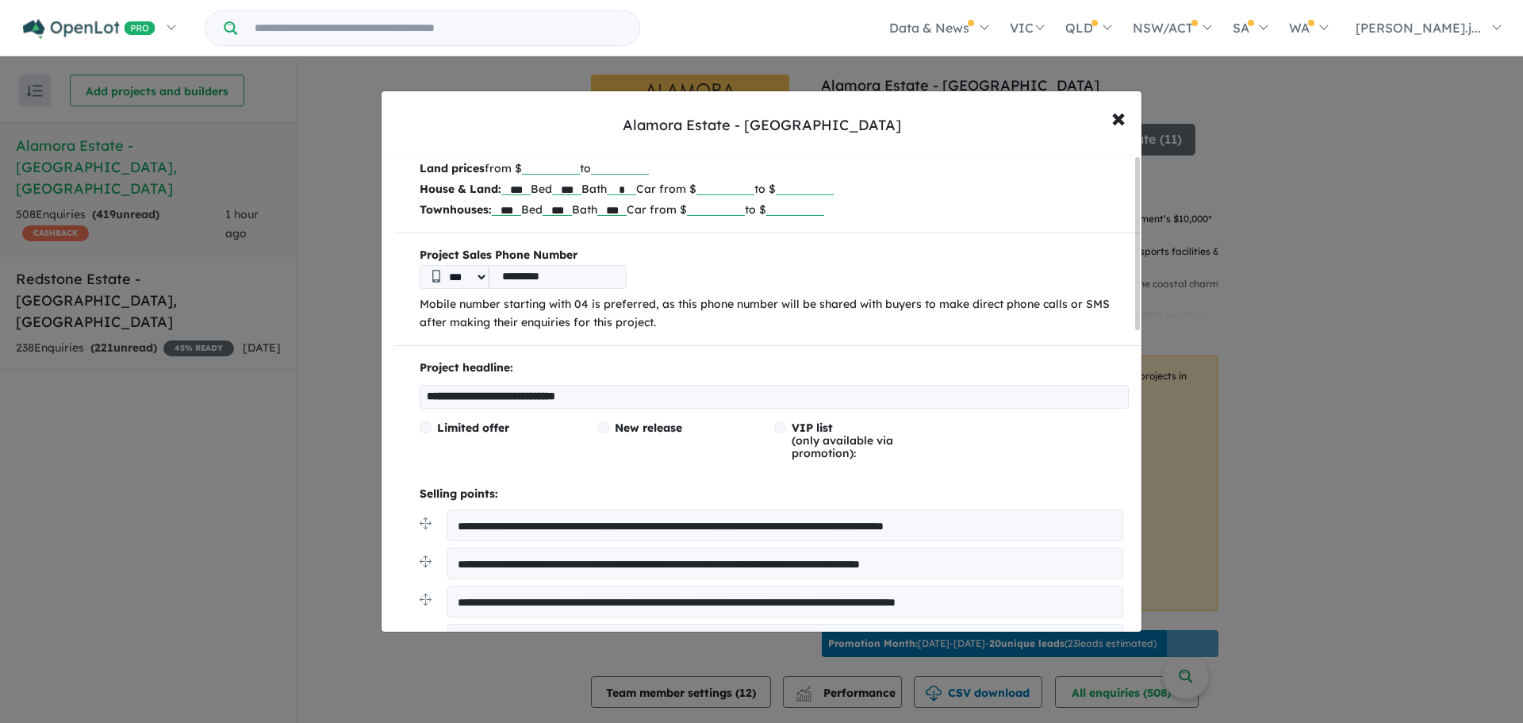
scroll to position [0, 0]
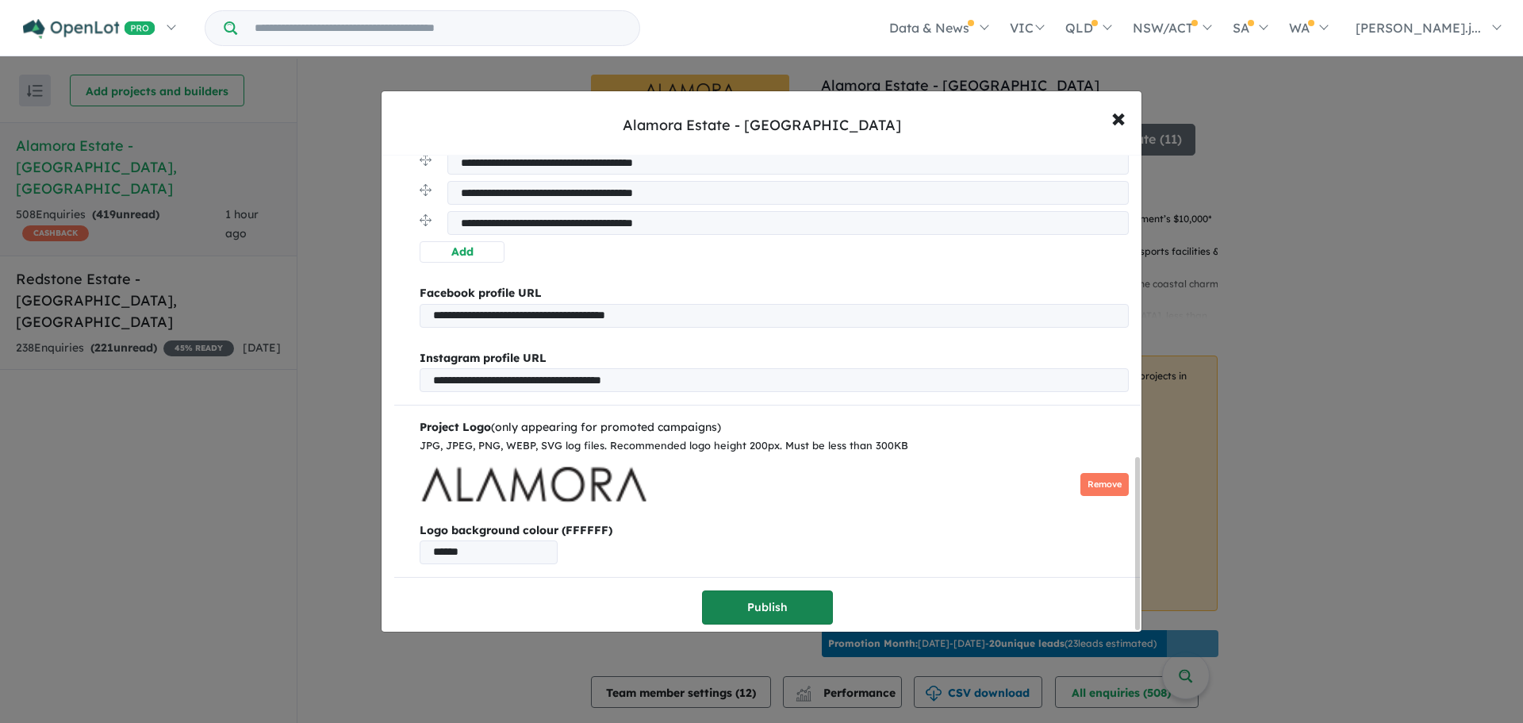
click at [783, 603] on button "Publish" at bounding box center [767, 607] width 131 height 34
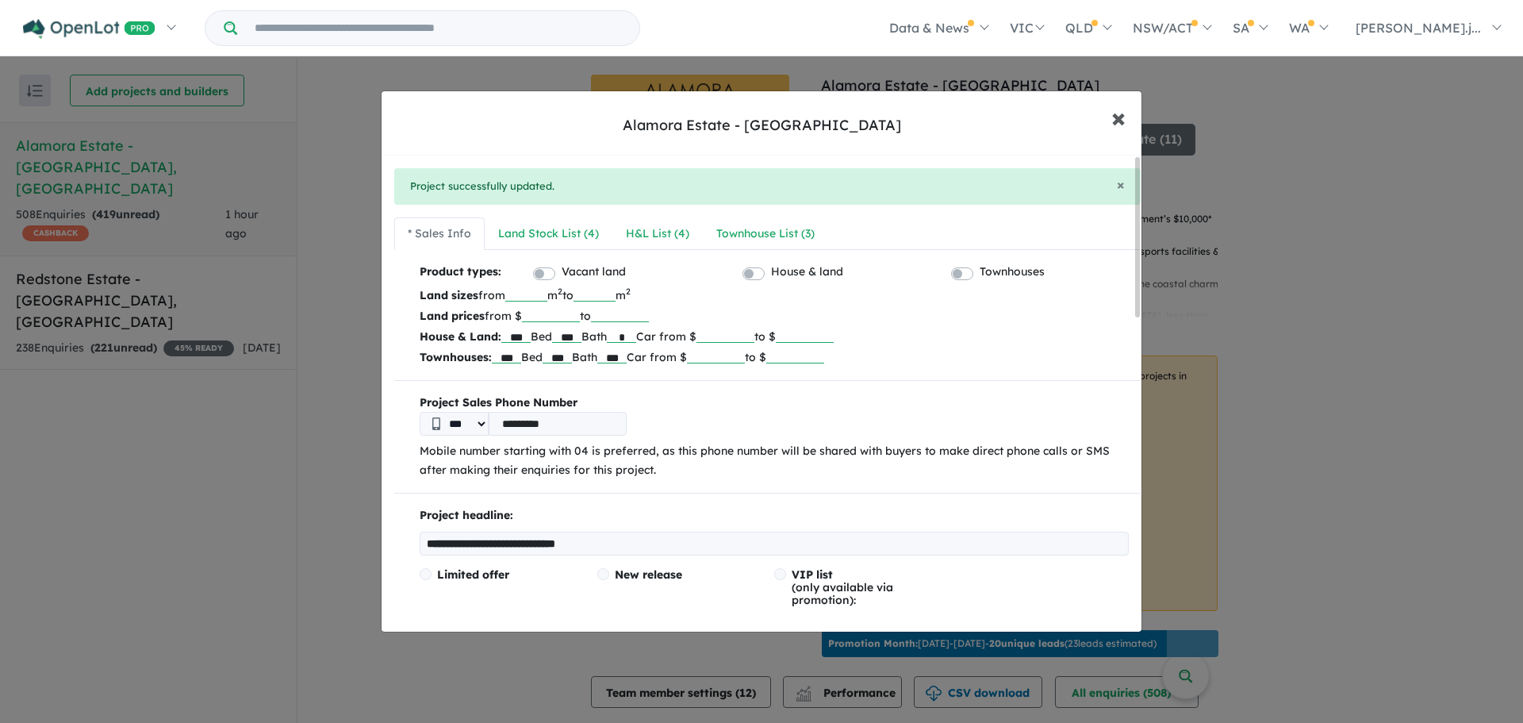
click at [1122, 117] on span "×" at bounding box center [1118, 117] width 14 height 34
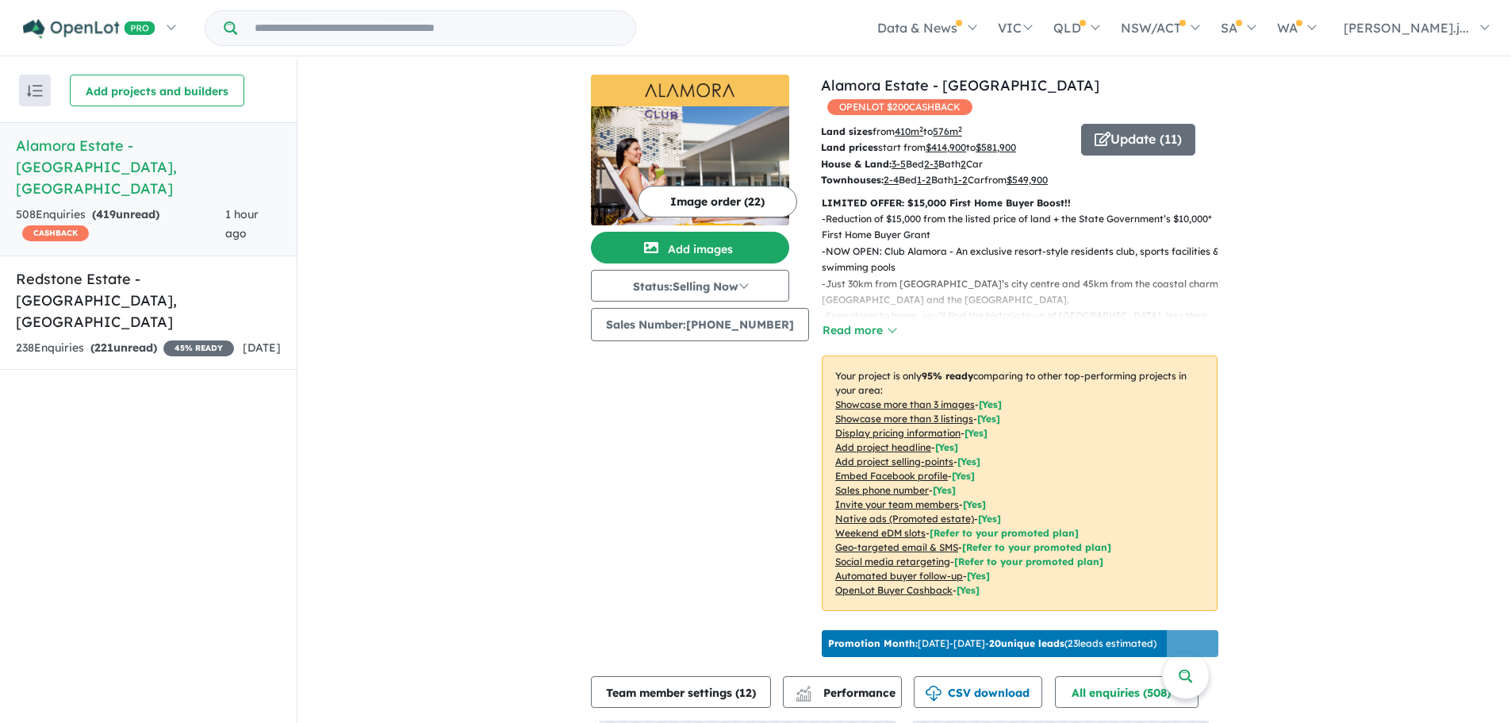
click at [708, 202] on button "Image order ( 22 )" at bounding box center [717, 202] width 159 height 32
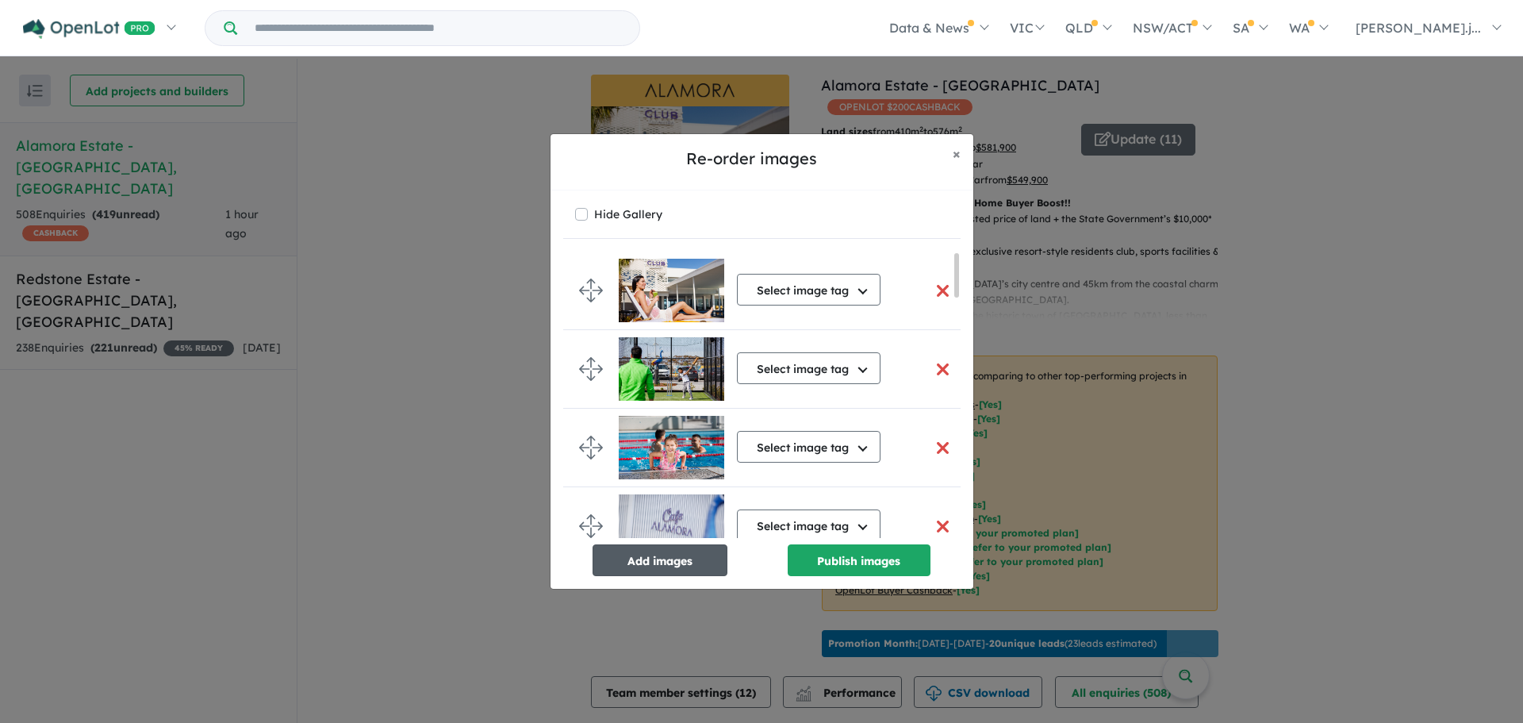
click at [678, 567] on button "Add images" at bounding box center [660, 560] width 135 height 32
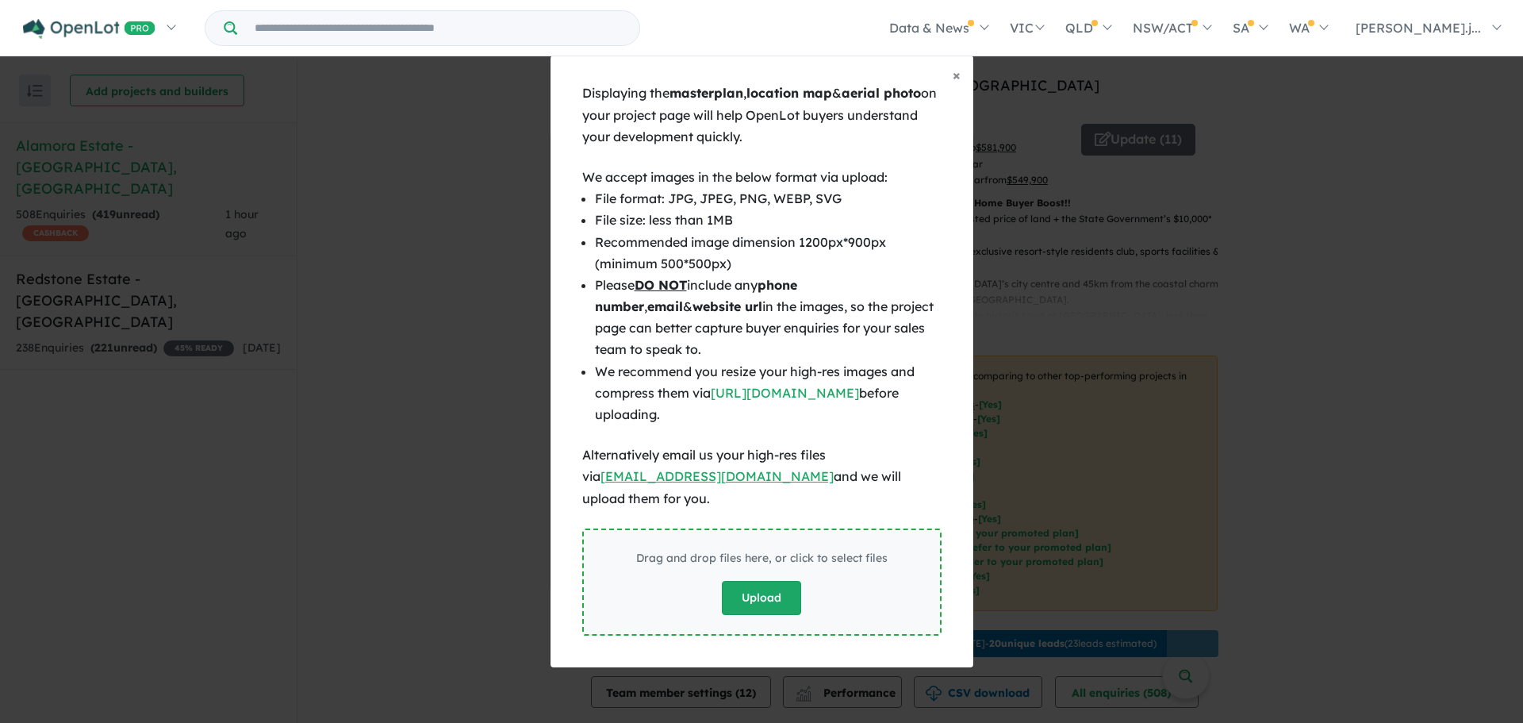
click at [758, 581] on button "Upload" at bounding box center [761, 598] width 79 height 34
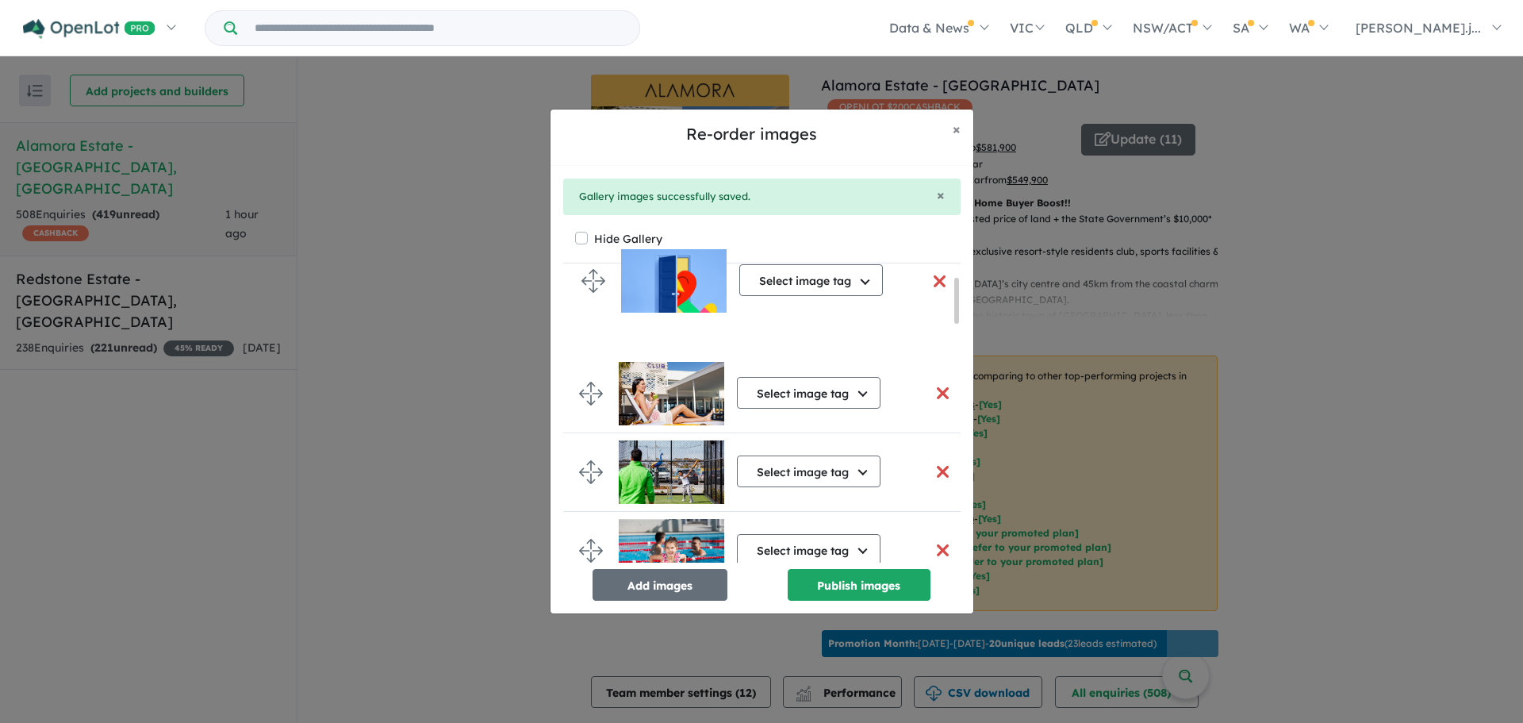
drag, startPoint x: 585, startPoint y: 535, endPoint x: 588, endPoint y: 292, distance: 242.8
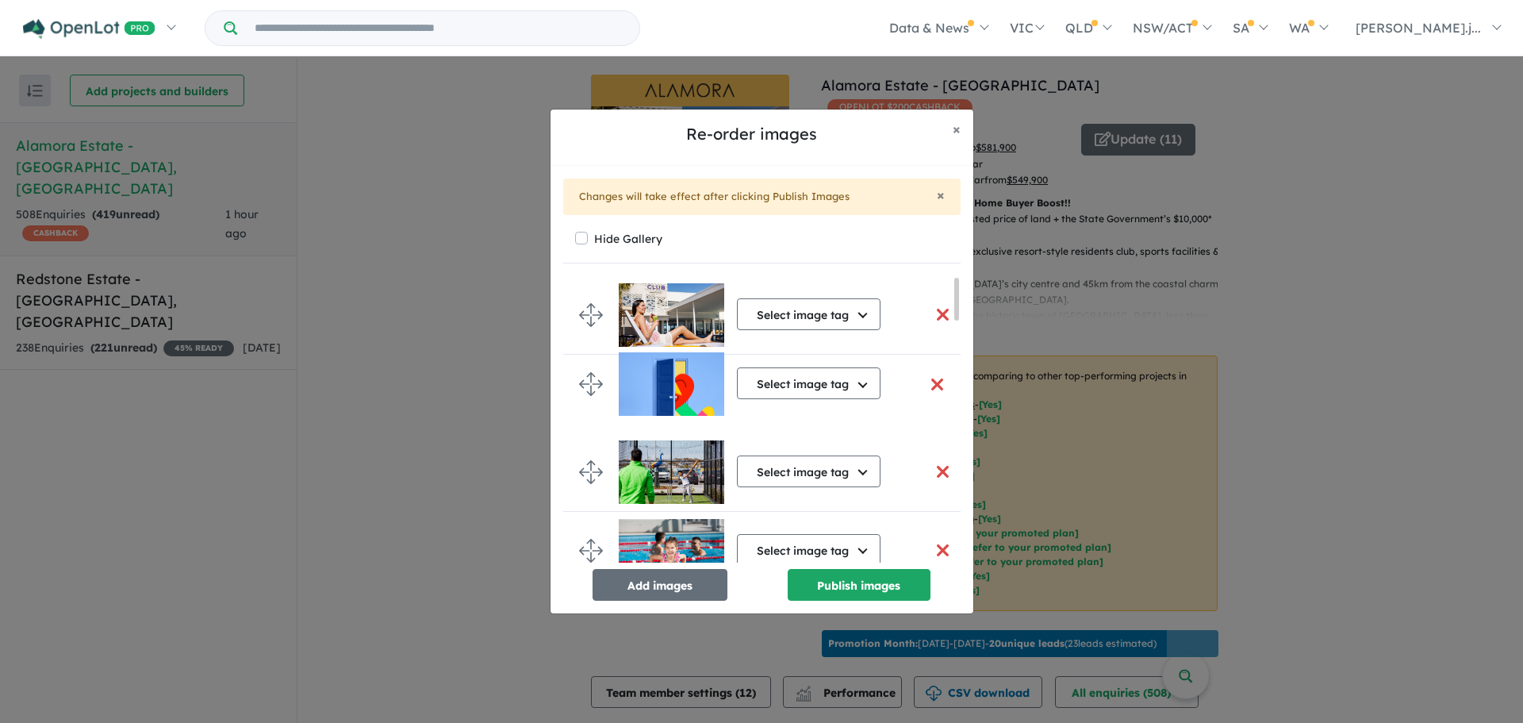
drag, startPoint x: 593, startPoint y: 324, endPoint x: 593, endPoint y: 393, distance: 69.0
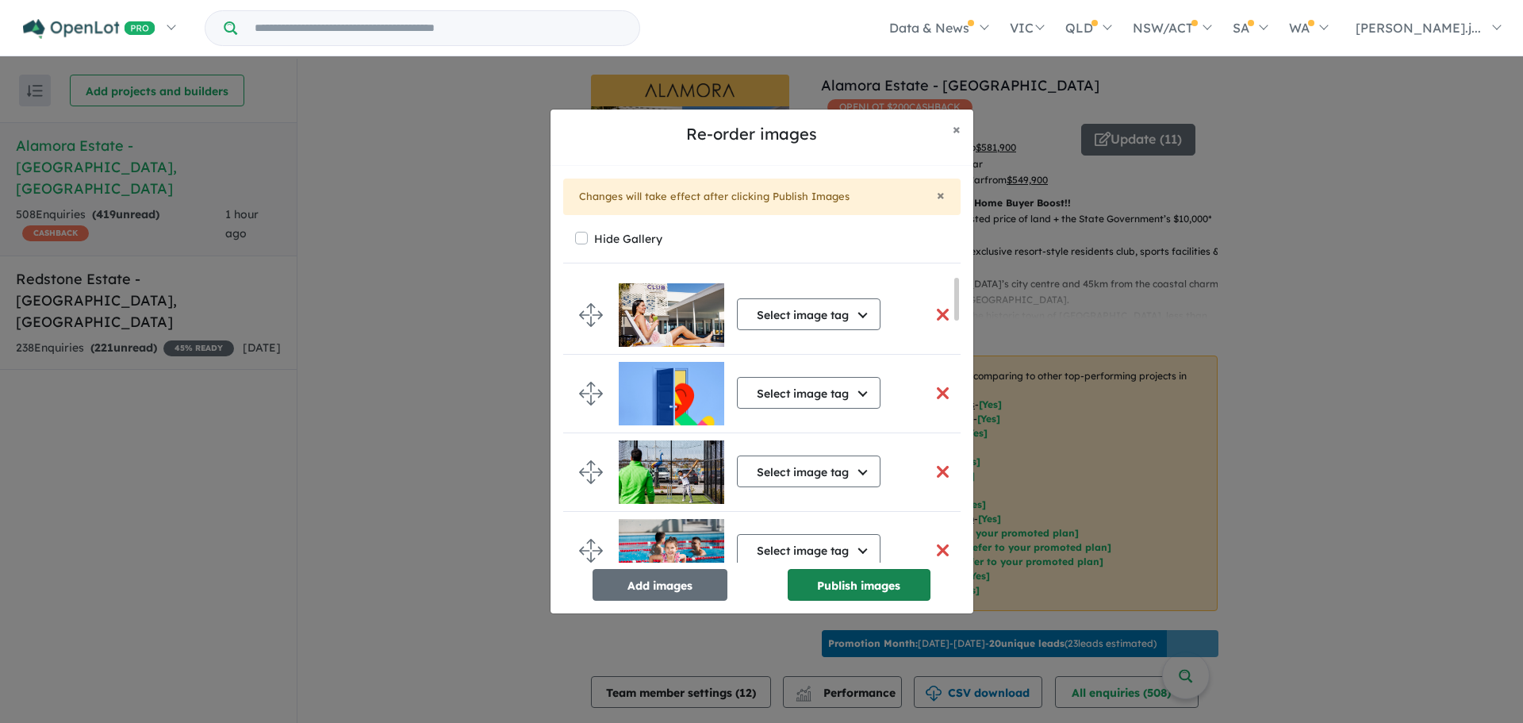
click at [898, 583] on button "Publish images" at bounding box center [859, 585] width 143 height 32
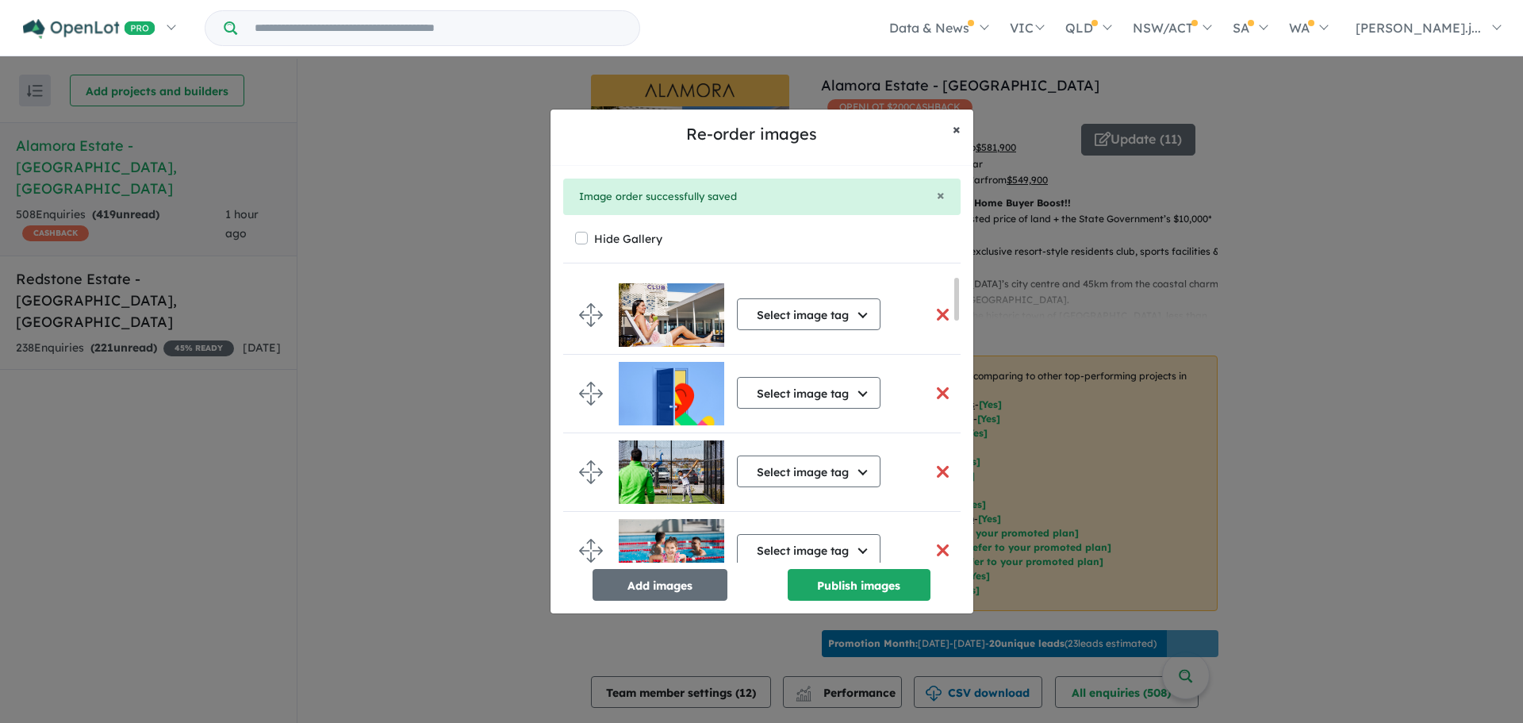
click at [956, 130] on span "×" at bounding box center [957, 129] width 8 height 18
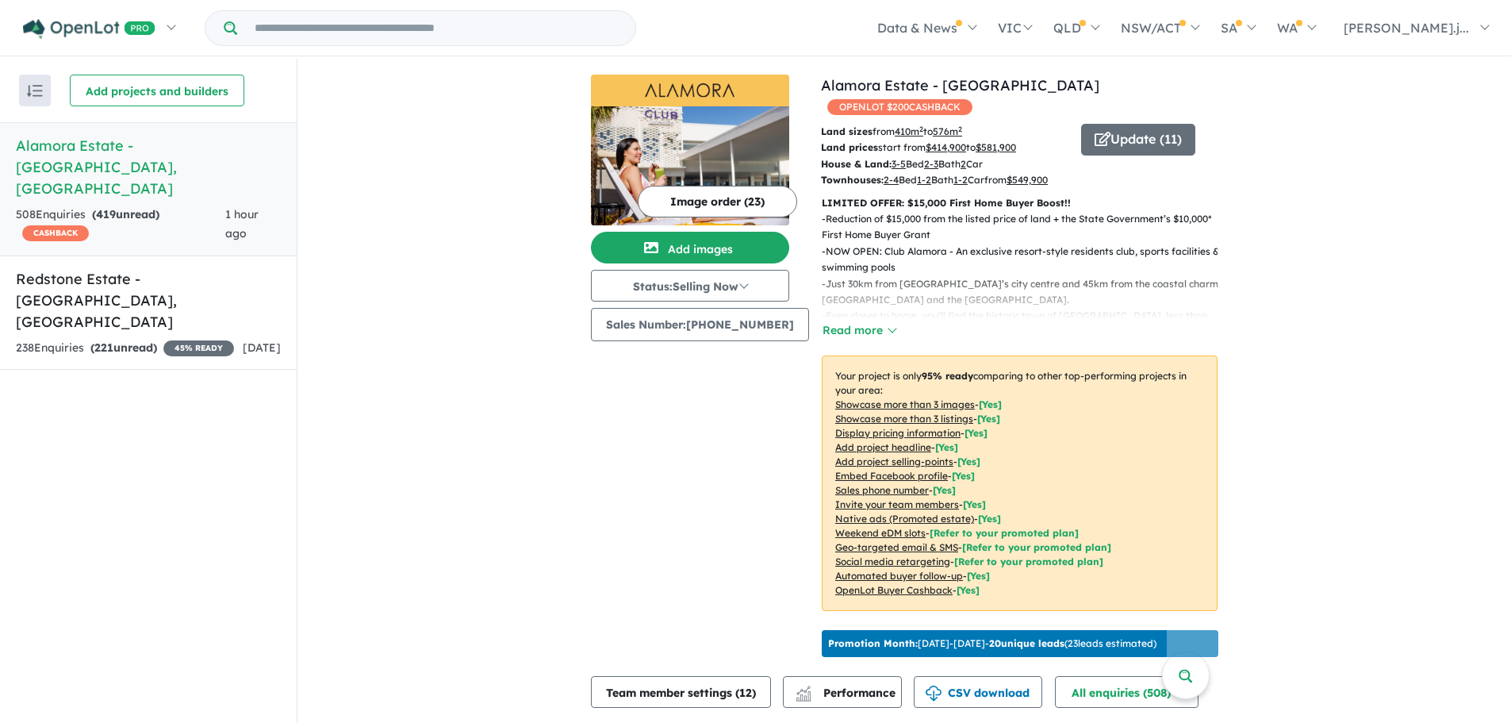
click at [936, 199] on p "LIMITED OFFER: $15,000 First Home Buyer Boost!!" at bounding box center [1020, 203] width 396 height 16
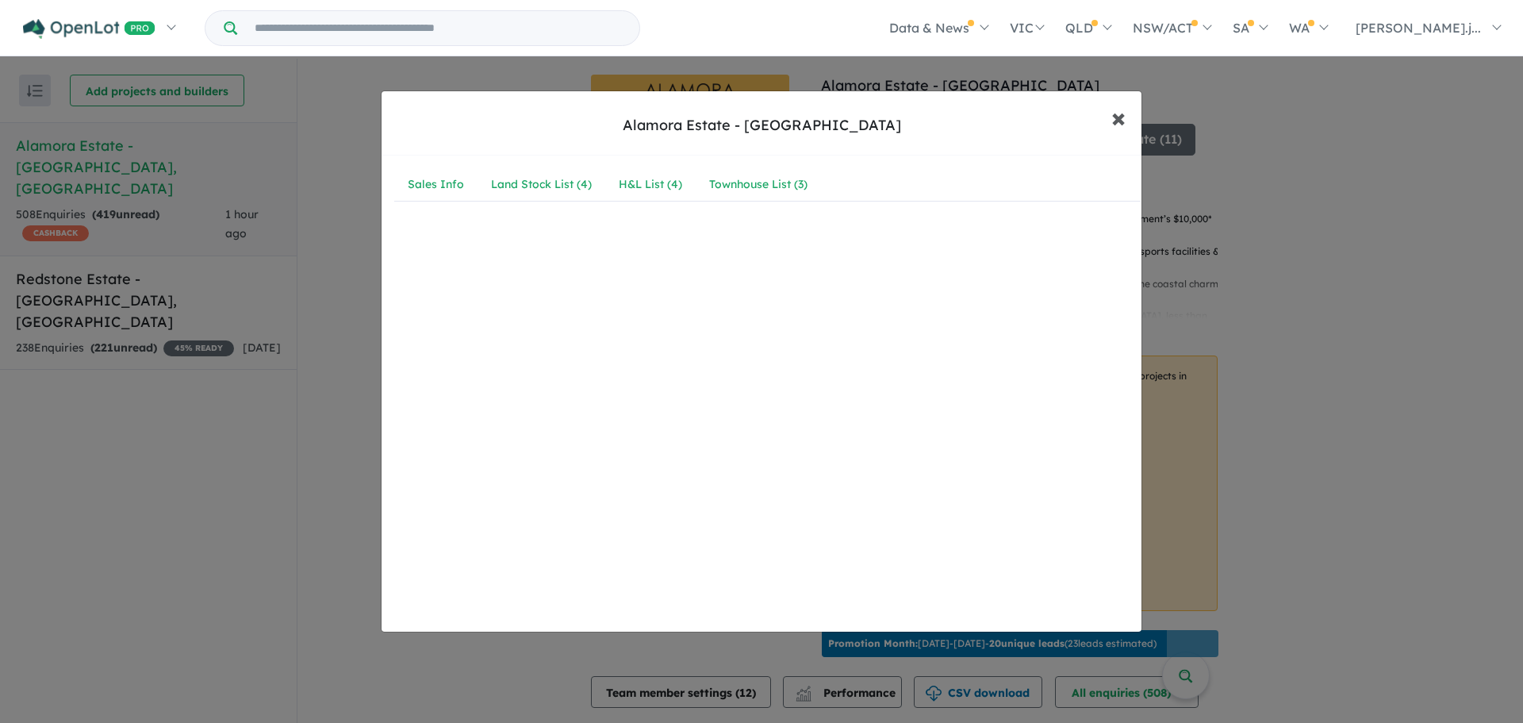
click at [1112, 127] on span "×" at bounding box center [1118, 117] width 14 height 34
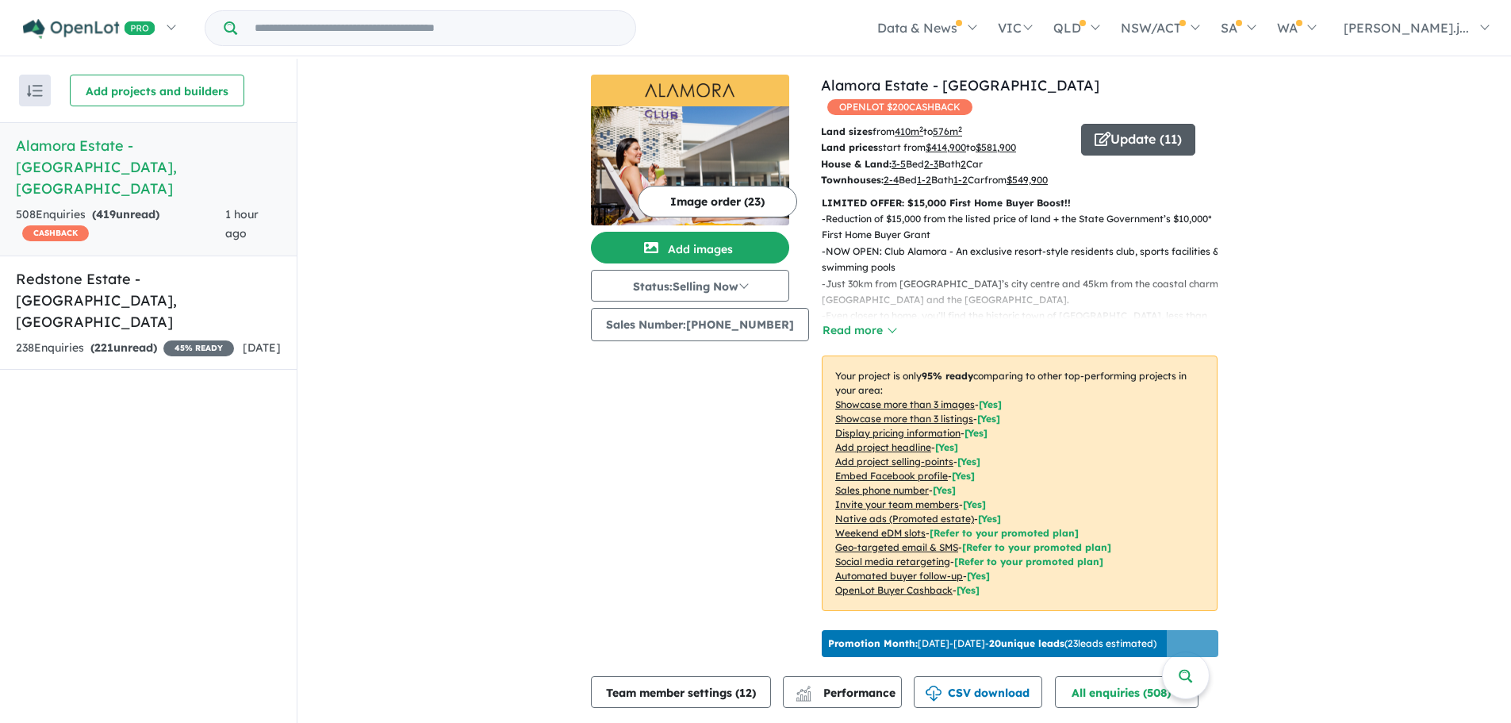
click at [1096, 128] on span "button" at bounding box center [1103, 140] width 16 height 25
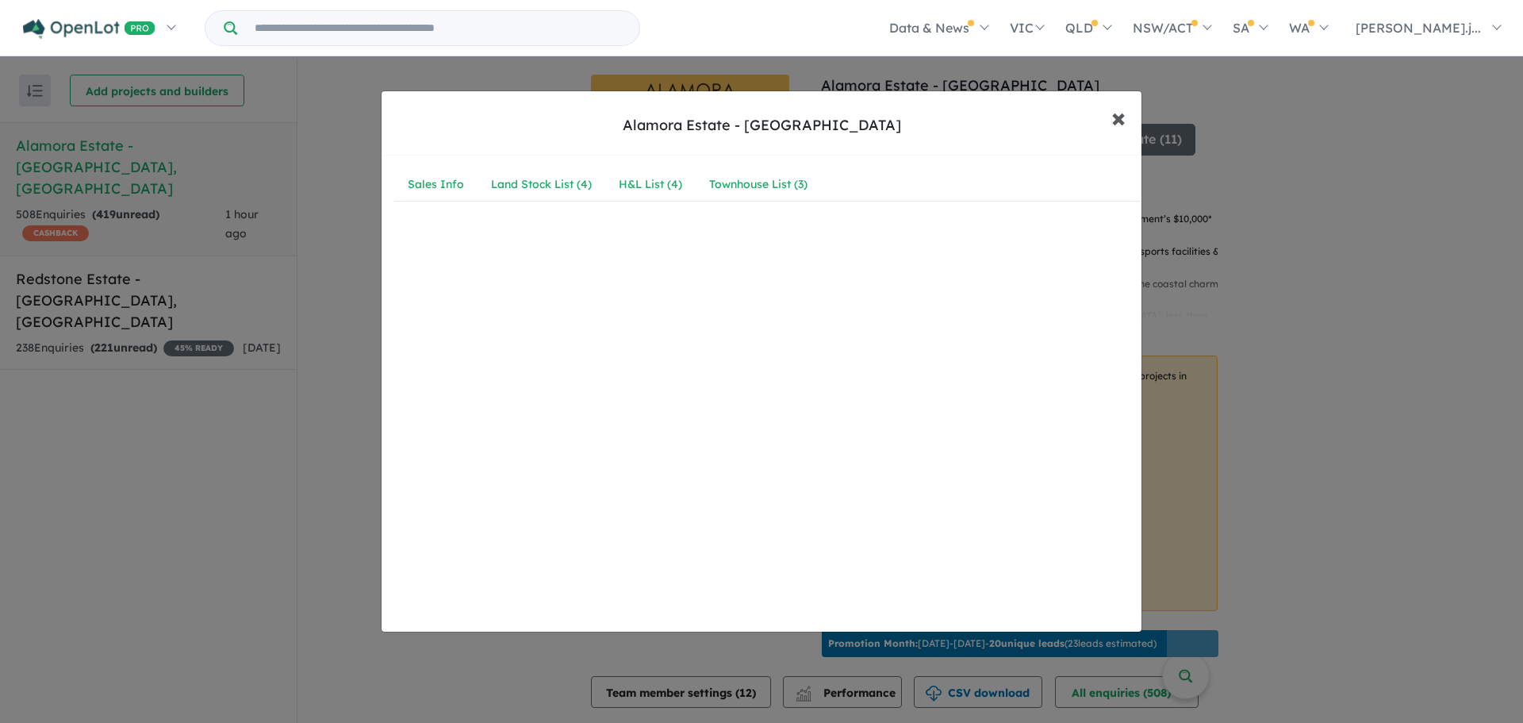
click at [1125, 119] on span "×" at bounding box center [1118, 117] width 14 height 34
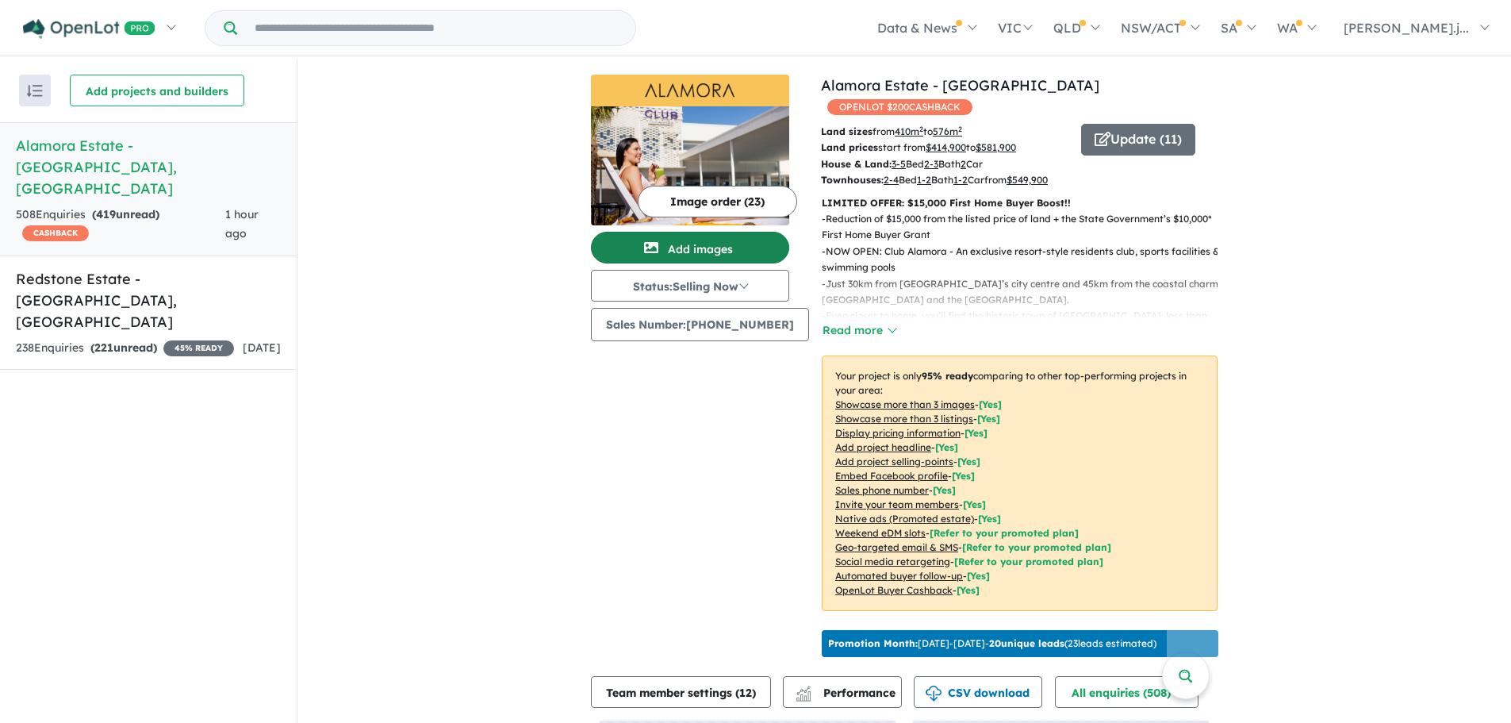
click at [699, 249] on button "Add images" at bounding box center [690, 248] width 198 height 32
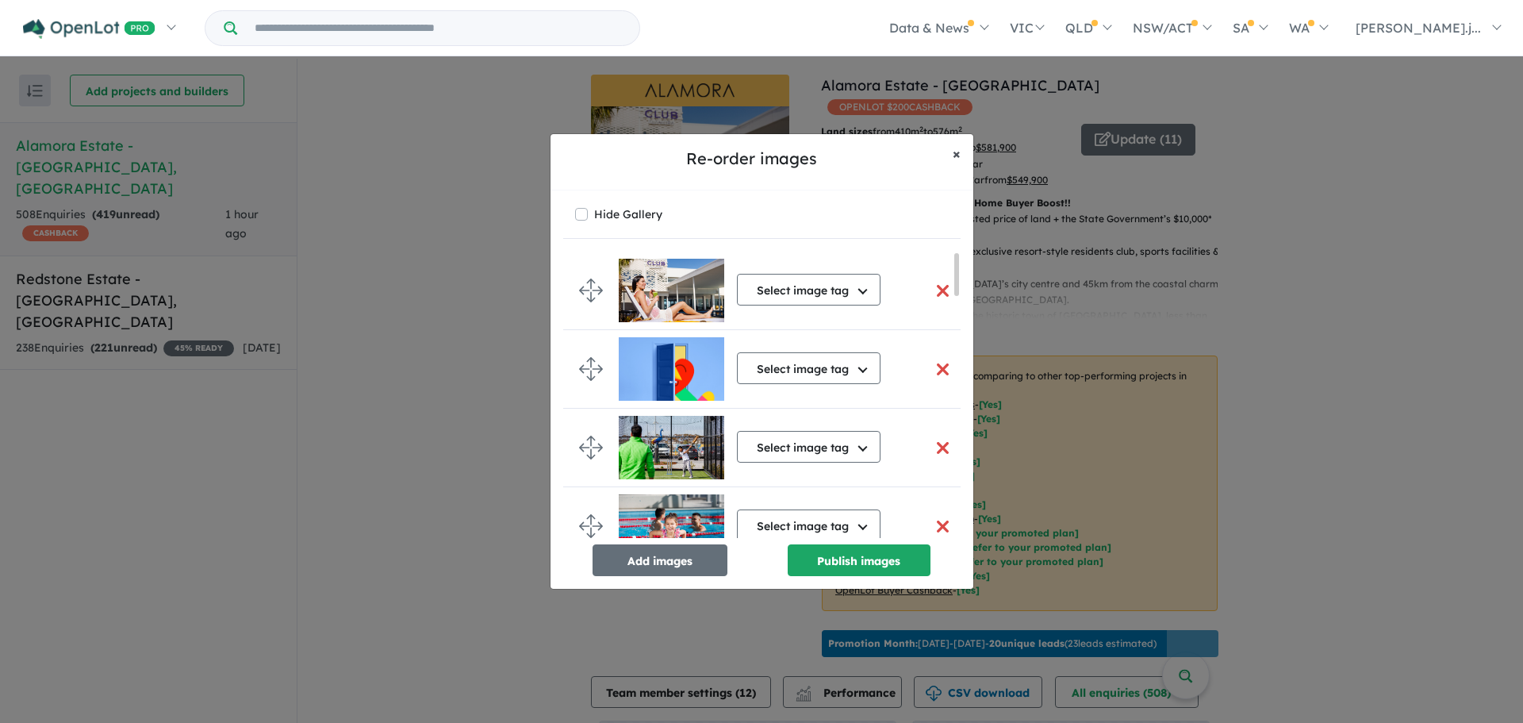
click at [956, 151] on span "×" at bounding box center [957, 153] width 8 height 18
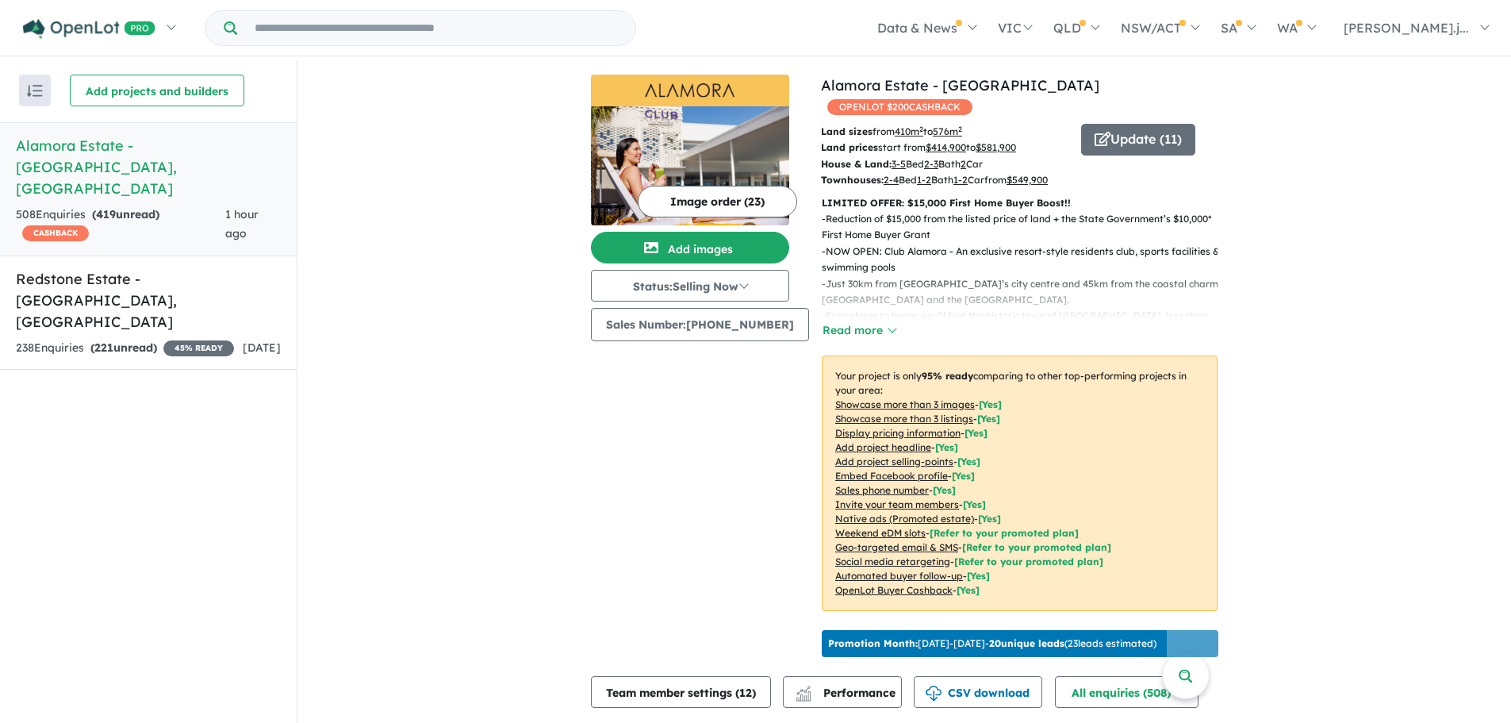
click at [863, 321] on button "Read more" at bounding box center [859, 330] width 75 height 18
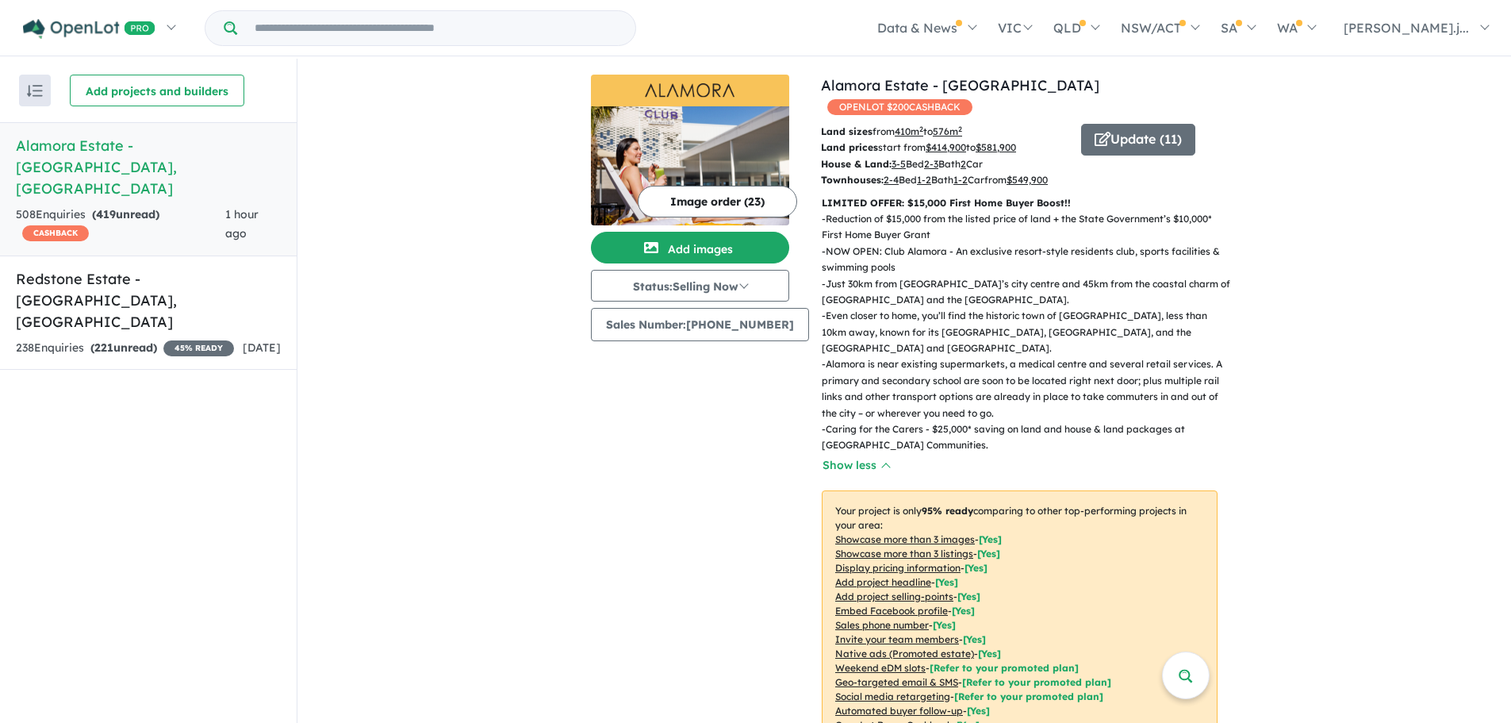
click at [993, 178] on p "Townhouses: 2-4 Bed 1-2 Bath 1-2 Car from $ 549,900" at bounding box center [945, 180] width 248 height 16
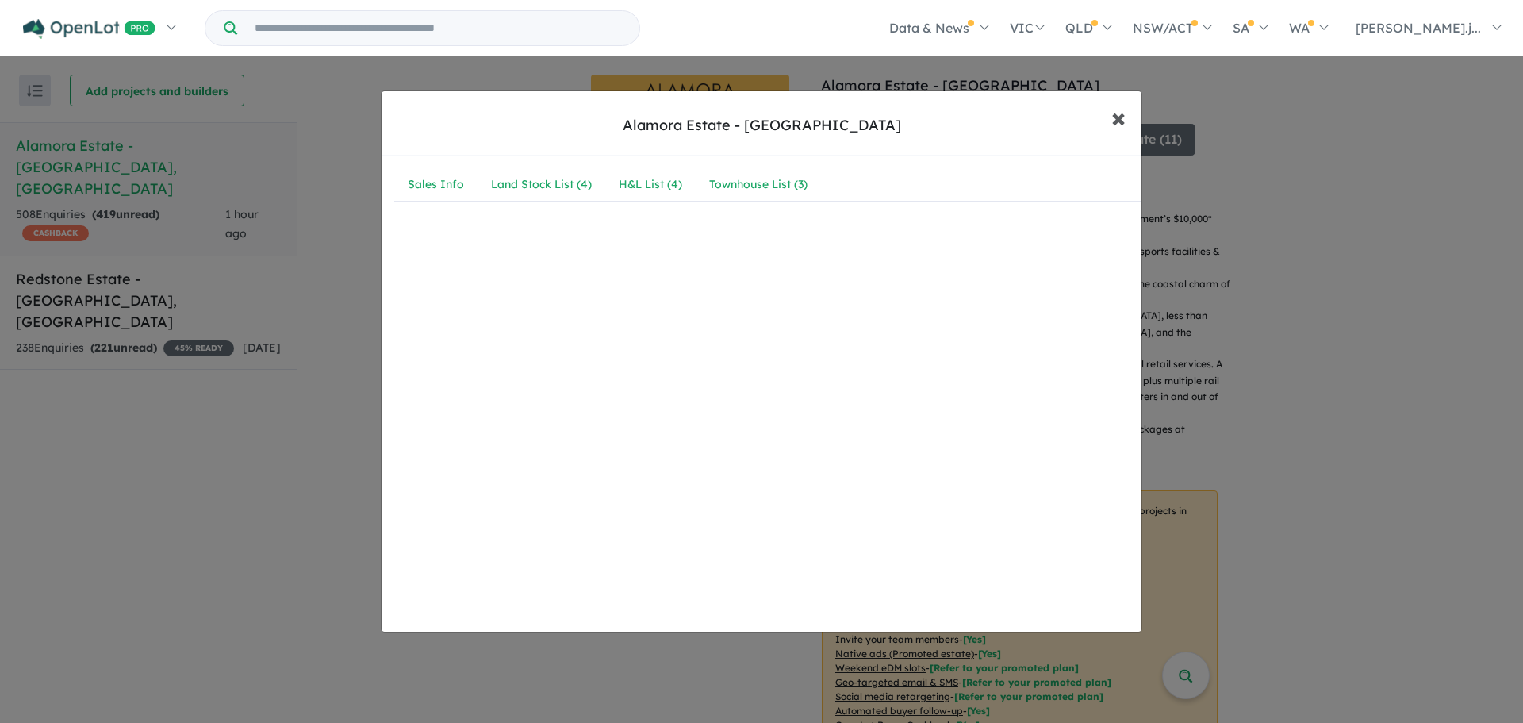
click at [1119, 115] on span "×" at bounding box center [1118, 117] width 14 height 34
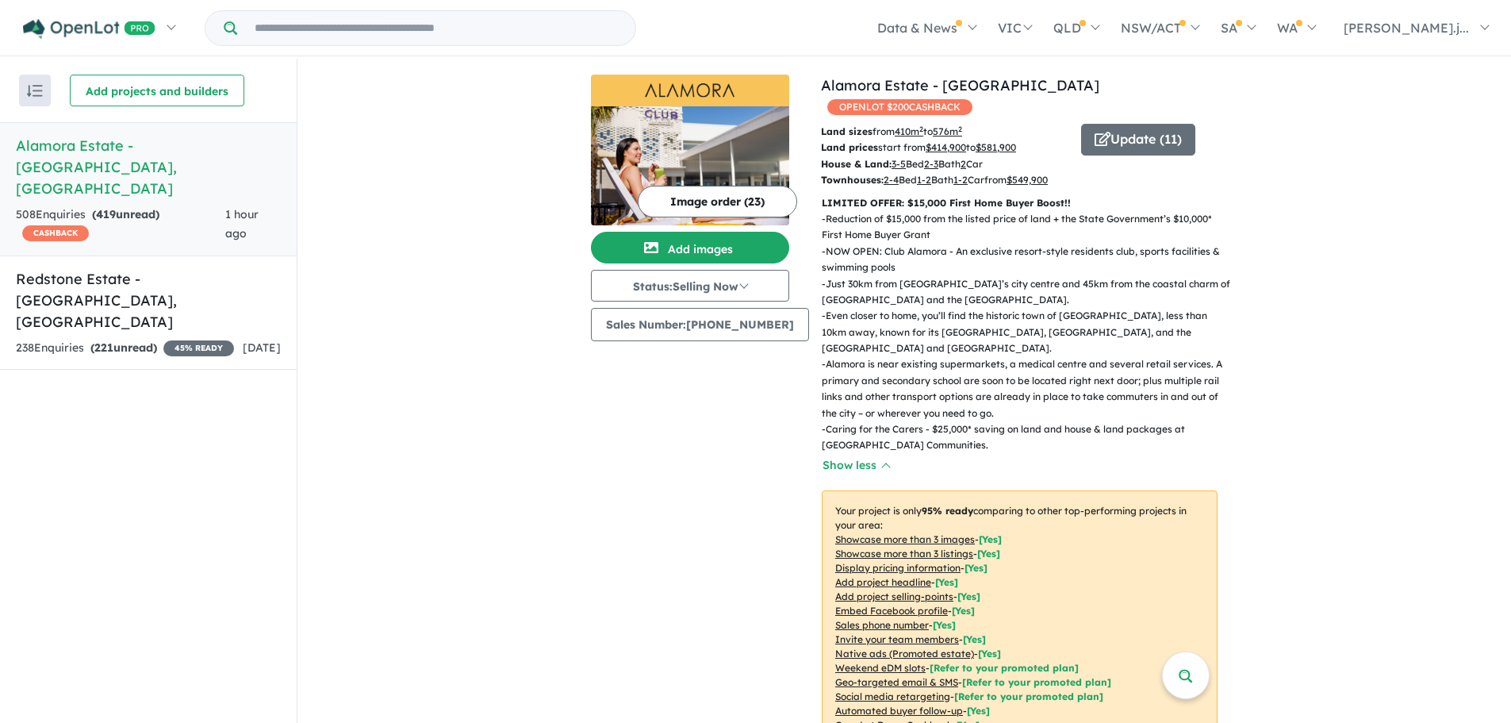
click at [892, 83] on link "Alamora Estate - [GEOGRAPHIC_DATA]" at bounding box center [960, 85] width 278 height 18
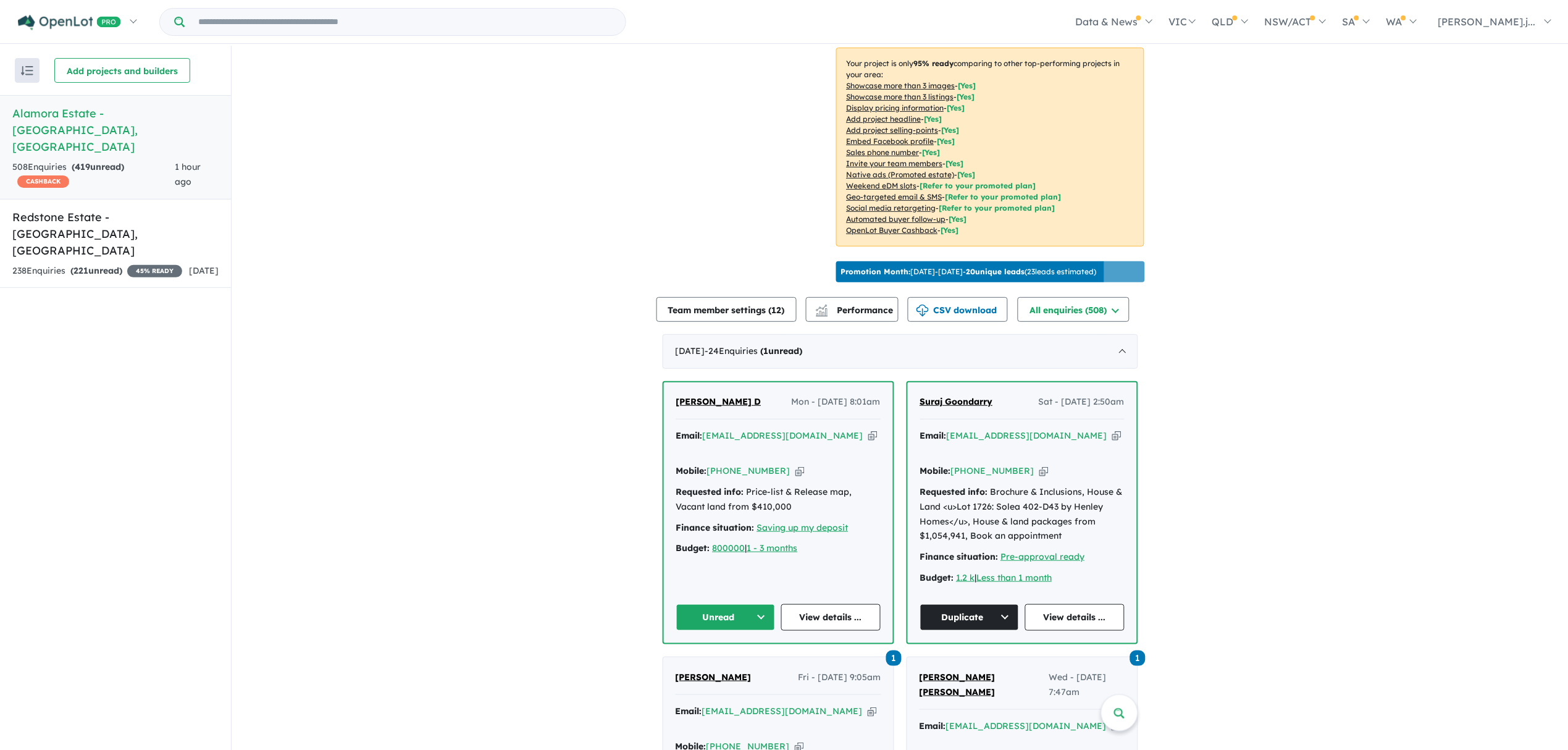
scroll to position [329, 0]
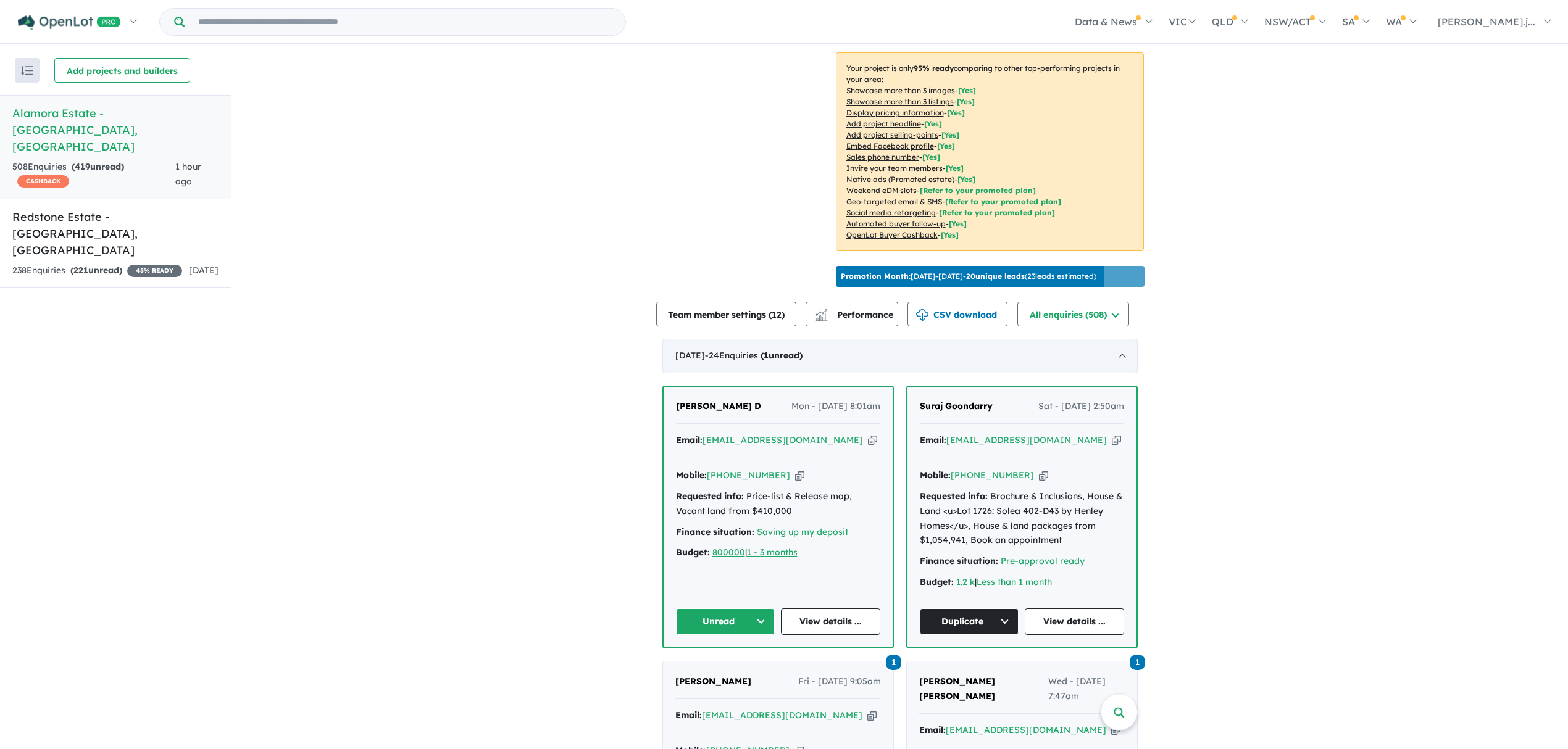
click at [981, 363] on div "September 2025 - 24 Enquir ies ( 1 unread)" at bounding box center [900, 356] width 475 height 34
